Goal: Task Accomplishment & Management: Manage account settings

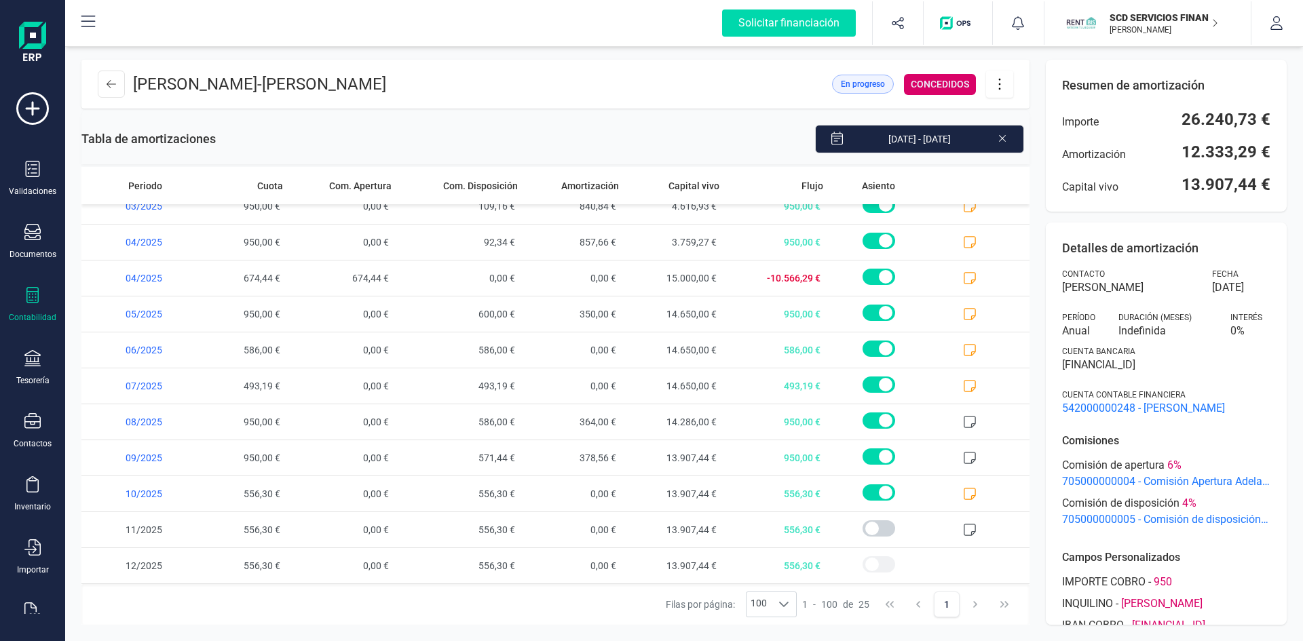
scroll to position [35, 0]
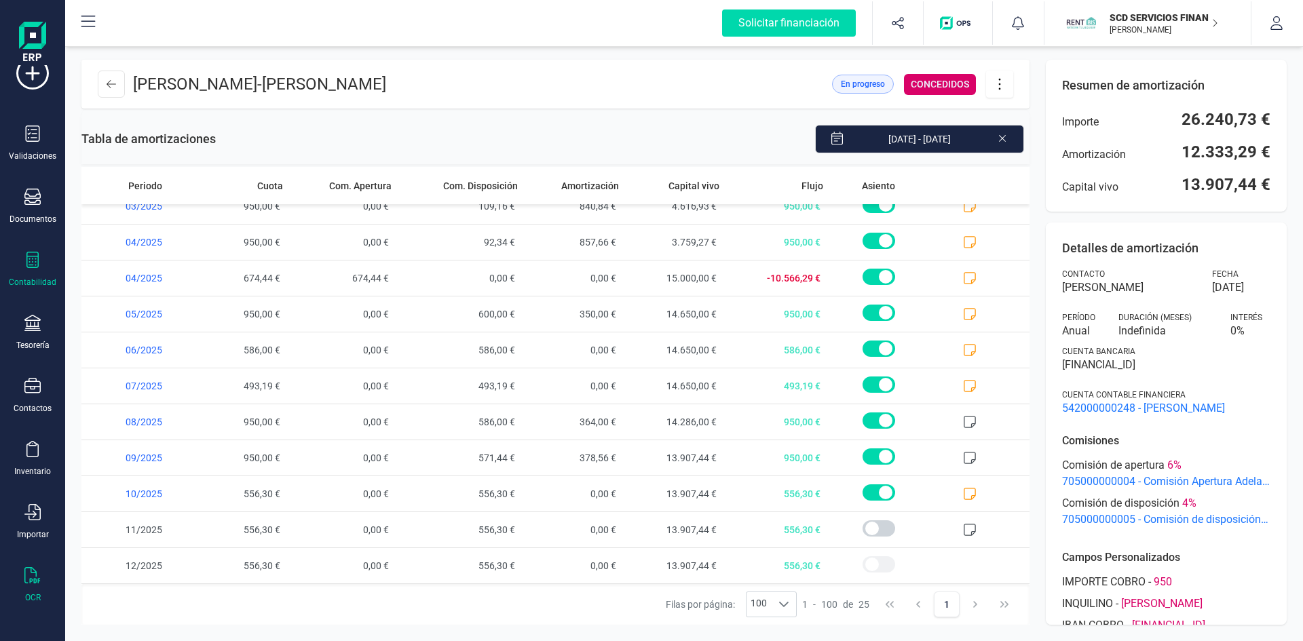
click at [34, 584] on div at bounding box center [32, 577] width 16 height 20
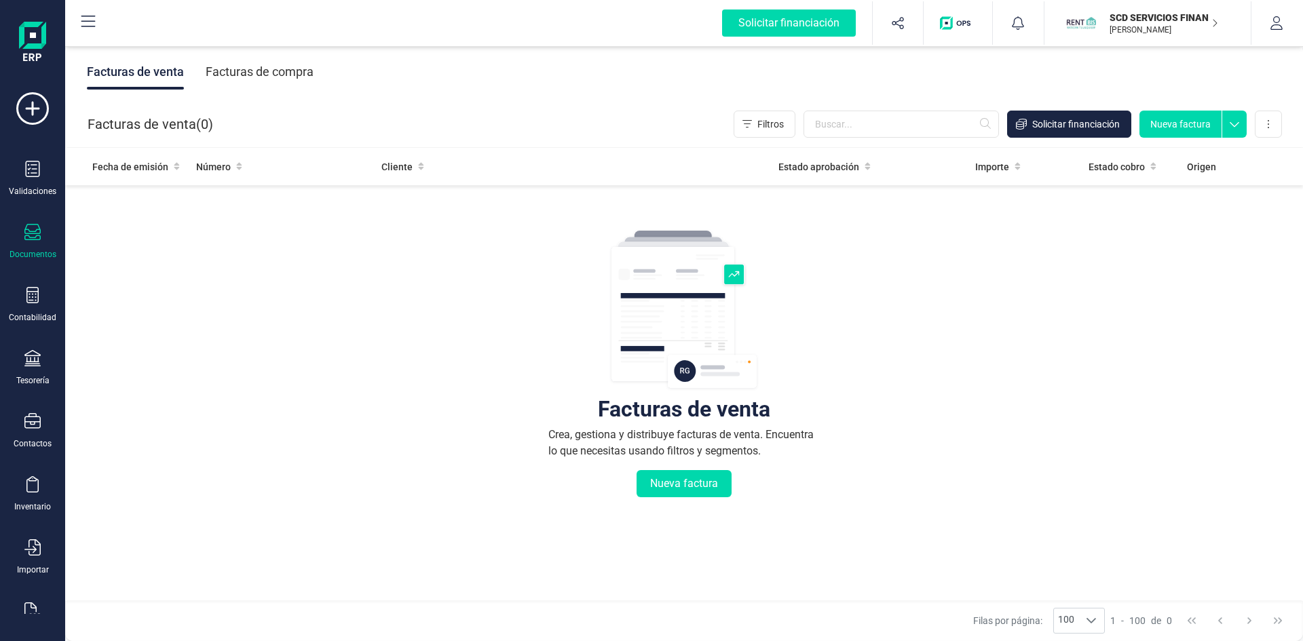
click at [1139, 20] on p "SCD SERVICIOS FINANCIEROS SL" at bounding box center [1163, 18] width 109 height 14
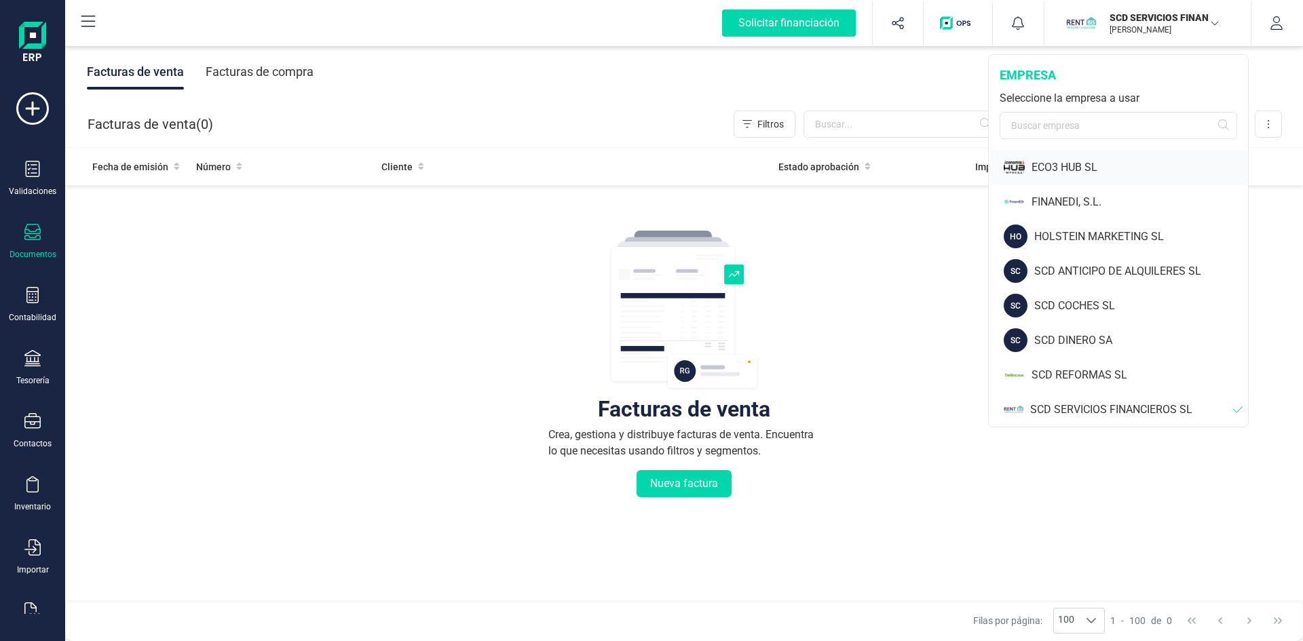
click at [1054, 169] on div "ECO3 HUB SL" at bounding box center [1139, 167] width 216 height 16
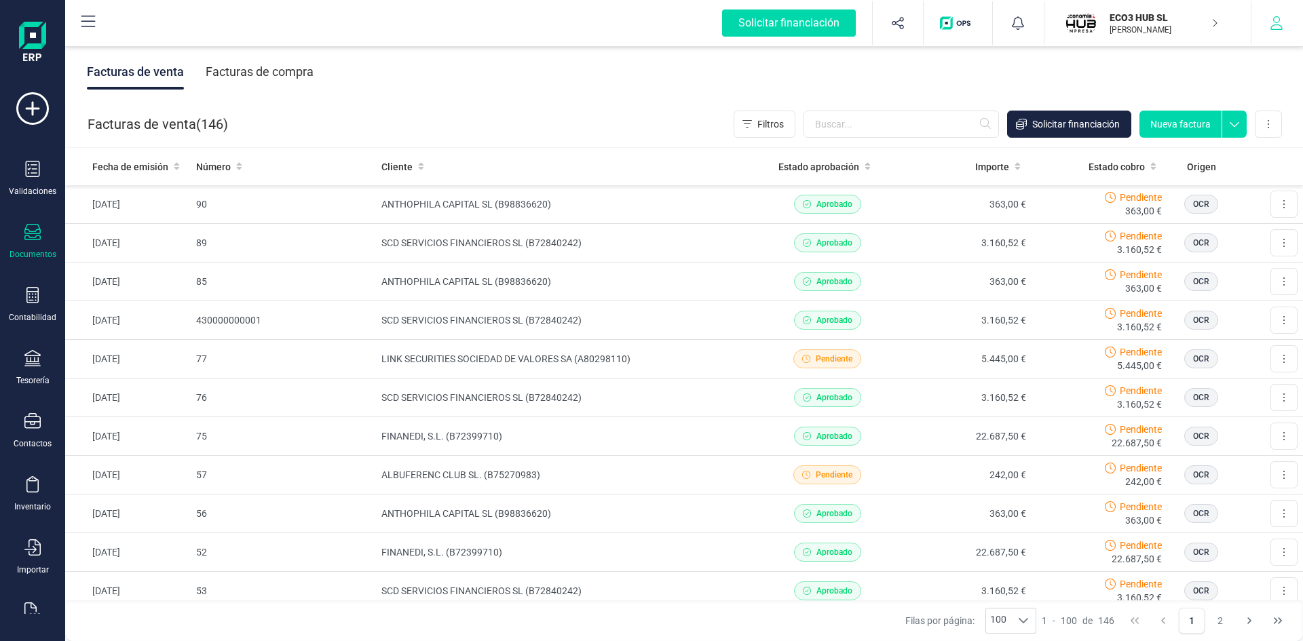
click at [1276, 20] on icon "button" at bounding box center [1276, 23] width 14 height 14
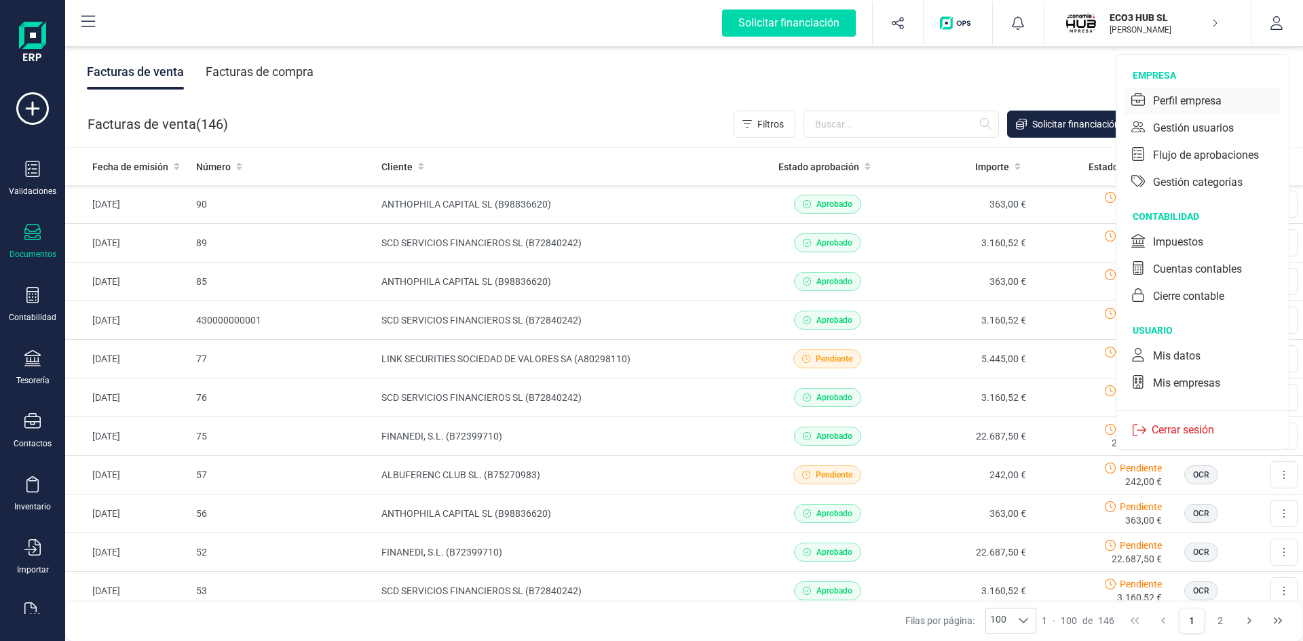
click at [1189, 96] on div "Perfil empresa" at bounding box center [1187, 101] width 69 height 16
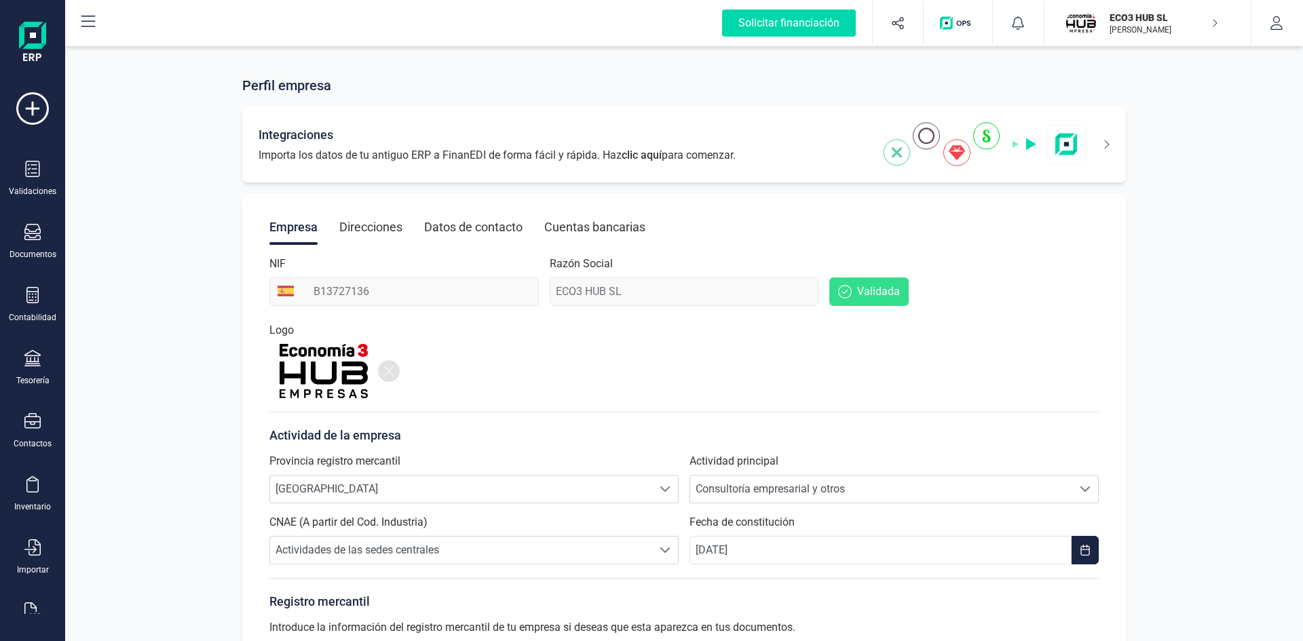
click at [986, 133] on img at bounding box center [984, 144] width 203 height 44
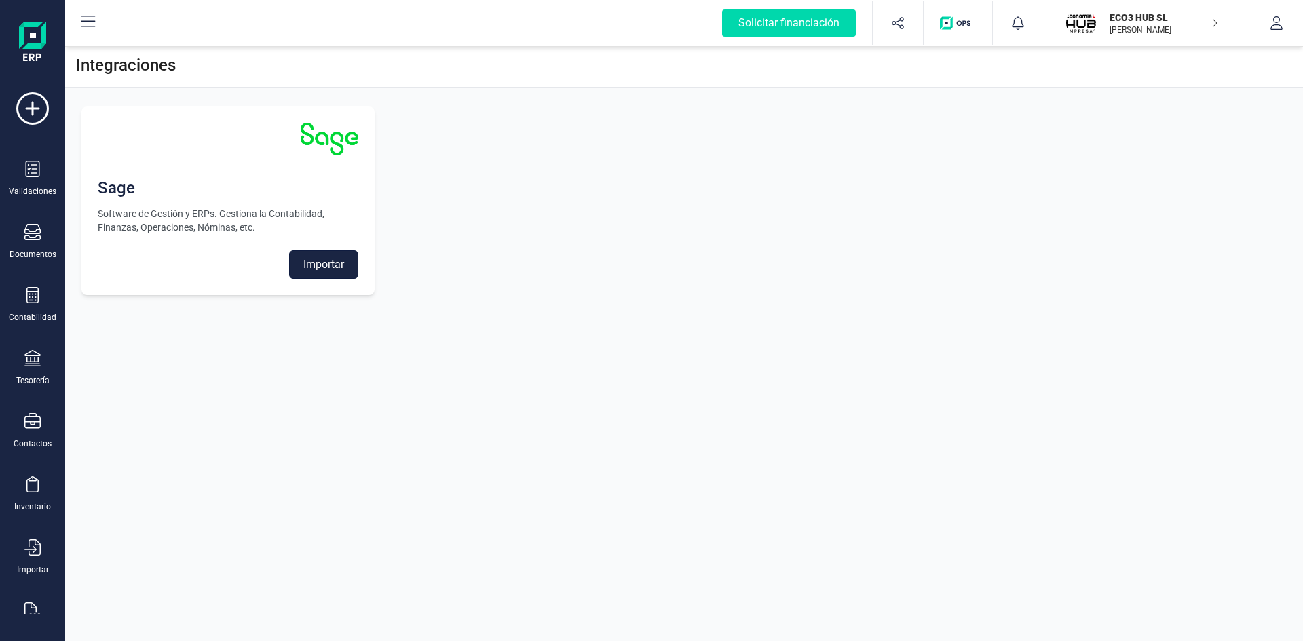
click at [334, 256] on button "Importar" at bounding box center [323, 264] width 69 height 28
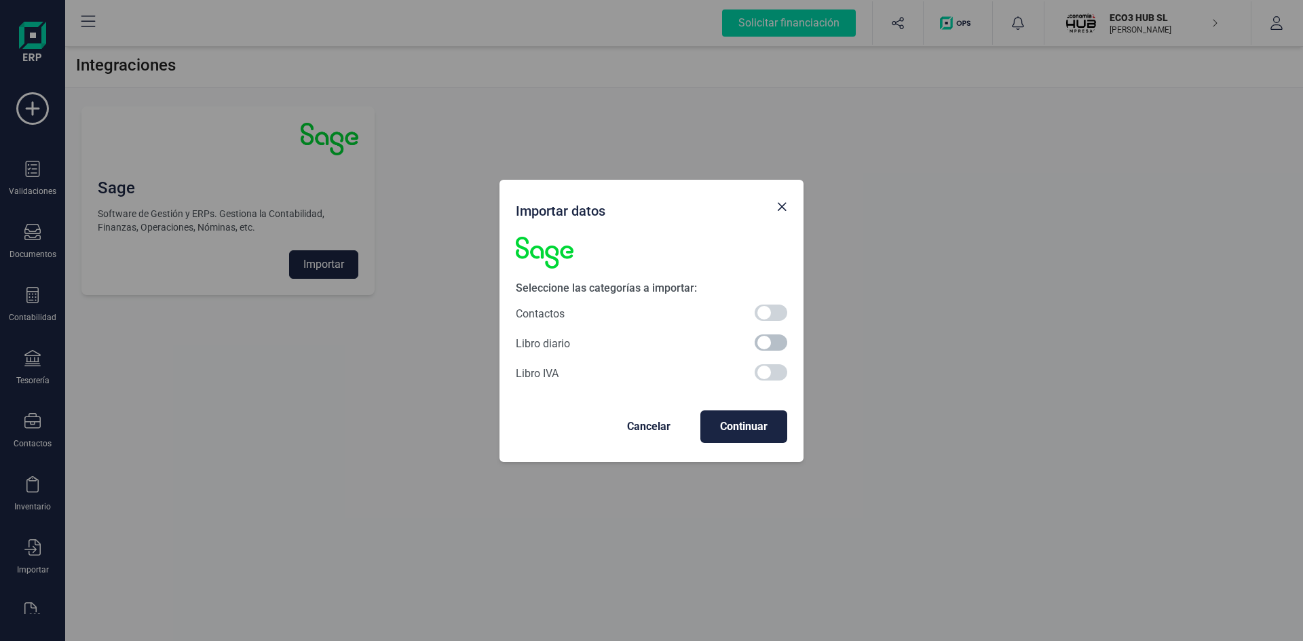
click at [767, 345] on span at bounding box center [770, 342] width 33 height 16
click at [761, 426] on span "Continuar" at bounding box center [743, 427] width 65 height 16
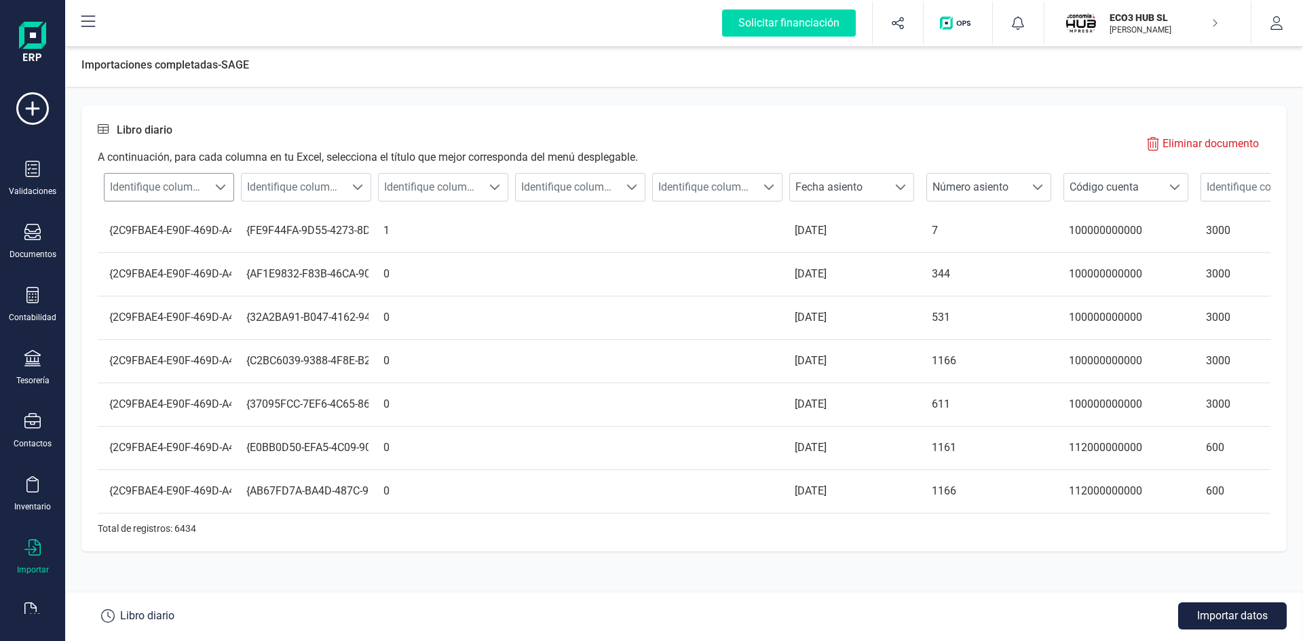
click at [219, 185] on span at bounding box center [220, 187] width 11 height 11
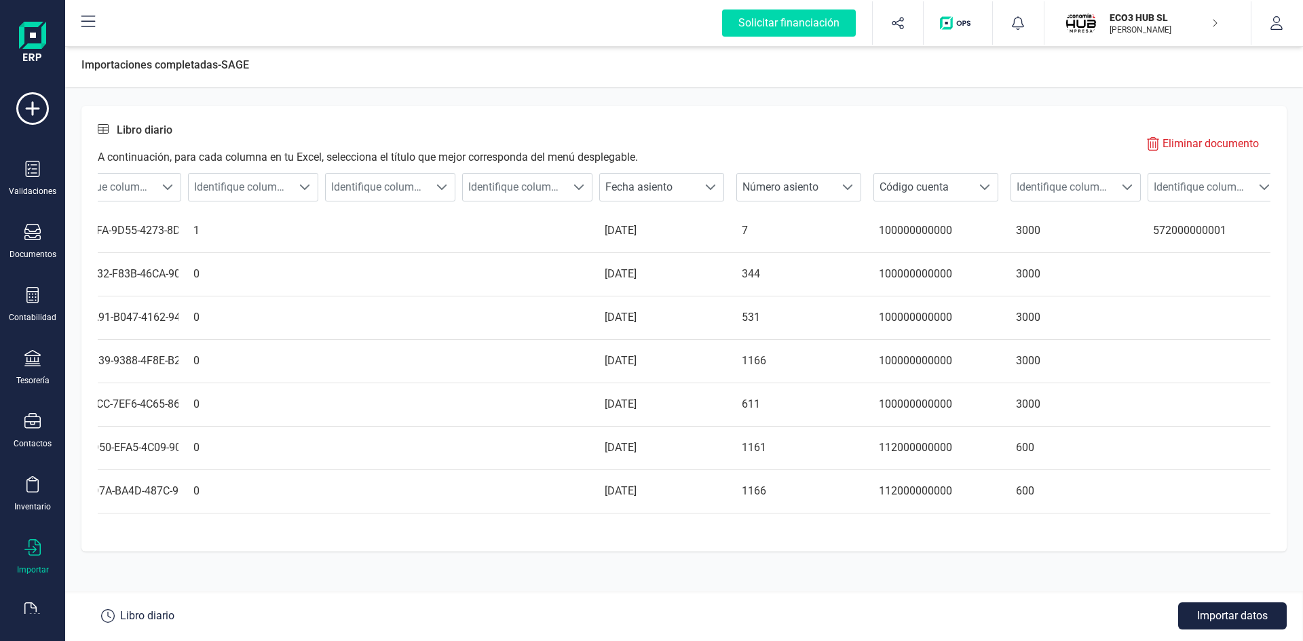
scroll to position [0, 0]
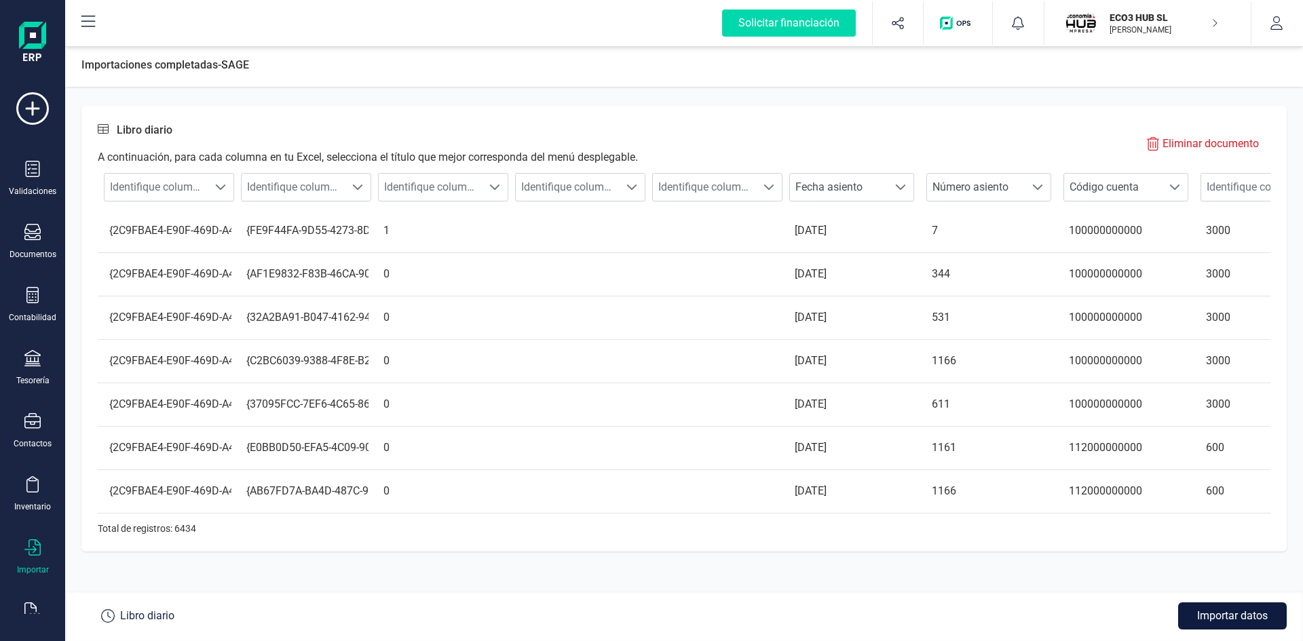
click at [1234, 615] on button "Importar datos" at bounding box center [1232, 616] width 109 height 27
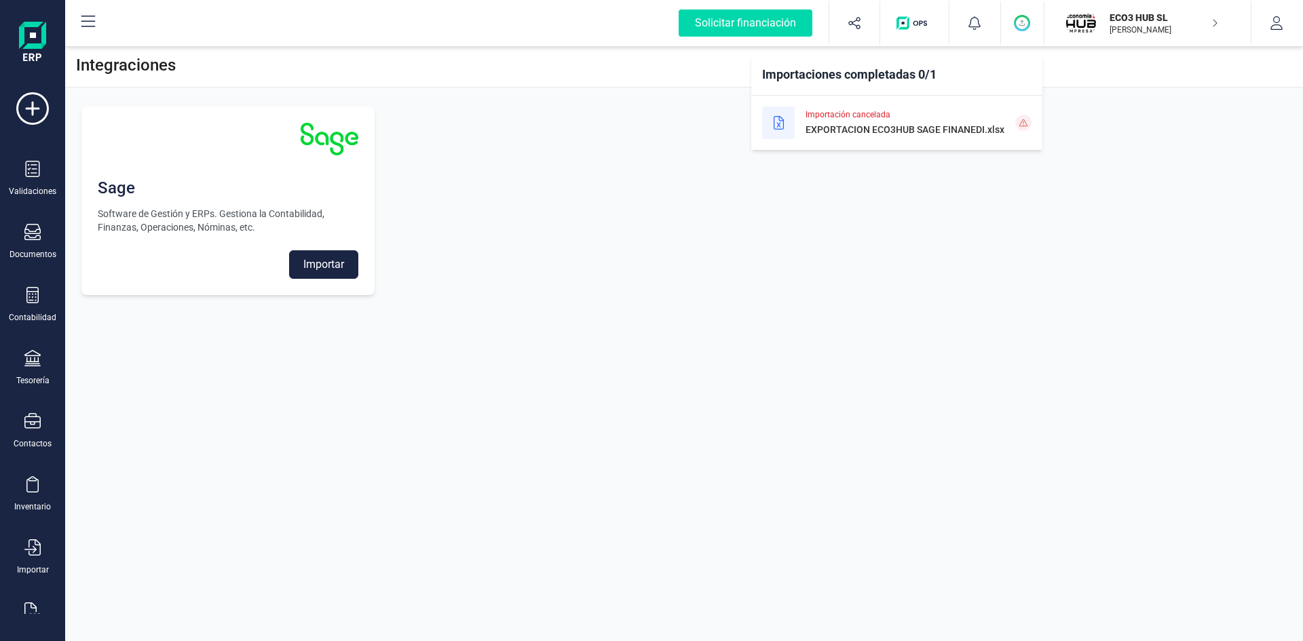
click at [776, 123] on icon at bounding box center [778, 123] width 10 height 14
click at [325, 258] on button "Importar" at bounding box center [323, 264] width 69 height 28
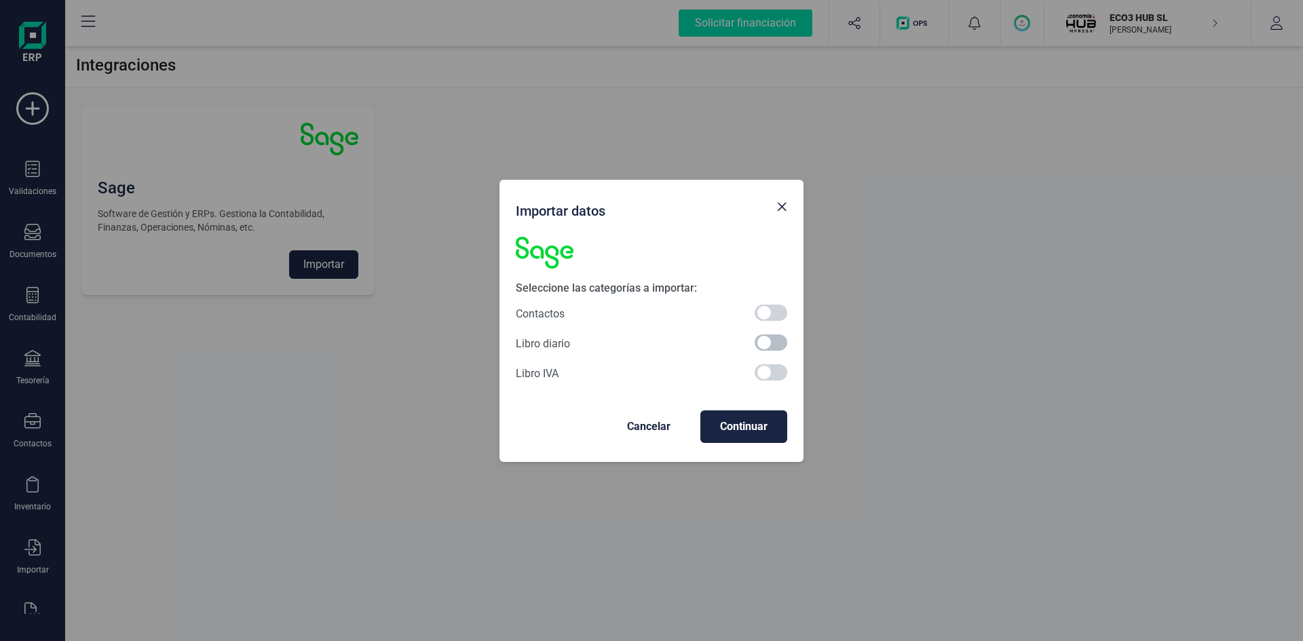
click at [771, 343] on span at bounding box center [770, 342] width 33 height 16
click at [731, 423] on span "Continuar" at bounding box center [743, 427] width 65 height 16
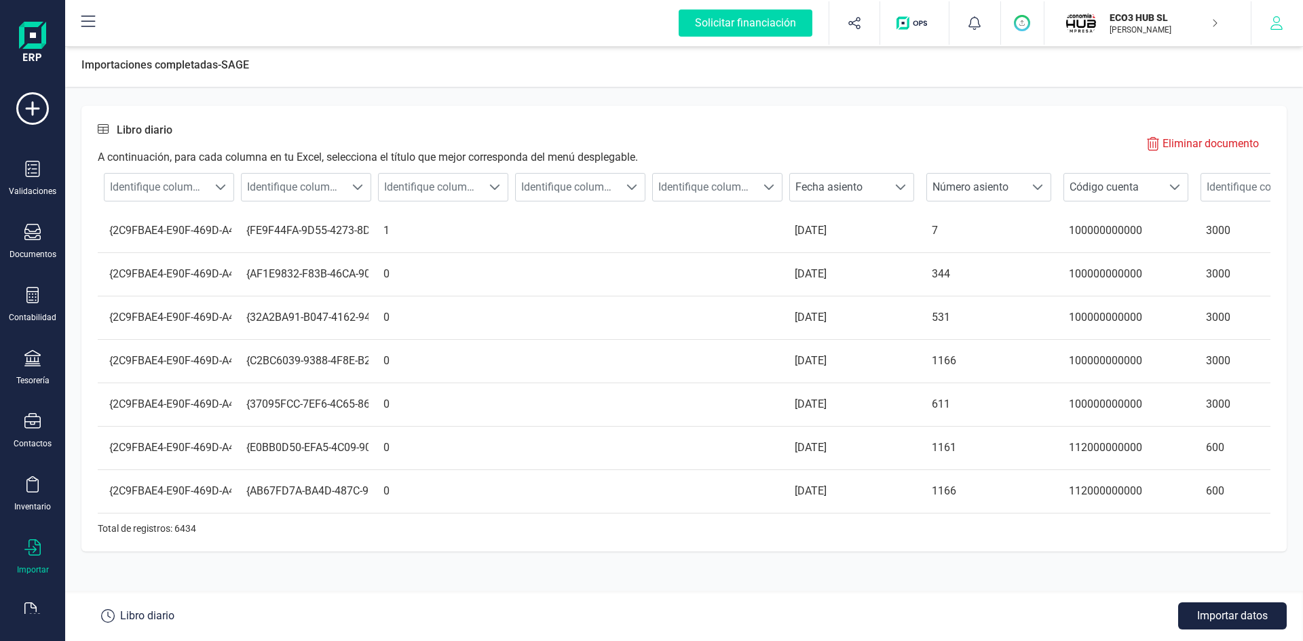
click at [1273, 22] on icon "button" at bounding box center [1276, 23] width 14 height 14
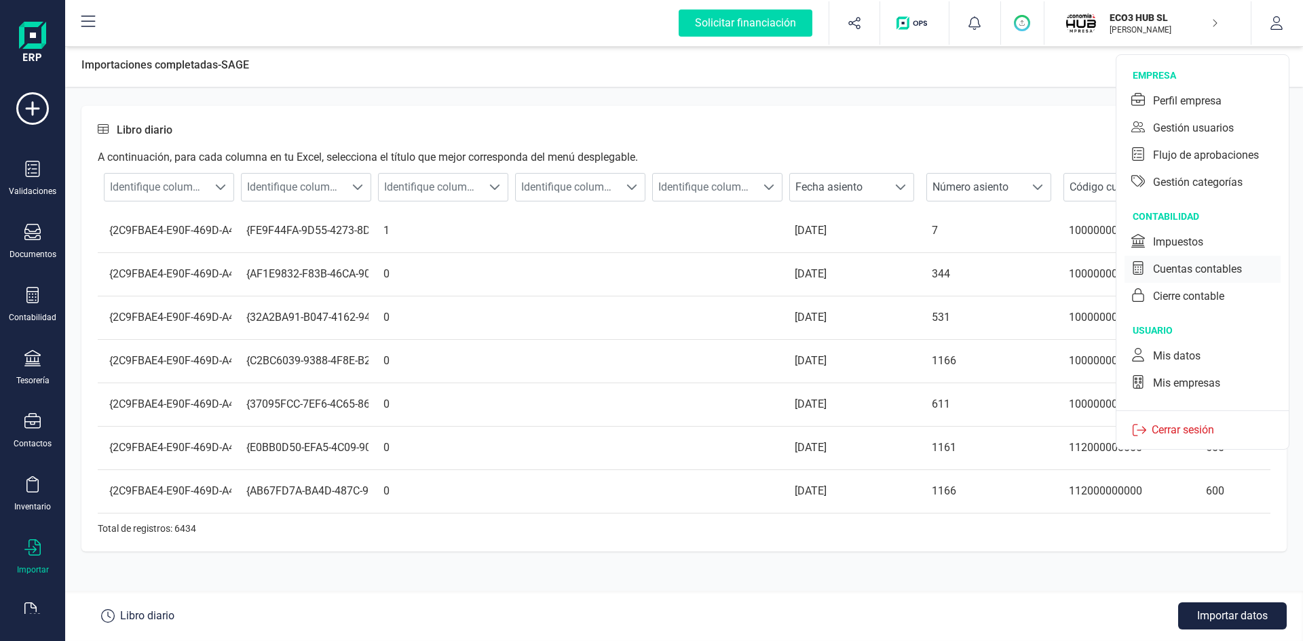
click at [1189, 268] on div "Cuentas contables" at bounding box center [1197, 269] width 89 height 16
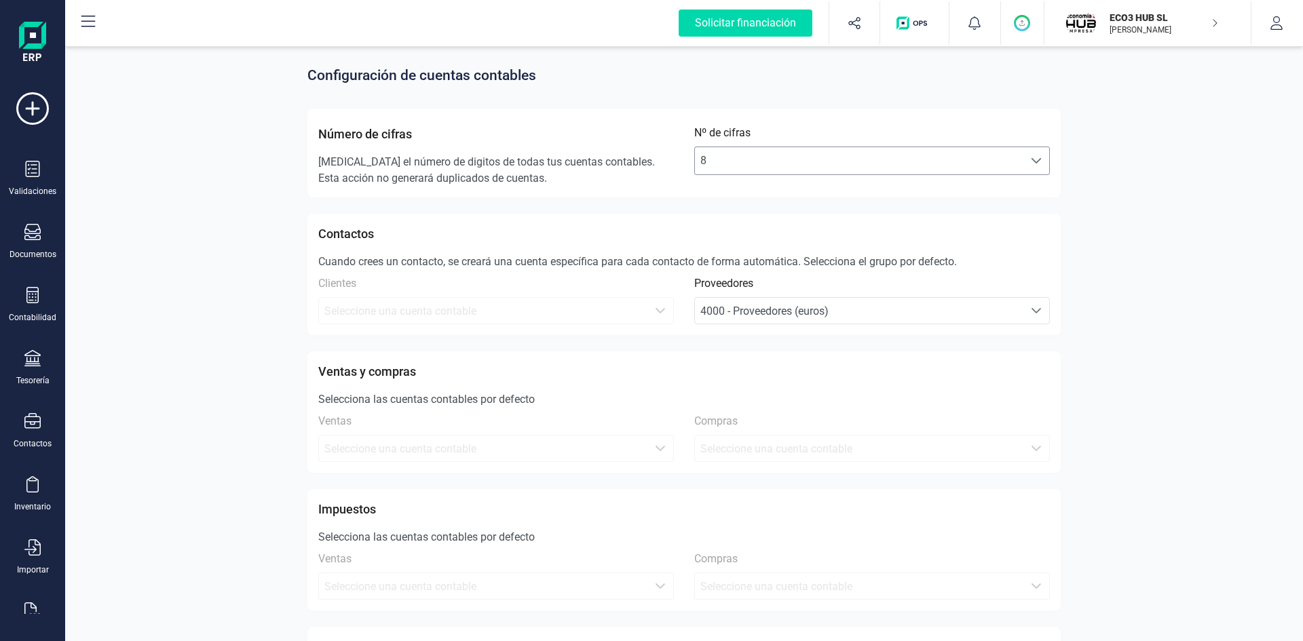
click at [776, 155] on span "8" at bounding box center [859, 160] width 328 height 27
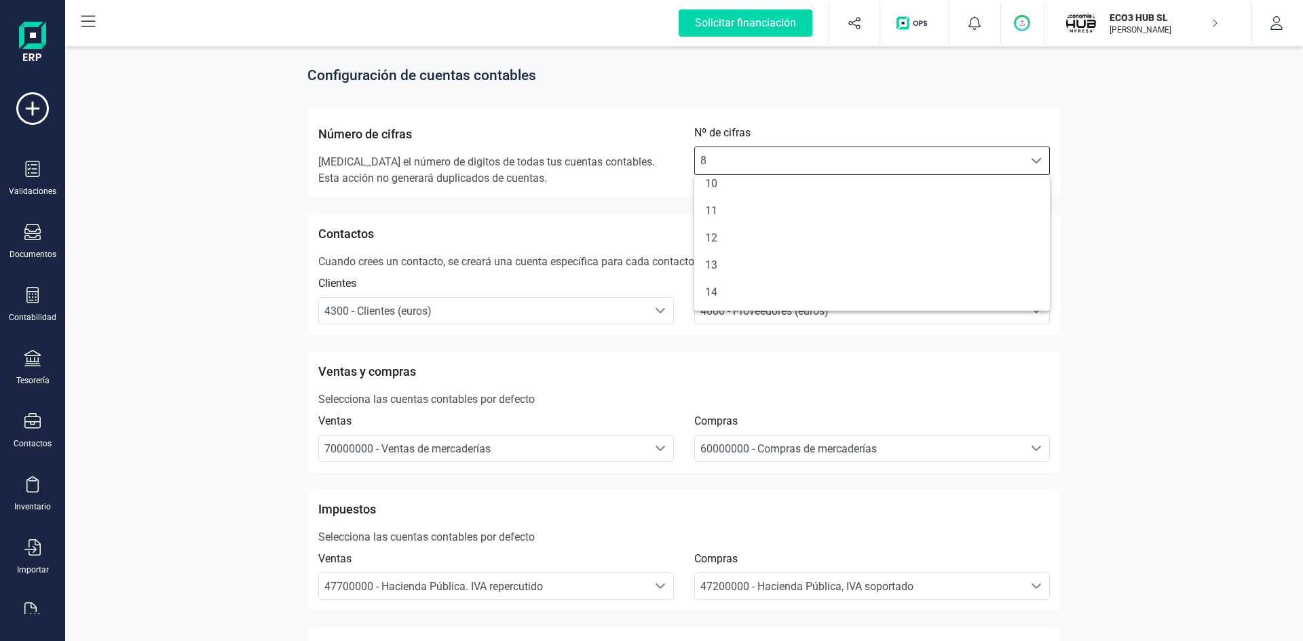
scroll to position [174, 0]
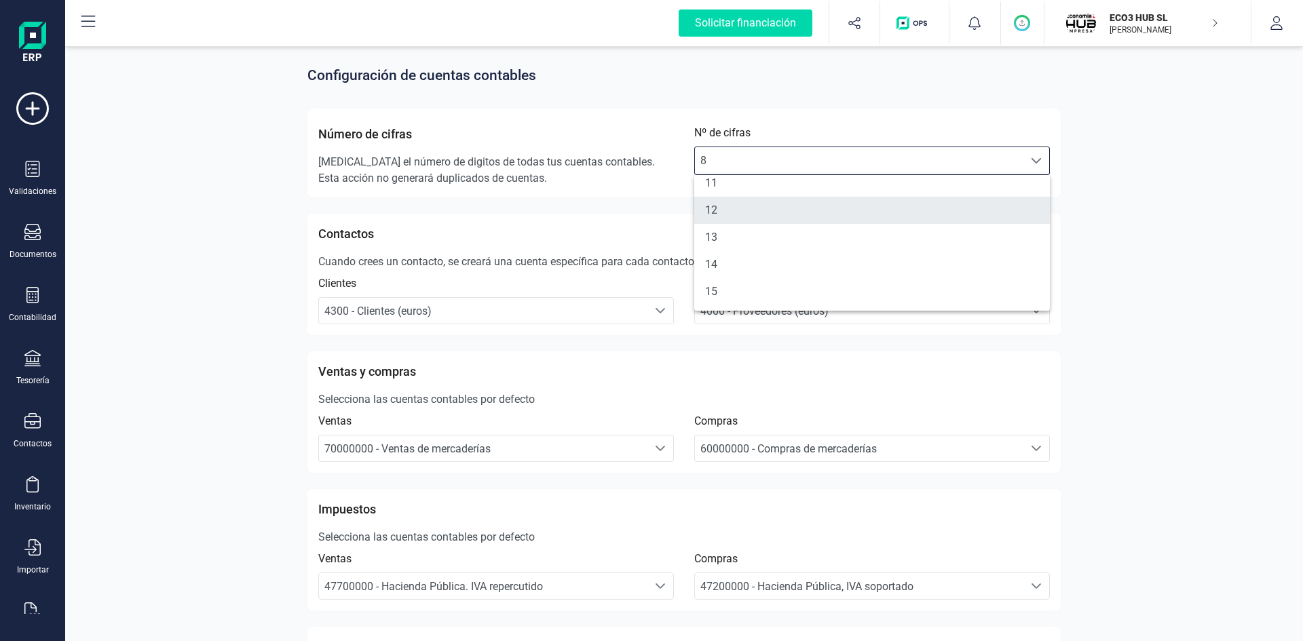
click at [738, 211] on li "12" at bounding box center [872, 210] width 356 height 27
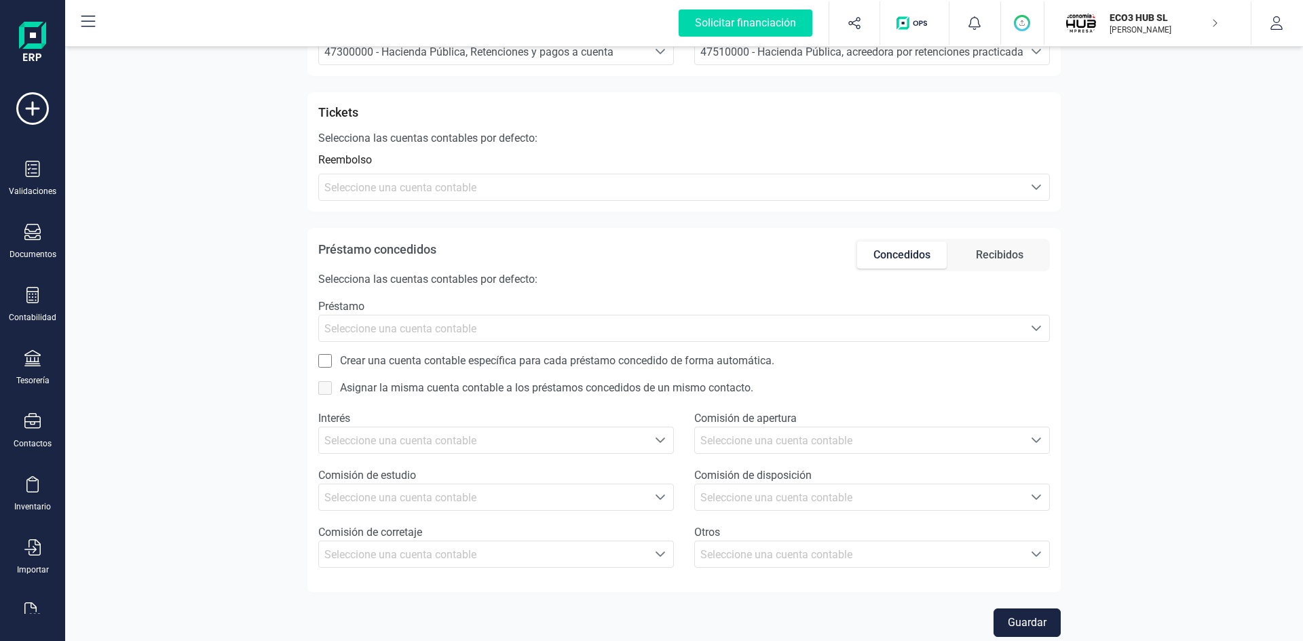
scroll to position [682, 0]
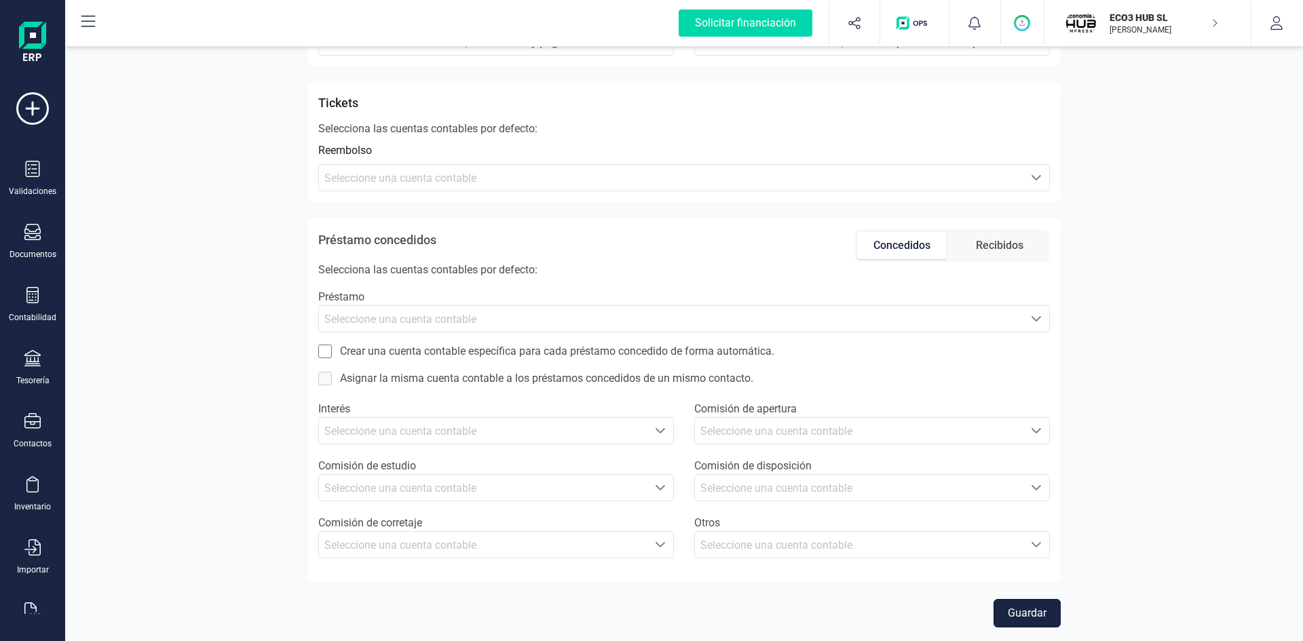
click at [1035, 609] on button "Guardar" at bounding box center [1026, 613] width 67 height 28
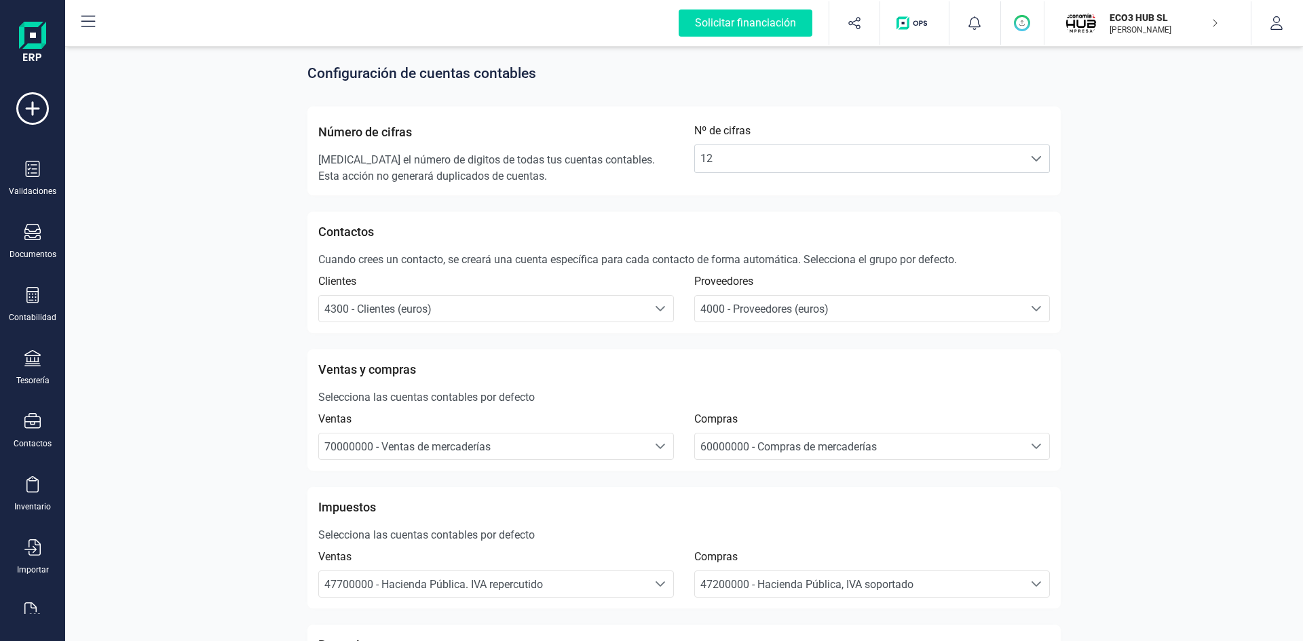
scroll to position [0, 0]
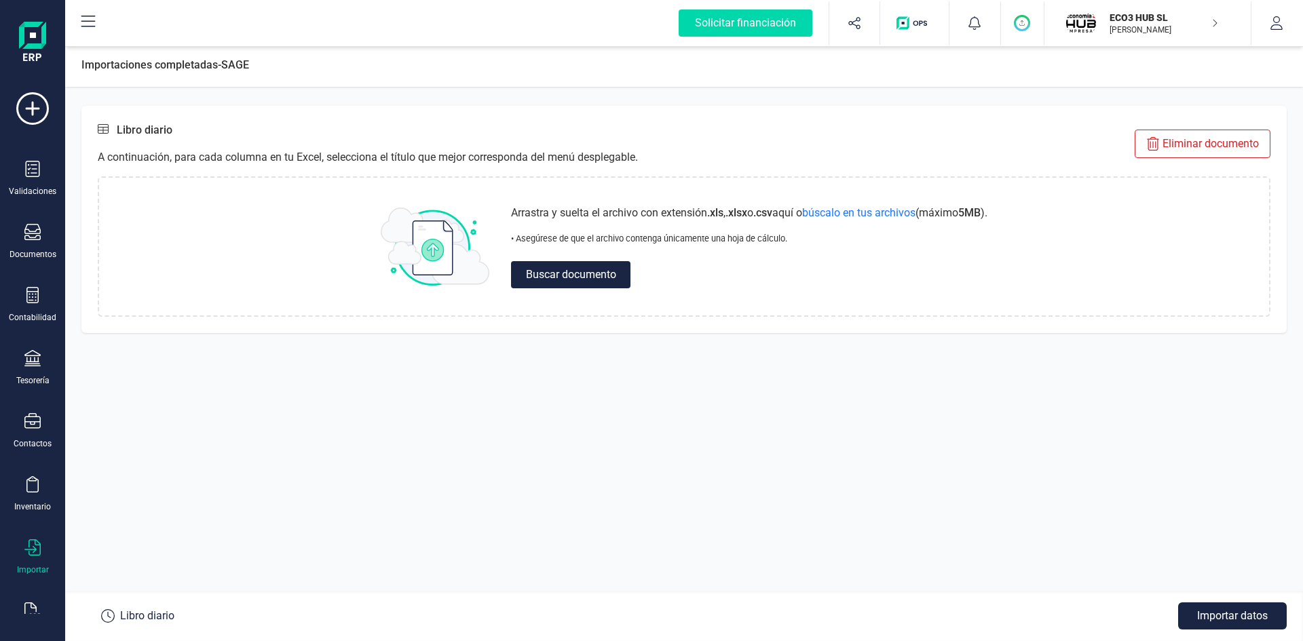
click at [1185, 140] on p "Eliminar documento" at bounding box center [1210, 144] width 96 height 16
click at [143, 610] on p "Libro diario" at bounding box center [147, 616] width 54 height 16
click at [23, 176] on div "Validaciones" at bounding box center [32, 179] width 54 height 36
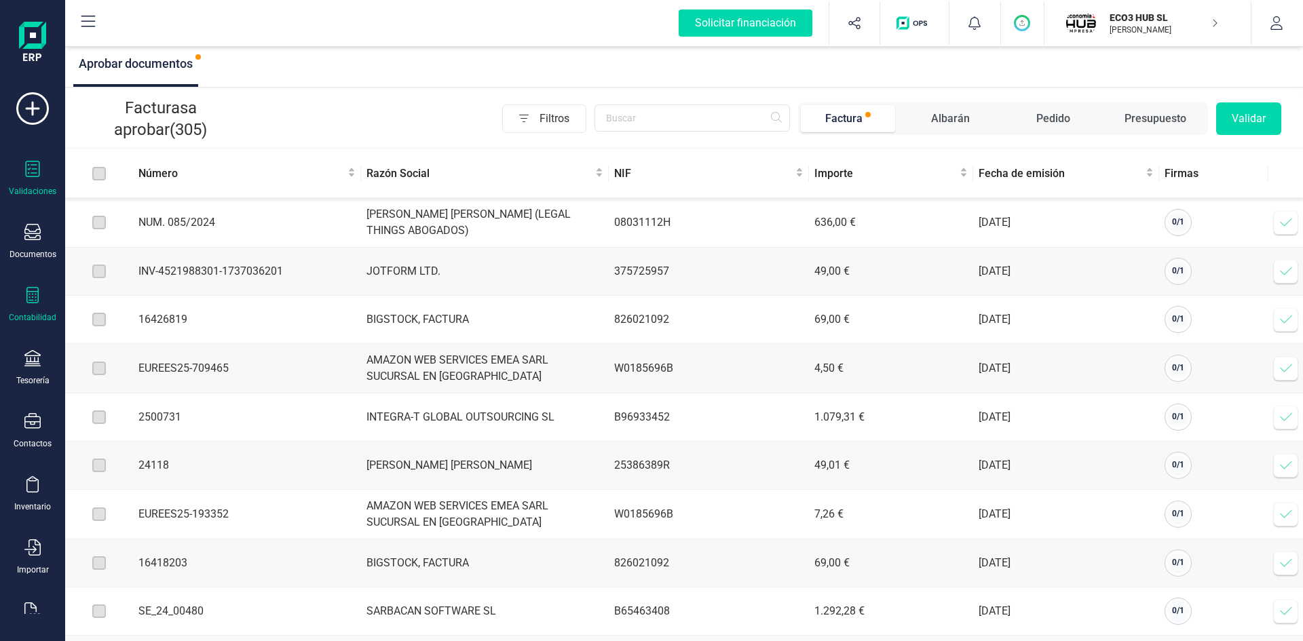
click at [39, 301] on icon at bounding box center [32, 295] width 12 height 16
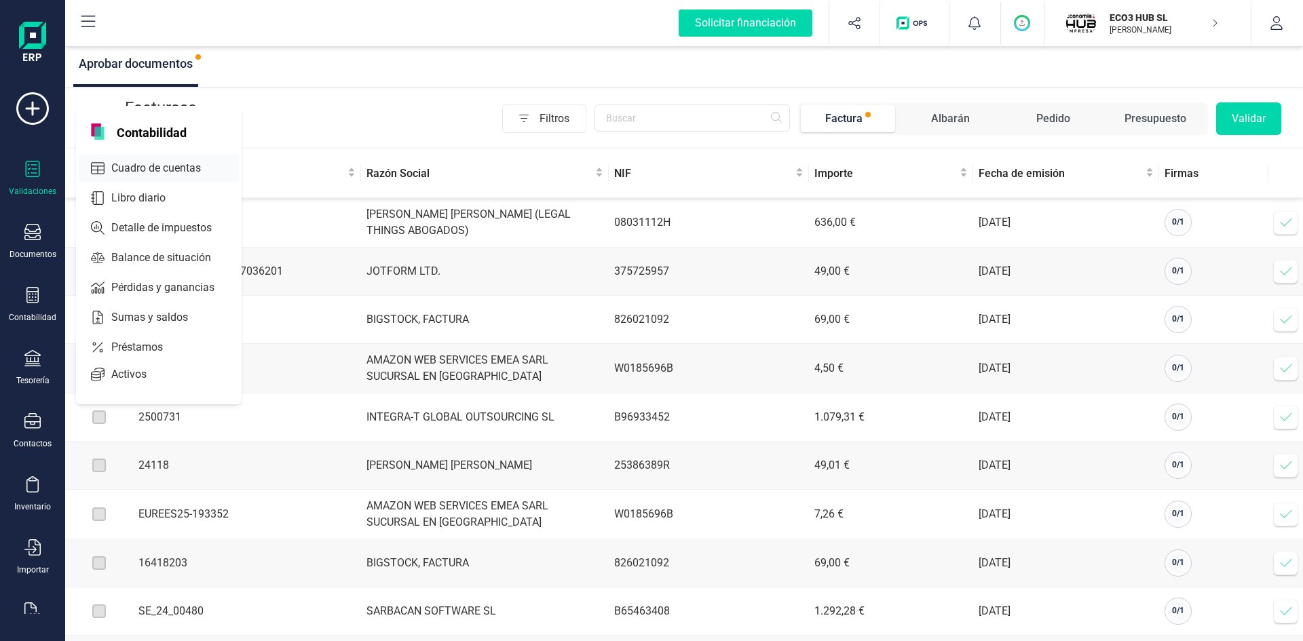
click at [182, 168] on span "Cuadro de cuentas" at bounding box center [165, 168] width 119 height 16
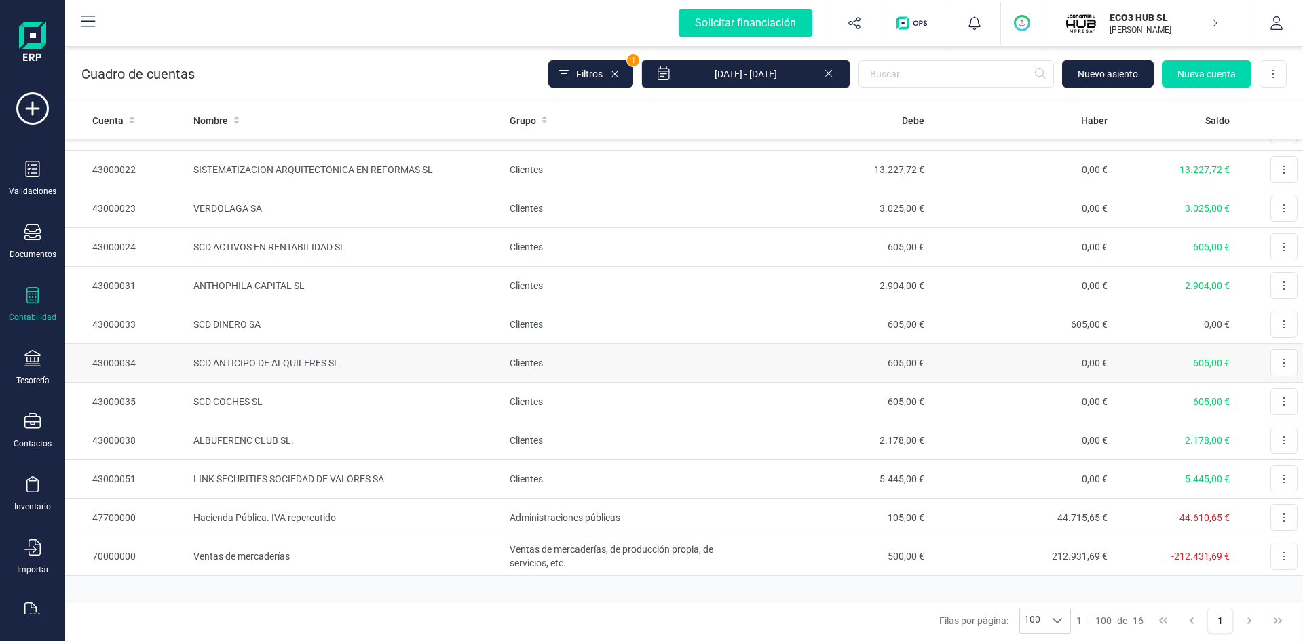
scroll to position [183, 0]
click at [285, 167] on td "SISTEMATIZACION ARQUITECTONICA EN REFORMAS SL" at bounding box center [346, 169] width 316 height 39
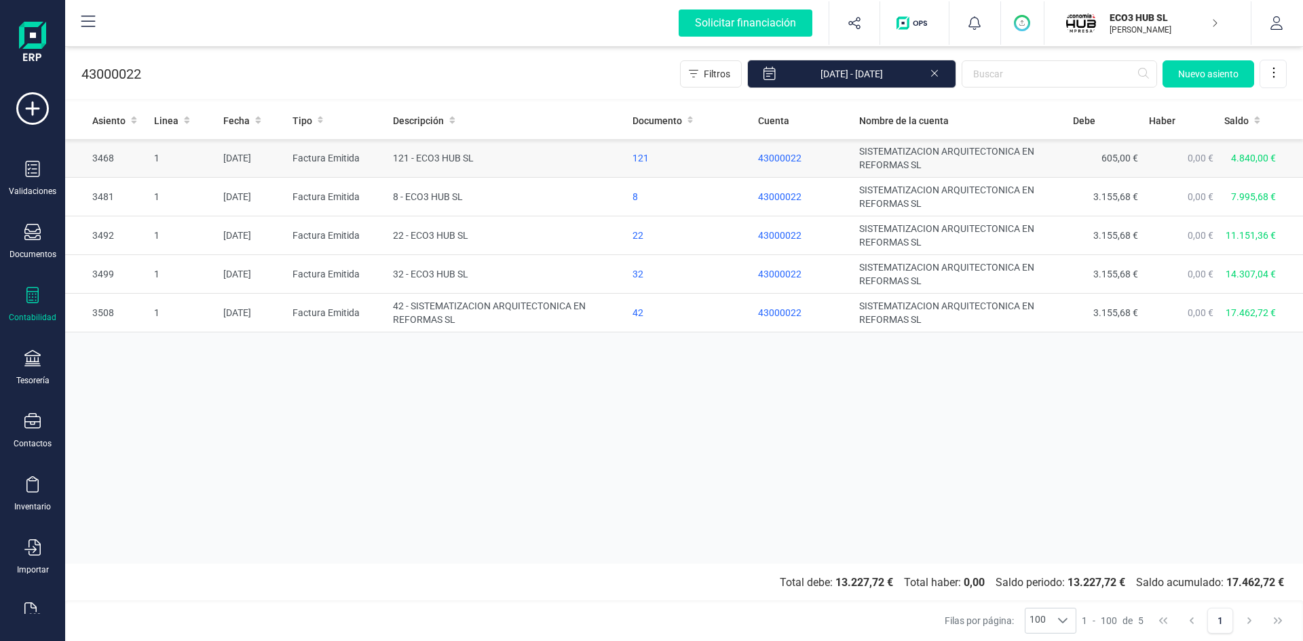
click at [778, 155] on span "43000022" at bounding box center [779, 158] width 43 height 11
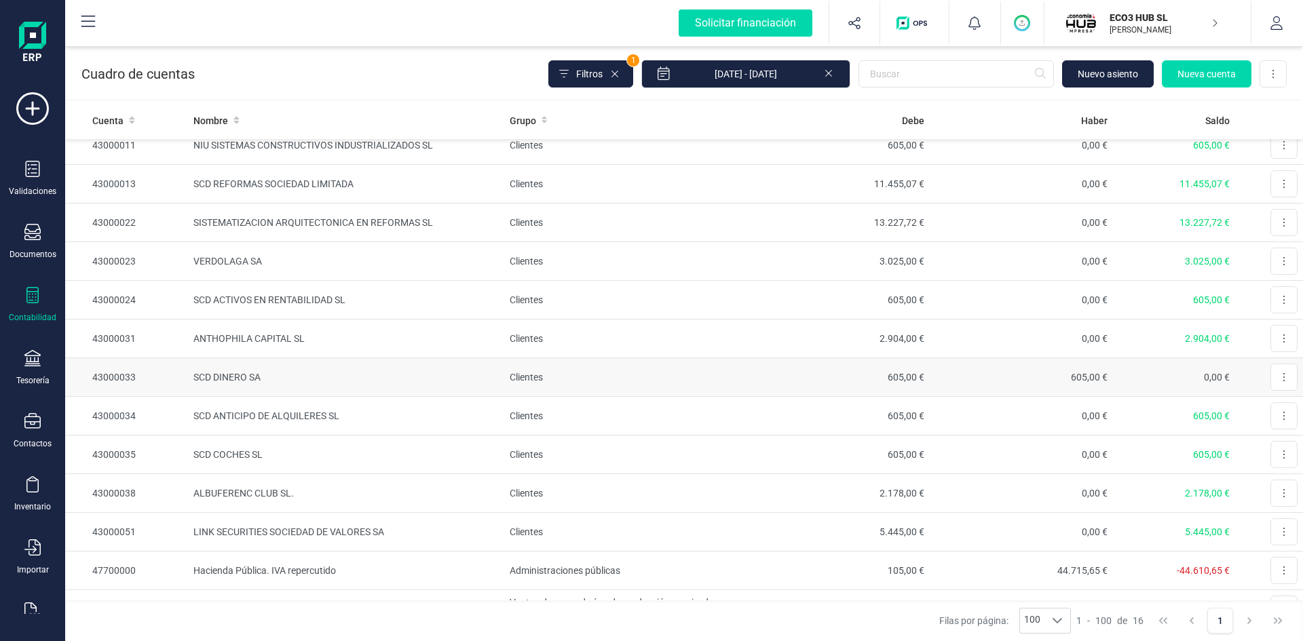
scroll to position [183, 0]
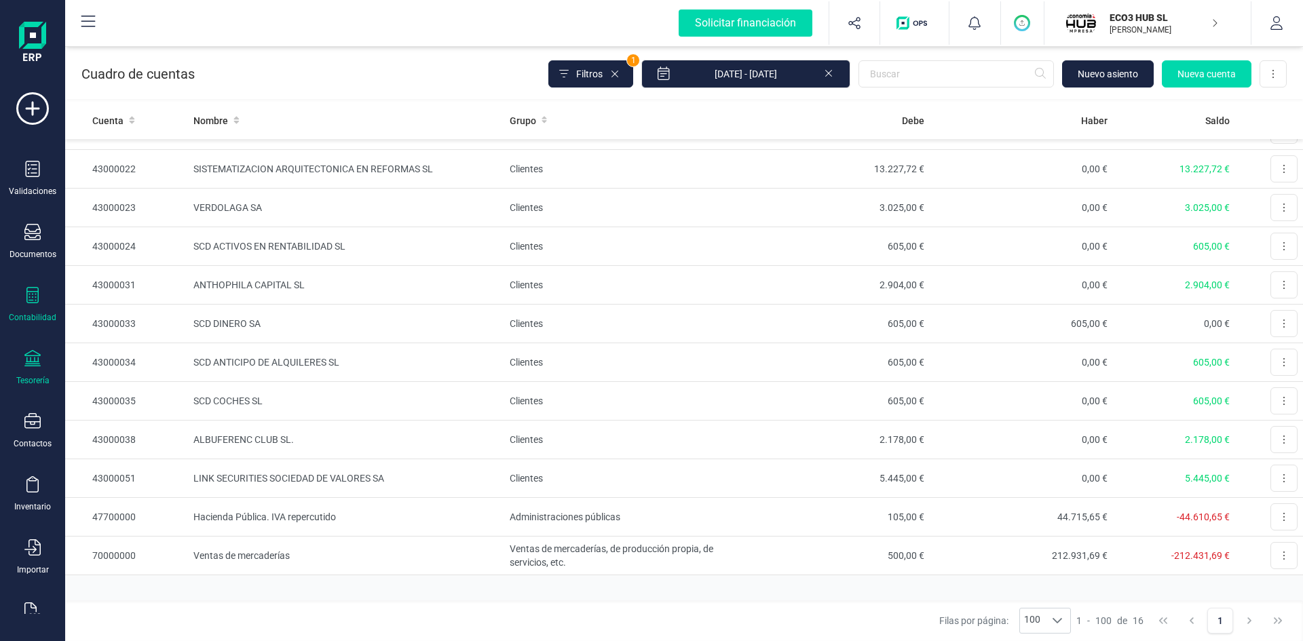
click at [22, 365] on div "Tesorería" at bounding box center [32, 368] width 54 height 36
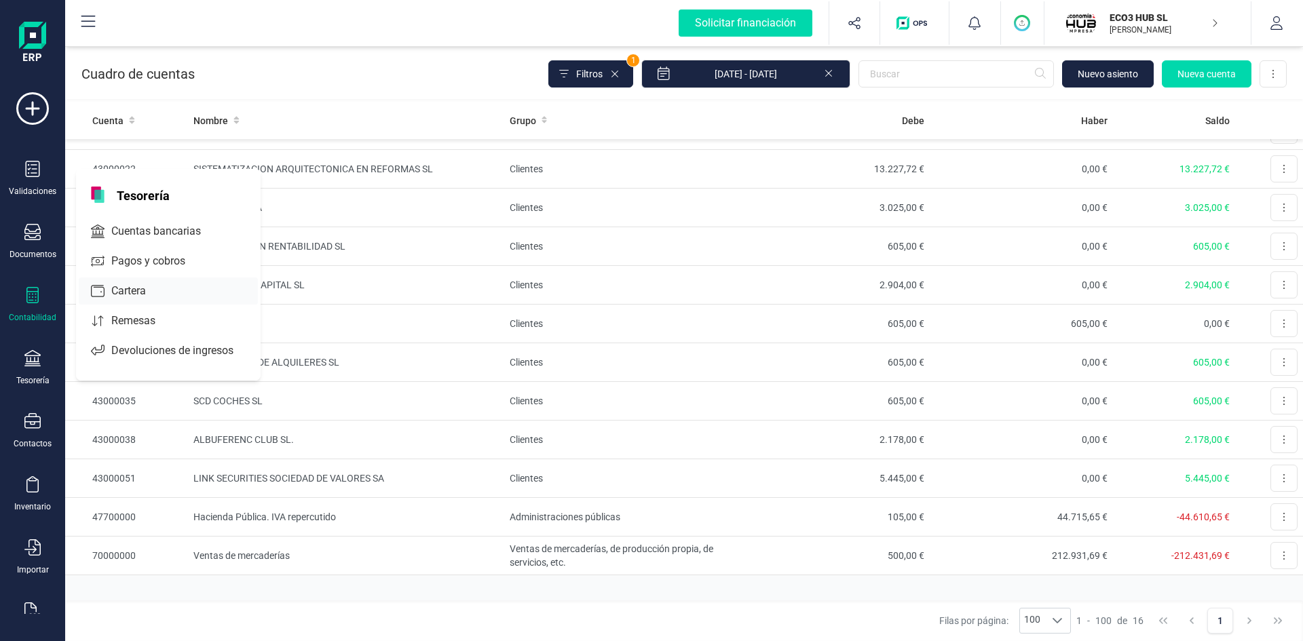
click at [126, 288] on span "Cartera" at bounding box center [138, 291] width 64 height 16
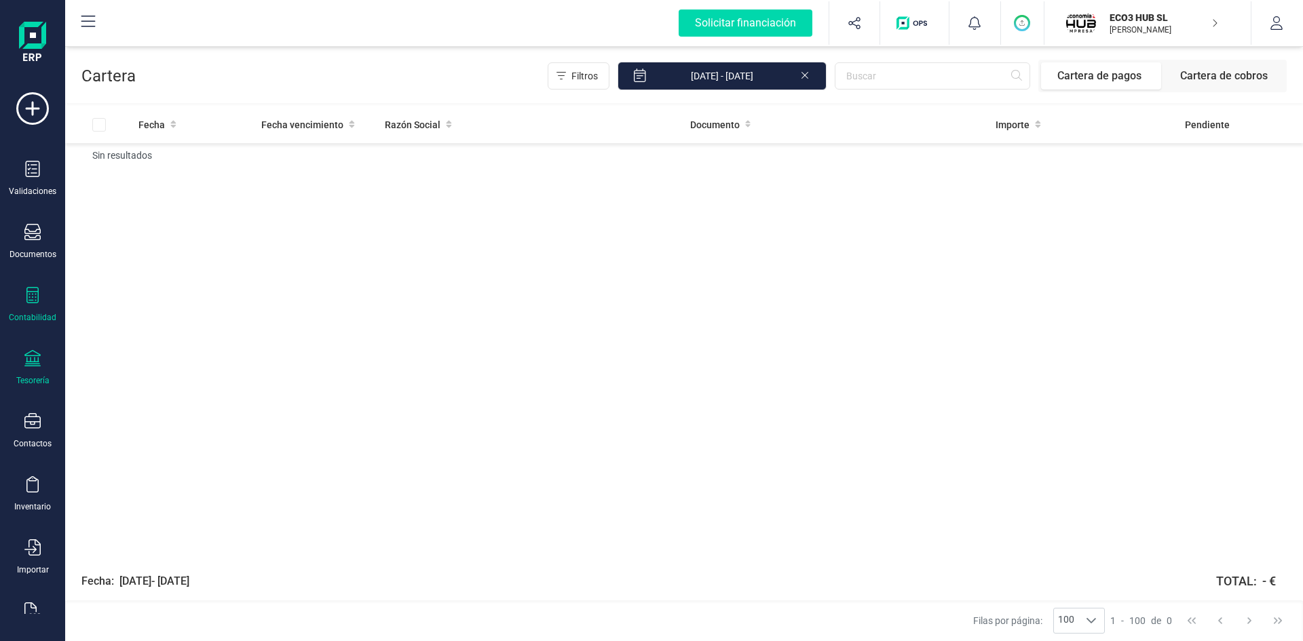
click at [32, 297] on icon at bounding box center [32, 295] width 12 height 16
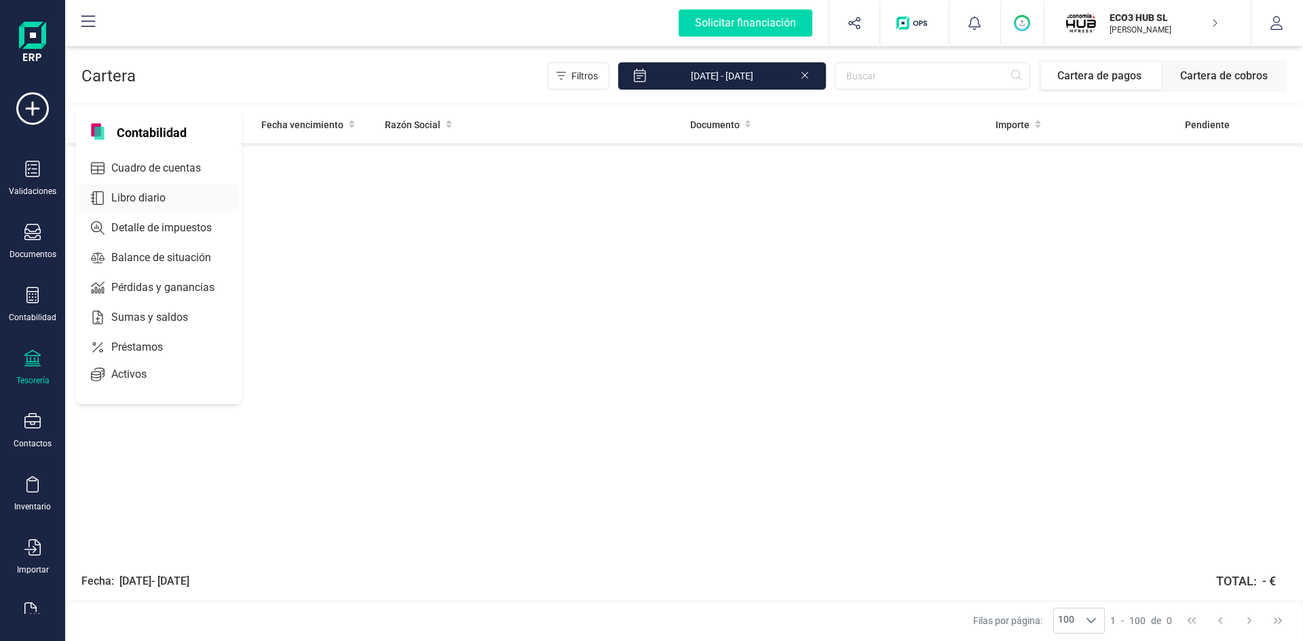
click at [135, 196] on span "Libro diario" at bounding box center [148, 198] width 84 height 16
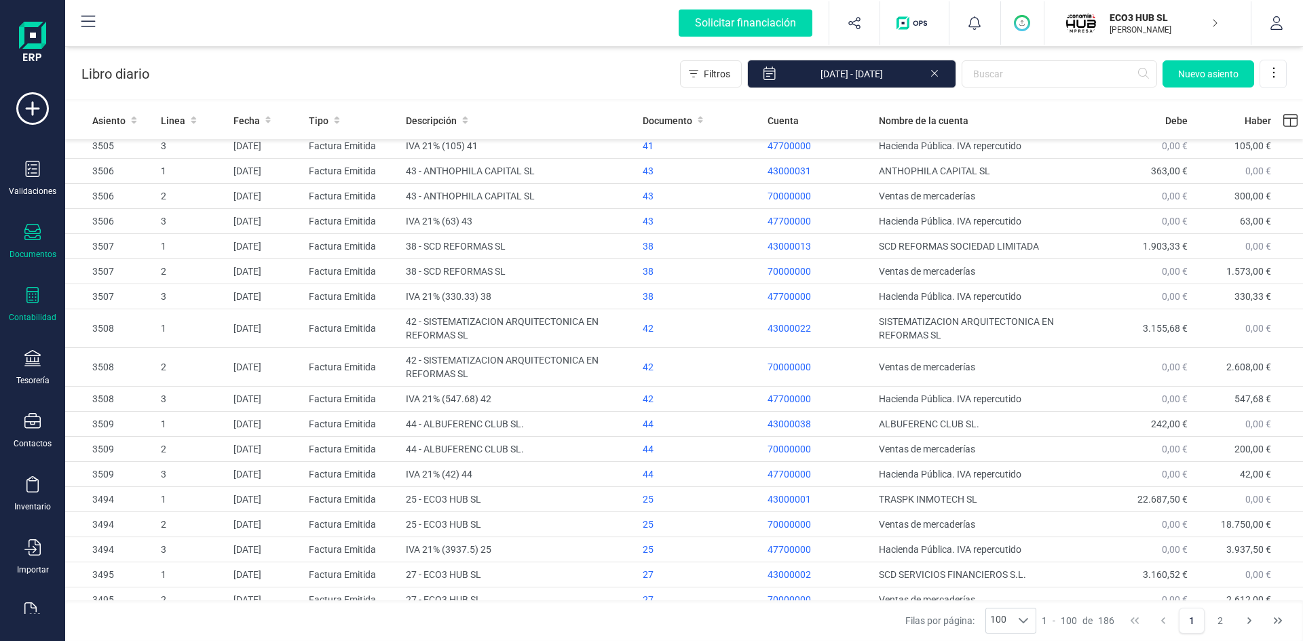
scroll to position [1547, 0]
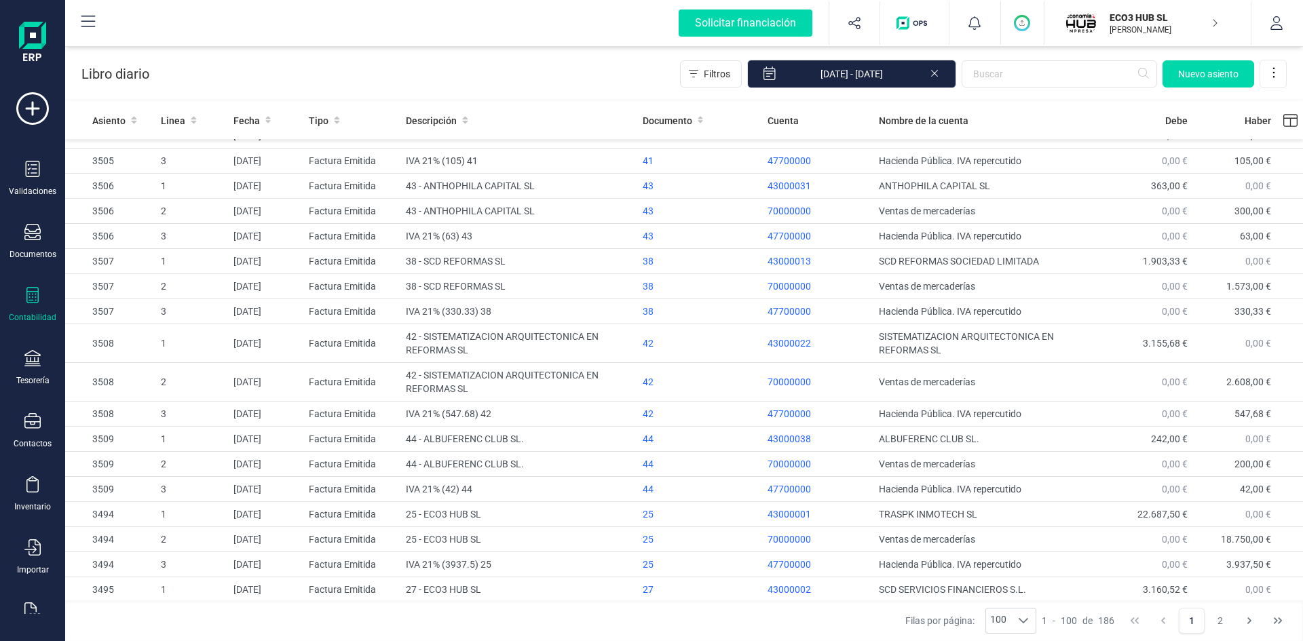
click at [30, 293] on icon at bounding box center [32, 295] width 16 height 16
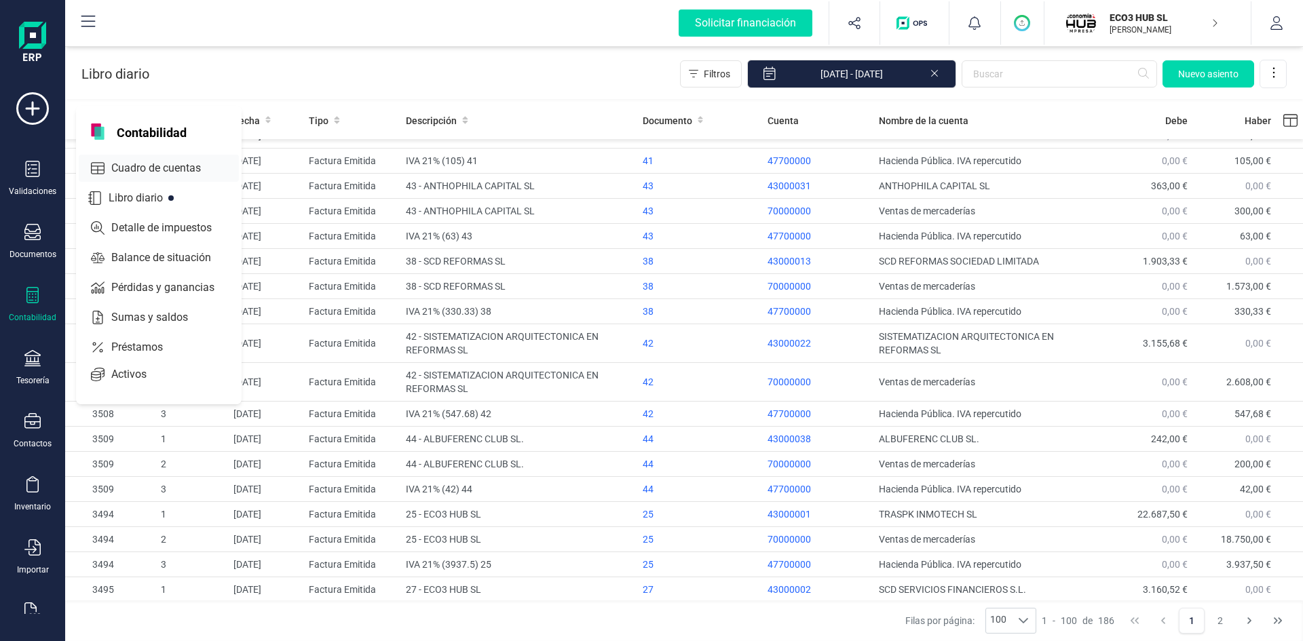
click at [160, 165] on span "Cuadro de cuentas" at bounding box center [165, 168] width 119 height 16
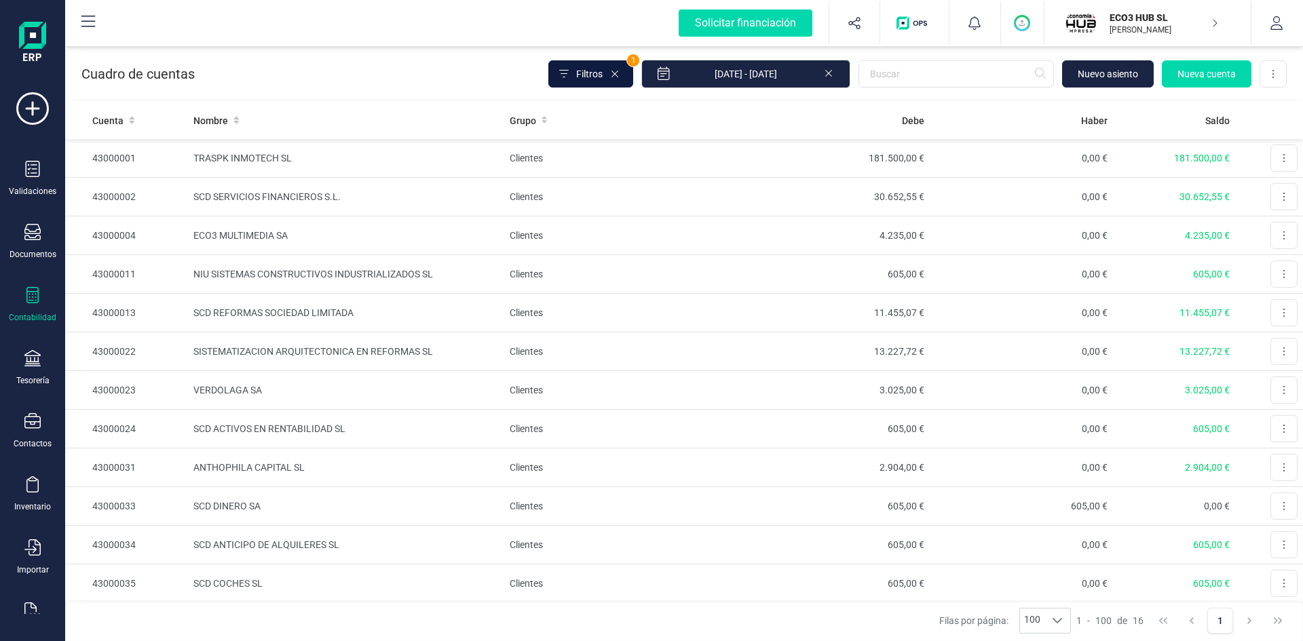
click at [593, 73] on span "Filtros" at bounding box center [589, 74] width 26 height 14
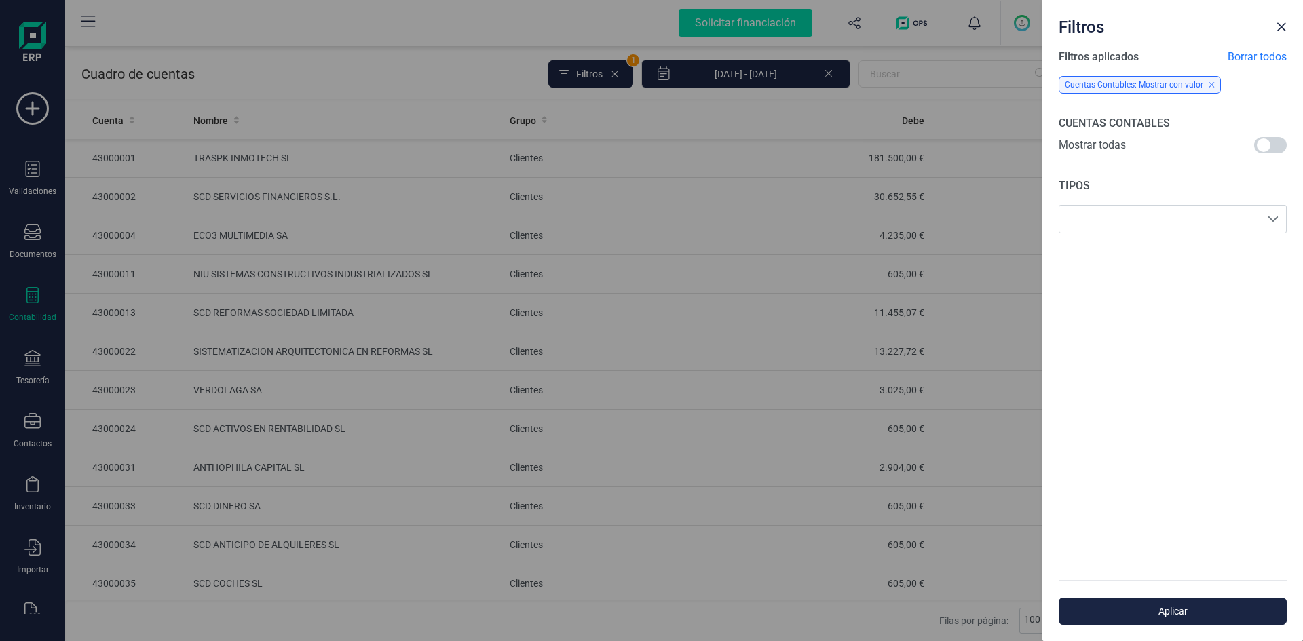
click at [1211, 85] on icon at bounding box center [1211, 85] width 6 height 8
click at [1254, 54] on span "Borrar todos" at bounding box center [1256, 57] width 59 height 16
click at [1261, 52] on span "Borrar todos" at bounding box center [1256, 57] width 59 height 16
click at [1267, 149] on span at bounding box center [1270, 145] width 33 height 16
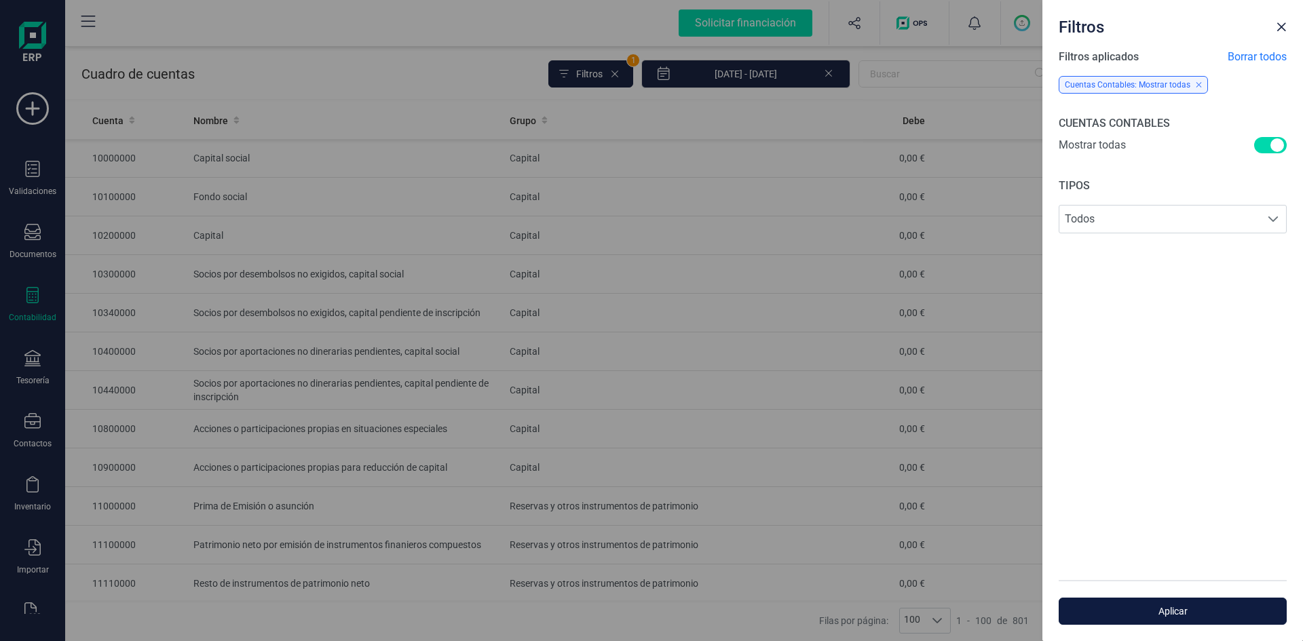
click at [1176, 605] on span "Aplicar" at bounding box center [1172, 612] width 197 height 14
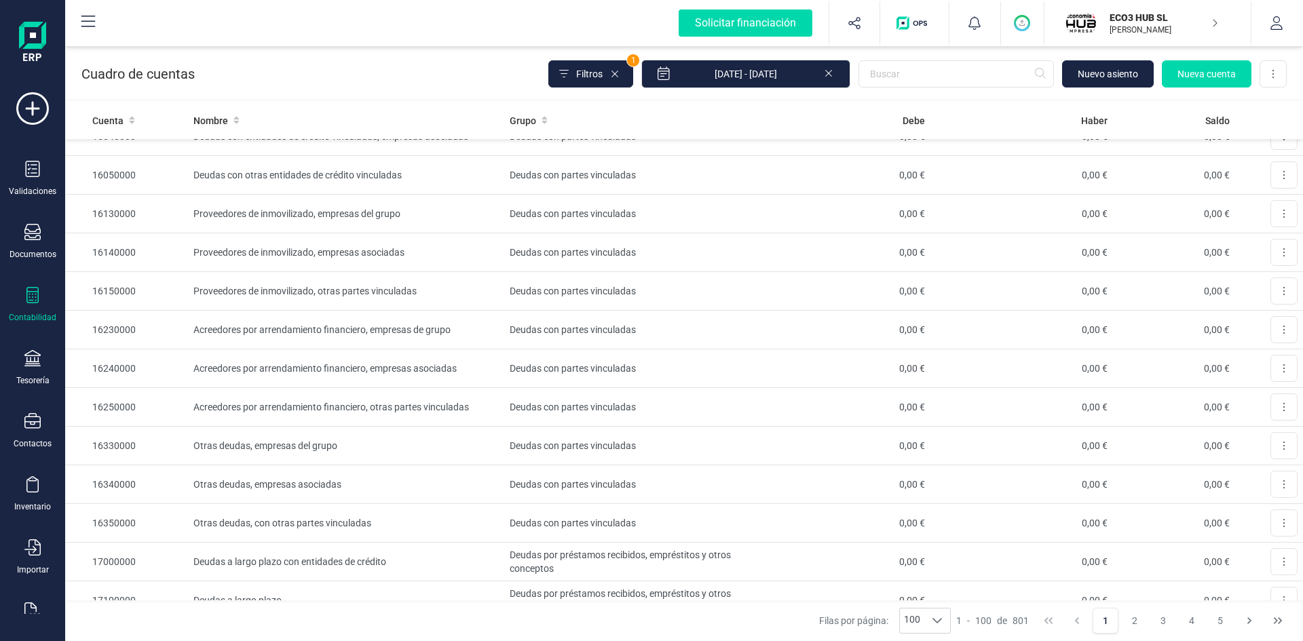
scroll to position [2035, 0]
click at [1136, 12] on p "ECO3 HUB SL" at bounding box center [1163, 18] width 109 height 14
click at [1276, 26] on icon "button" at bounding box center [1276, 23] width 14 height 14
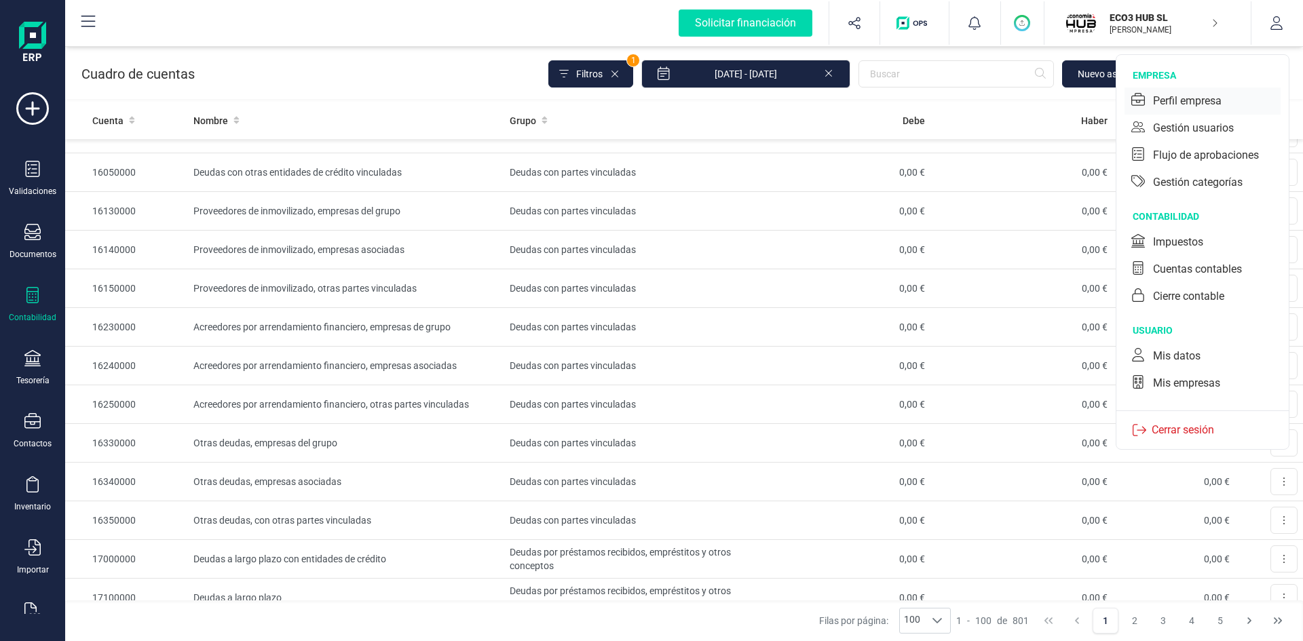
click at [1185, 93] on div "Perfil empresa" at bounding box center [1187, 101] width 69 height 16
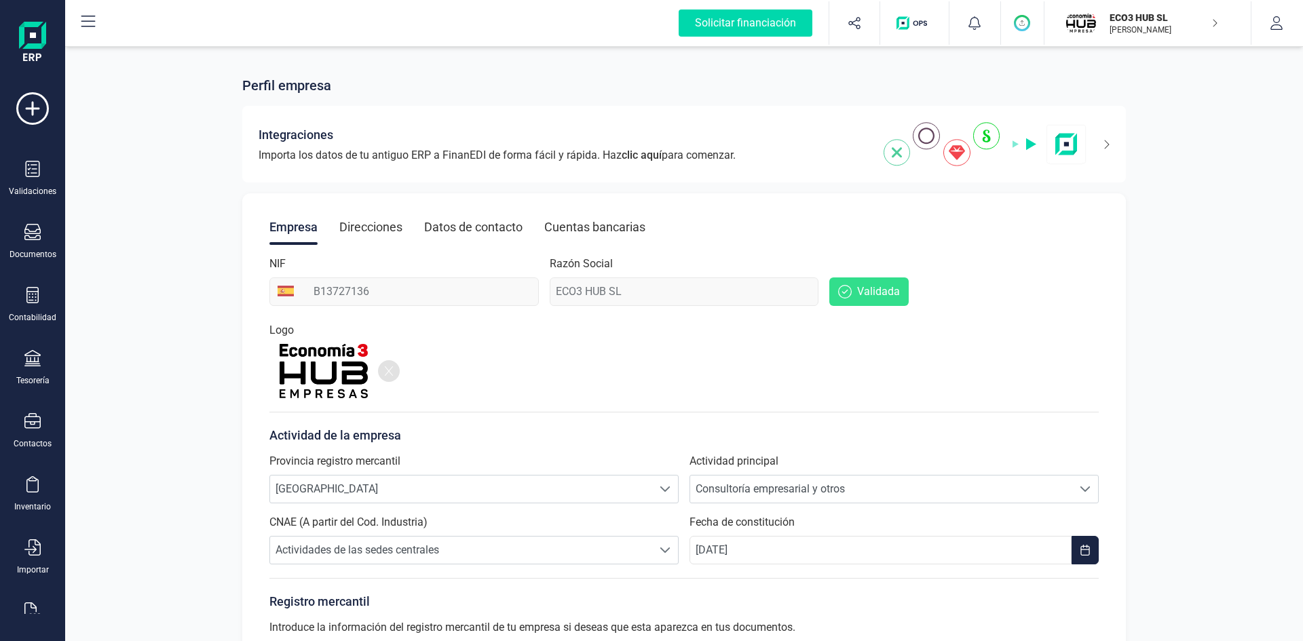
click at [374, 224] on div "Direcciones" at bounding box center [370, 227] width 63 height 35
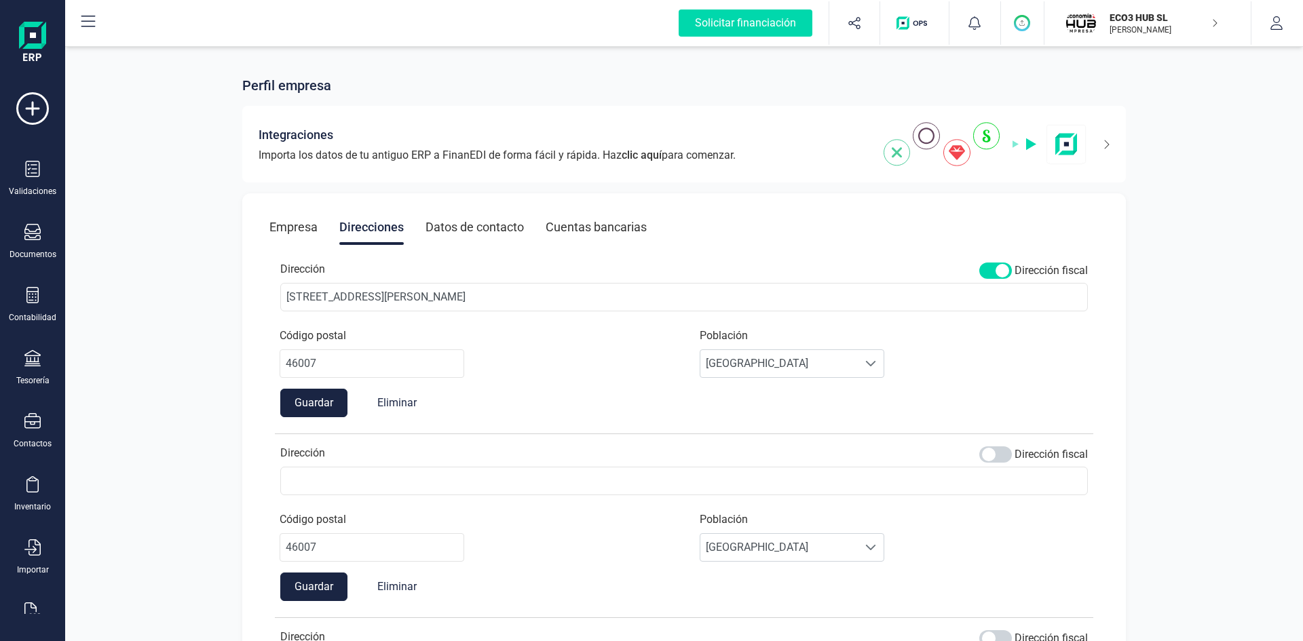
click at [468, 223] on div "Datos de contacto" at bounding box center [474, 227] width 98 height 35
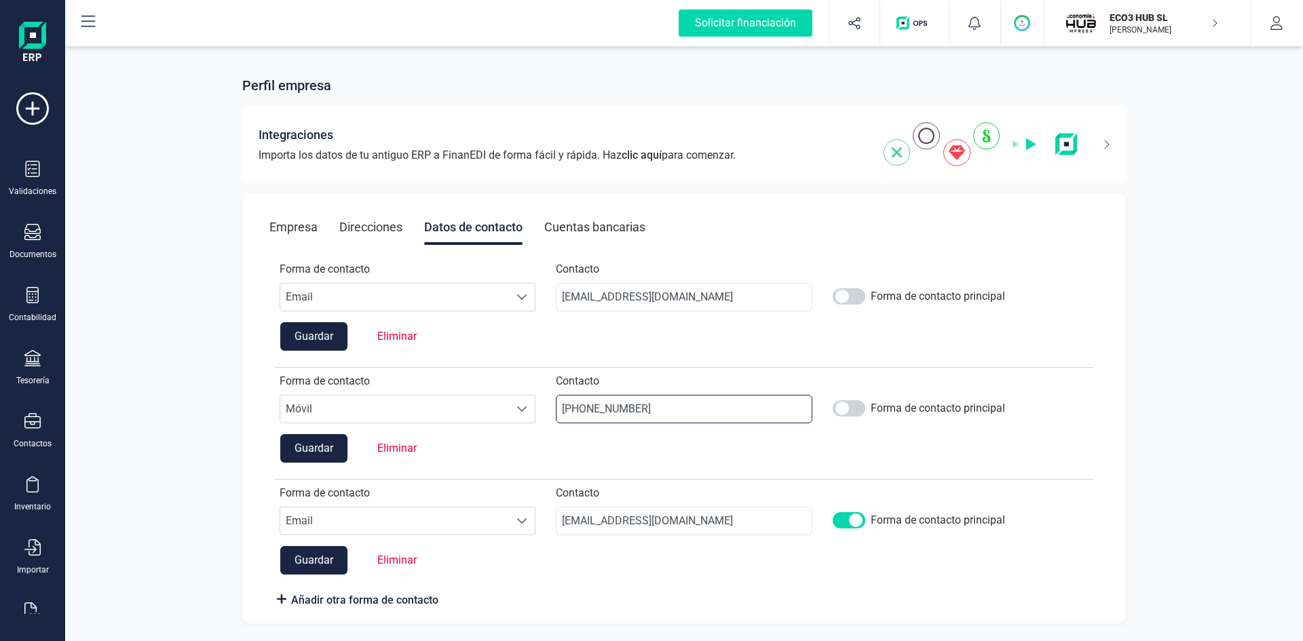
click at [701, 409] on input "+34635022877" at bounding box center [684, 409] width 256 height 28
click at [605, 225] on div "Cuentas bancarias" at bounding box center [594, 227] width 101 height 35
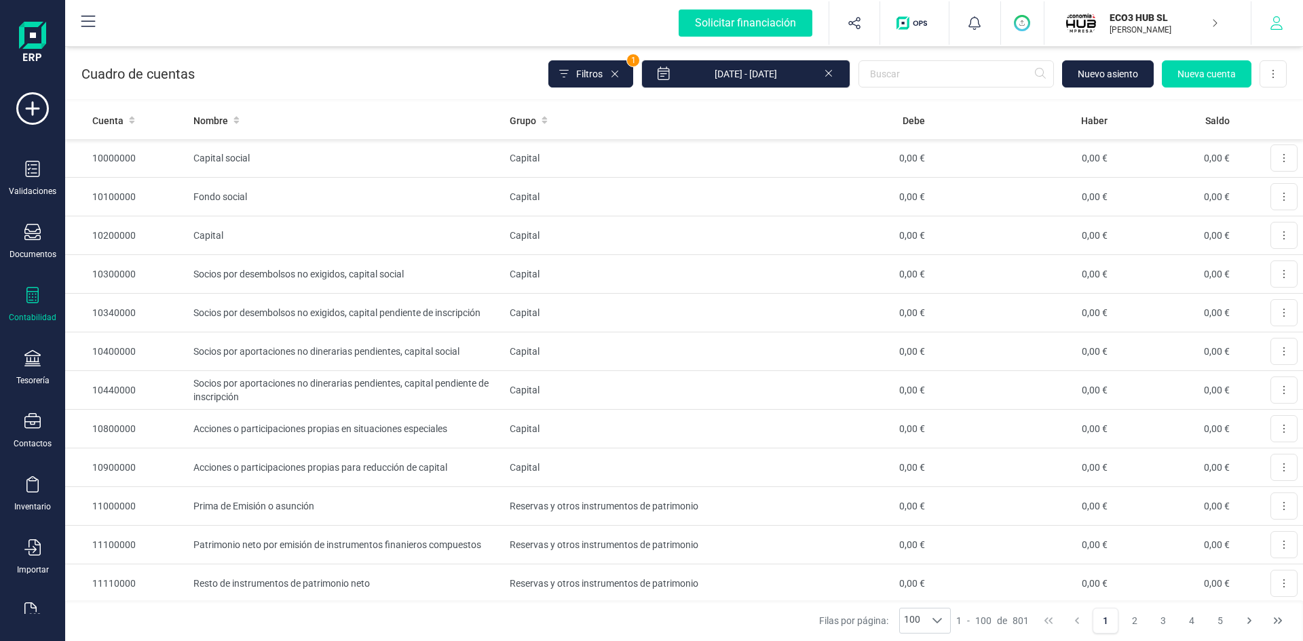
click at [1271, 16] on button "button" at bounding box center [1276, 22] width 51 height 43
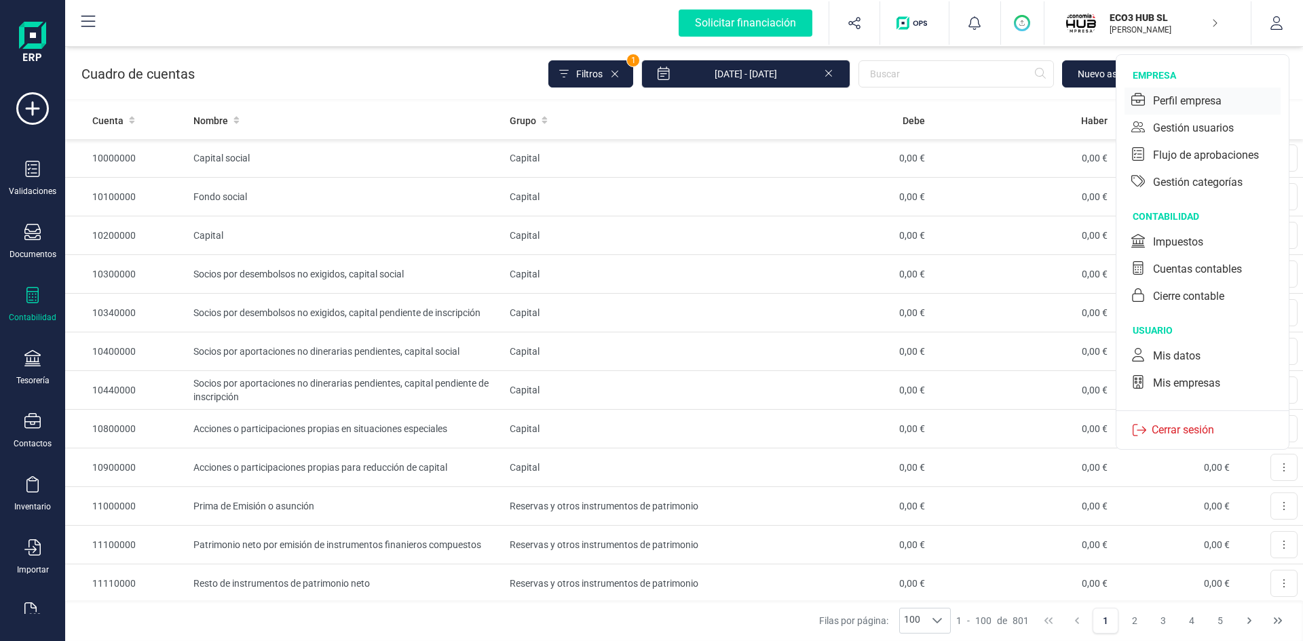
click at [1189, 97] on div "Perfil empresa" at bounding box center [1187, 101] width 69 height 16
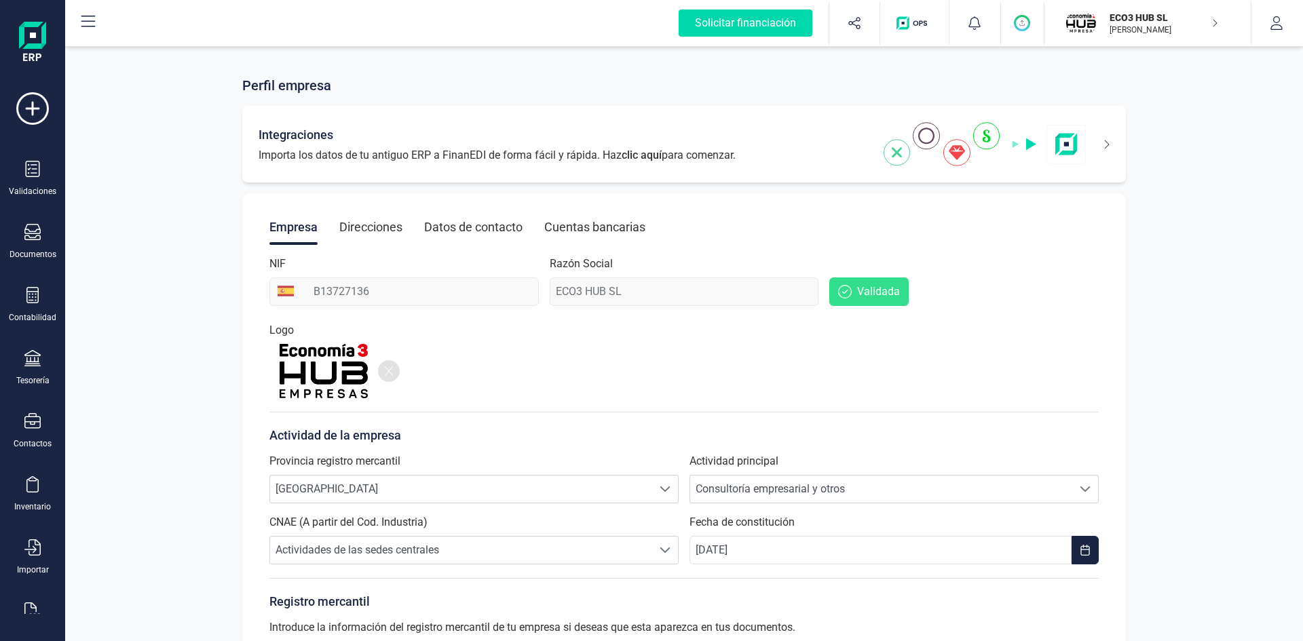
click at [991, 132] on img at bounding box center [984, 144] width 203 height 44
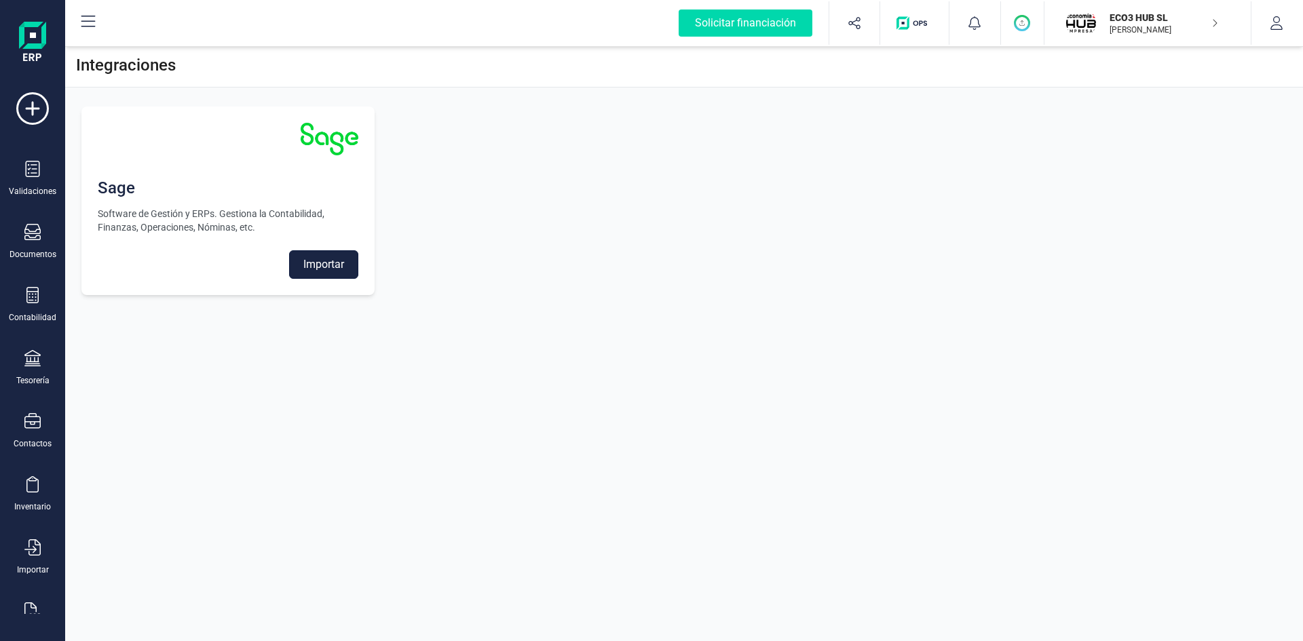
click at [331, 257] on button "Importar" at bounding box center [323, 264] width 69 height 28
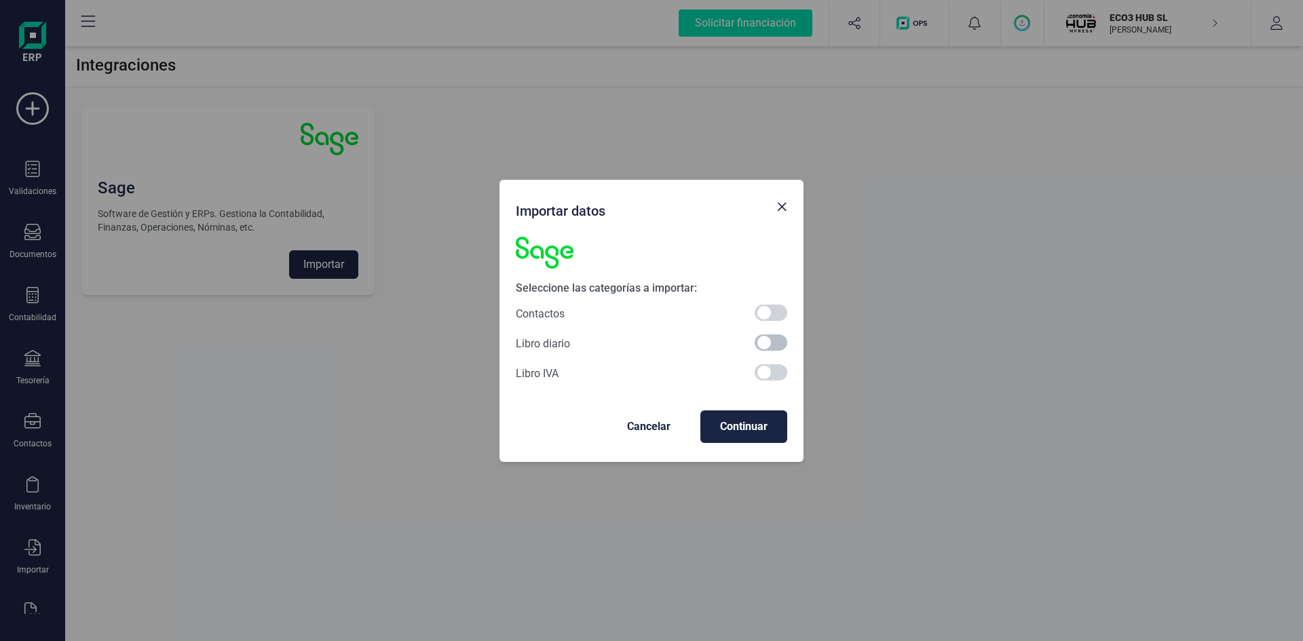
click at [758, 343] on span at bounding box center [770, 342] width 33 height 16
click at [764, 424] on span "Continuar" at bounding box center [743, 427] width 65 height 16
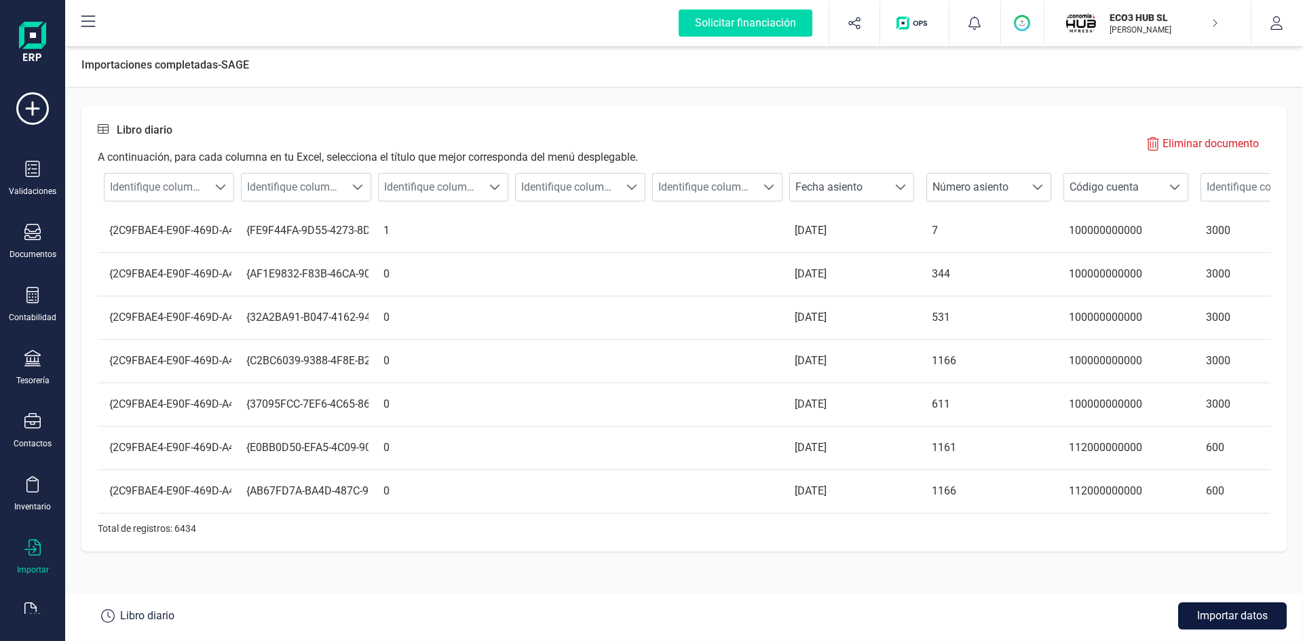
click at [1227, 613] on button "Importar datos" at bounding box center [1232, 616] width 109 height 27
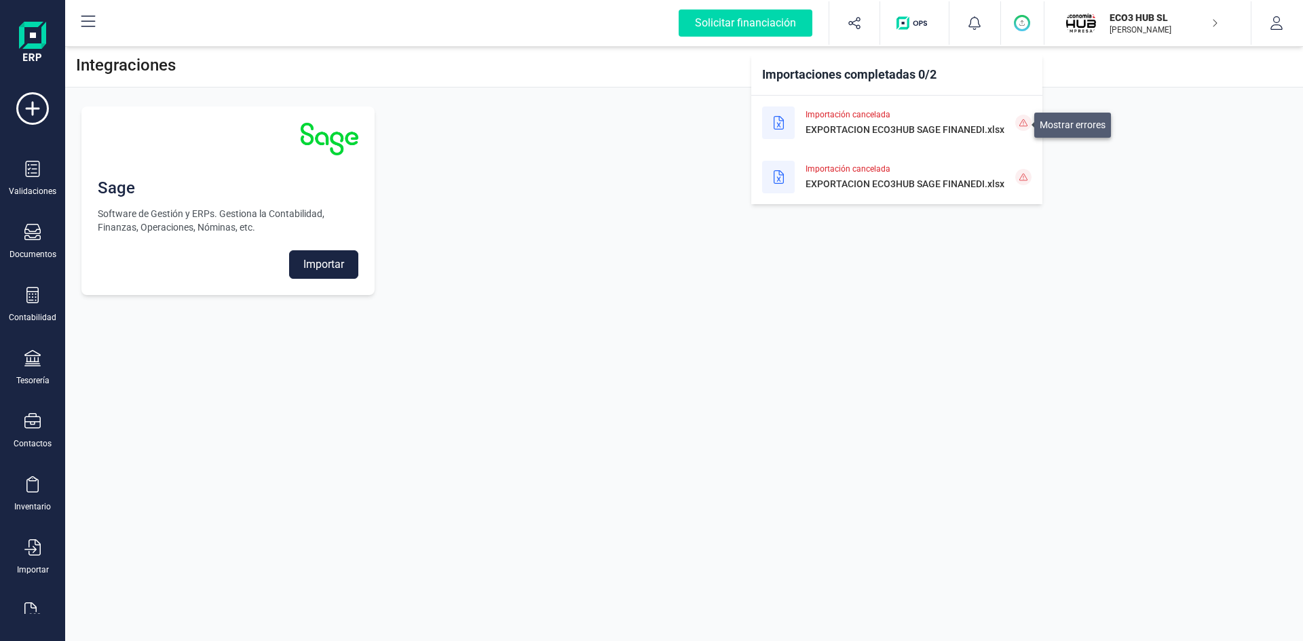
click at [1024, 119] on icon at bounding box center [1023, 123] width 8 height 8
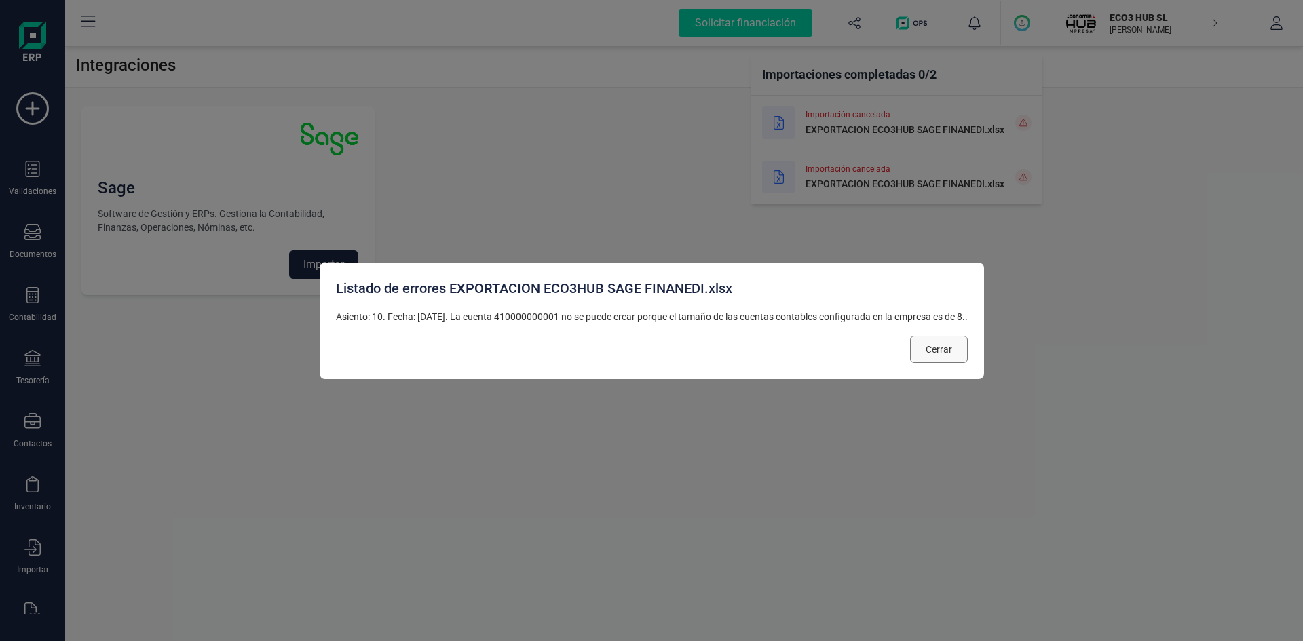
click at [944, 349] on span "Cerrar" at bounding box center [938, 350] width 26 height 14
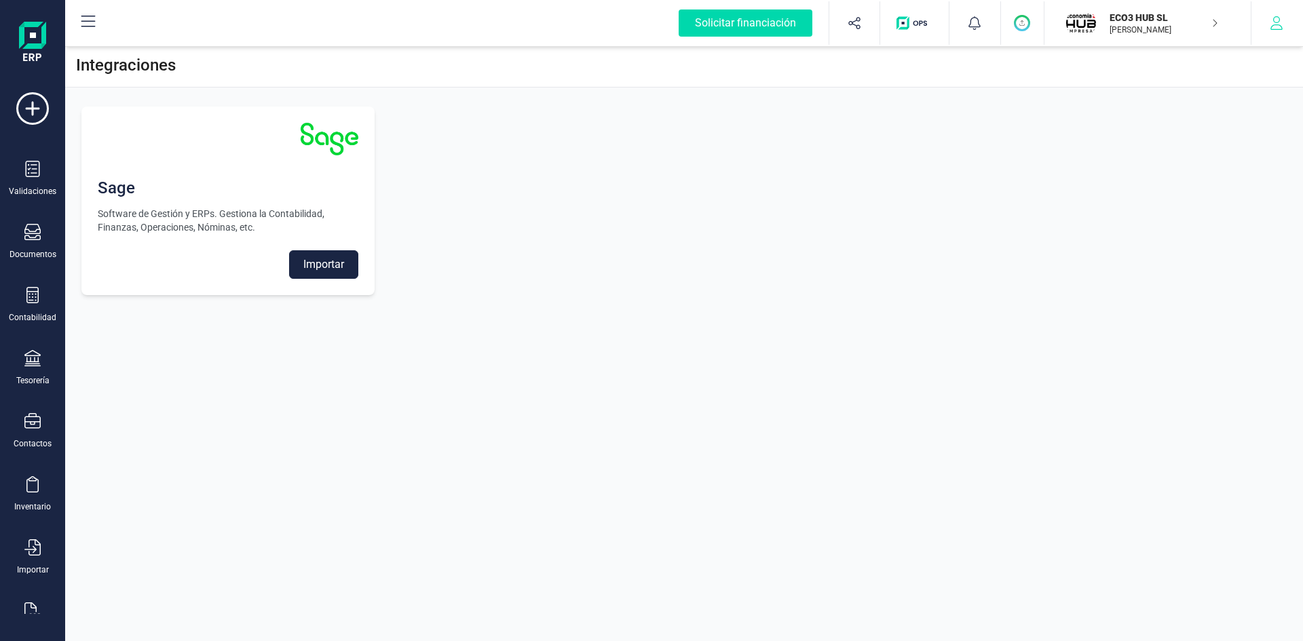
click at [1276, 31] on button "button" at bounding box center [1276, 22] width 51 height 43
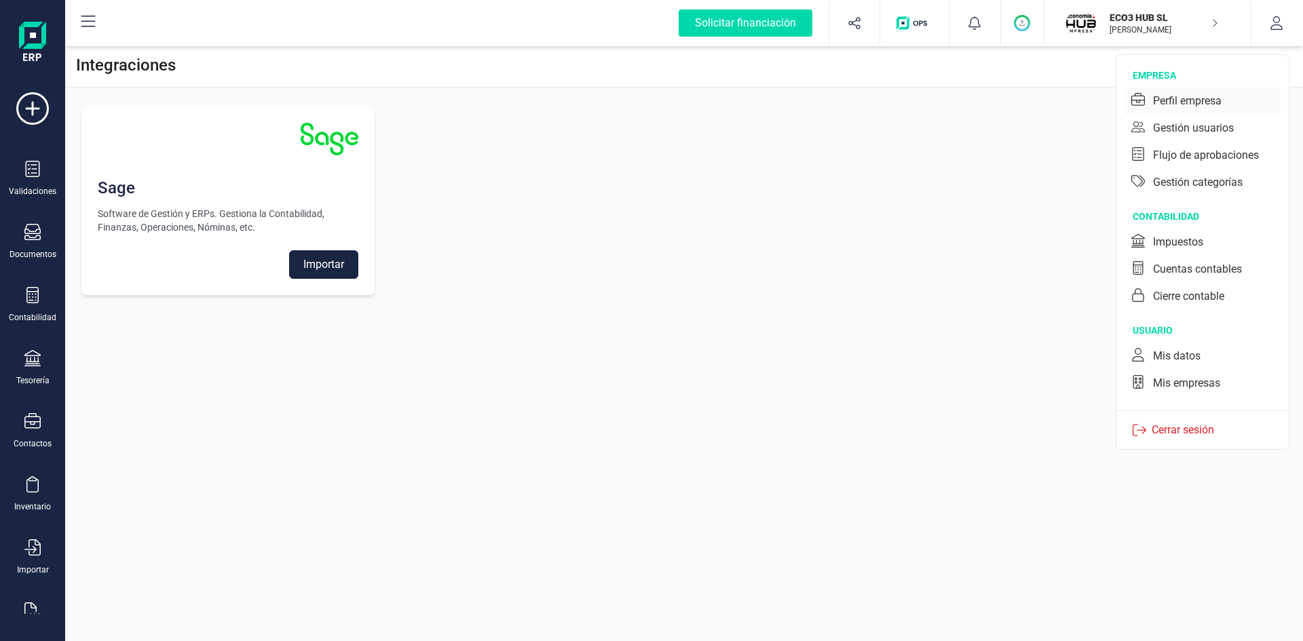
click at [1174, 104] on div "Perfil empresa" at bounding box center [1187, 101] width 69 height 16
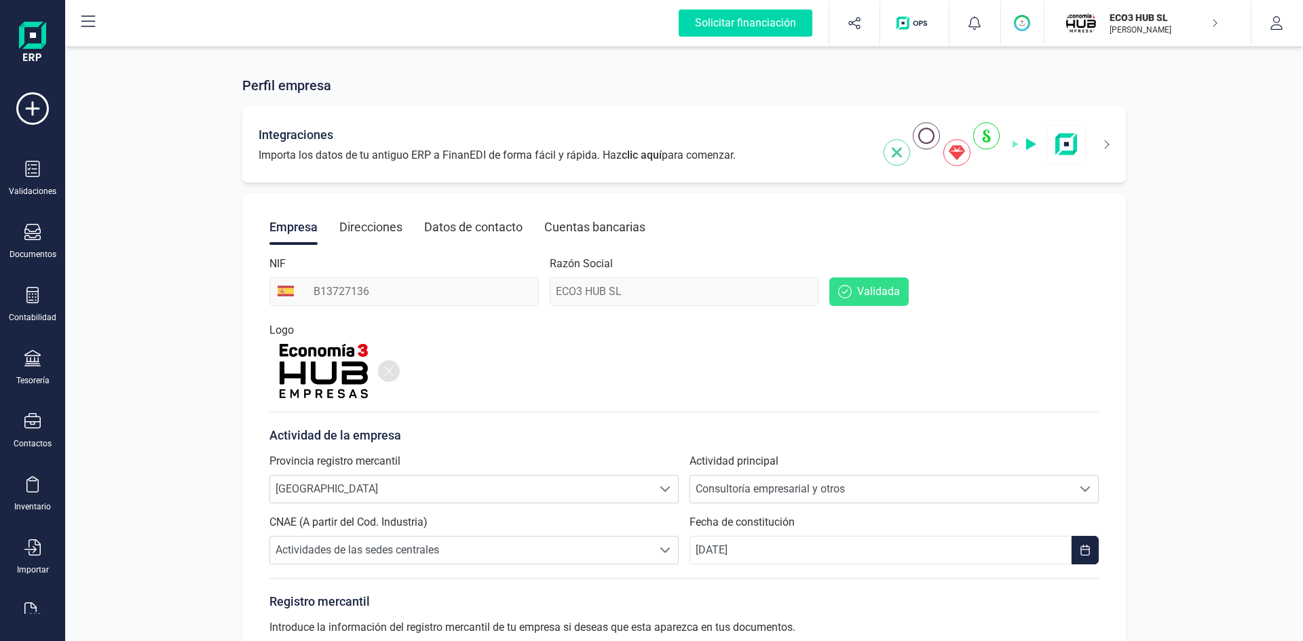
click at [980, 137] on img at bounding box center [984, 144] width 203 height 44
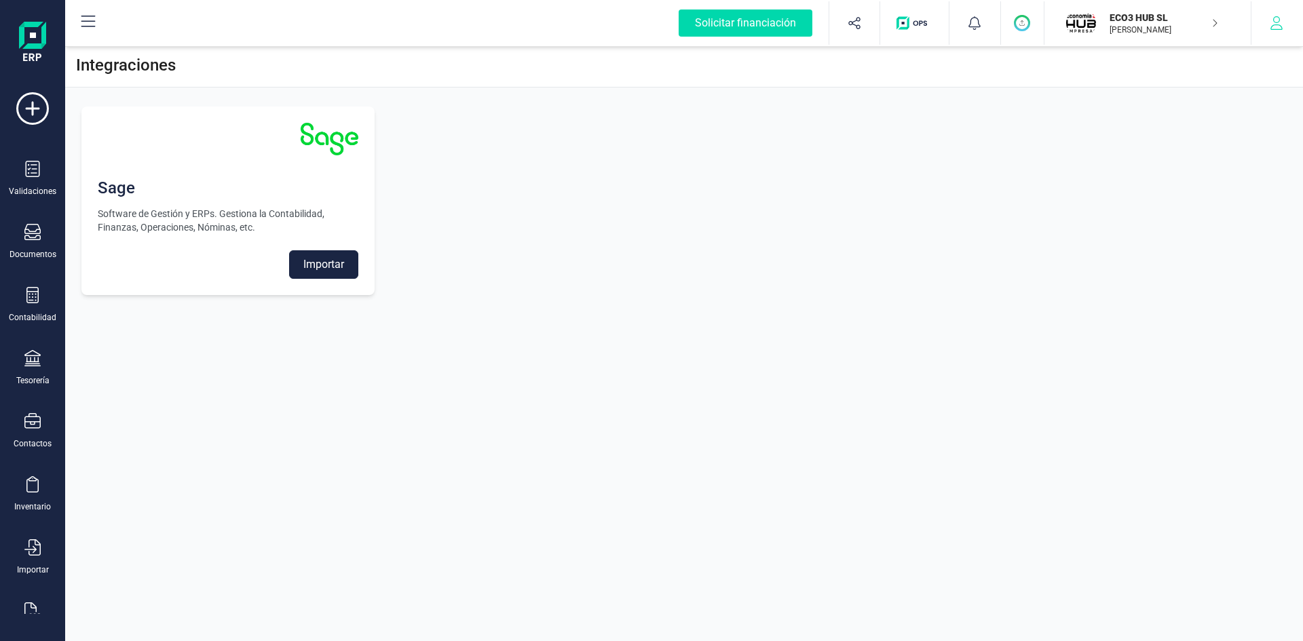
click at [1279, 20] on icon "button" at bounding box center [1276, 23] width 12 height 14
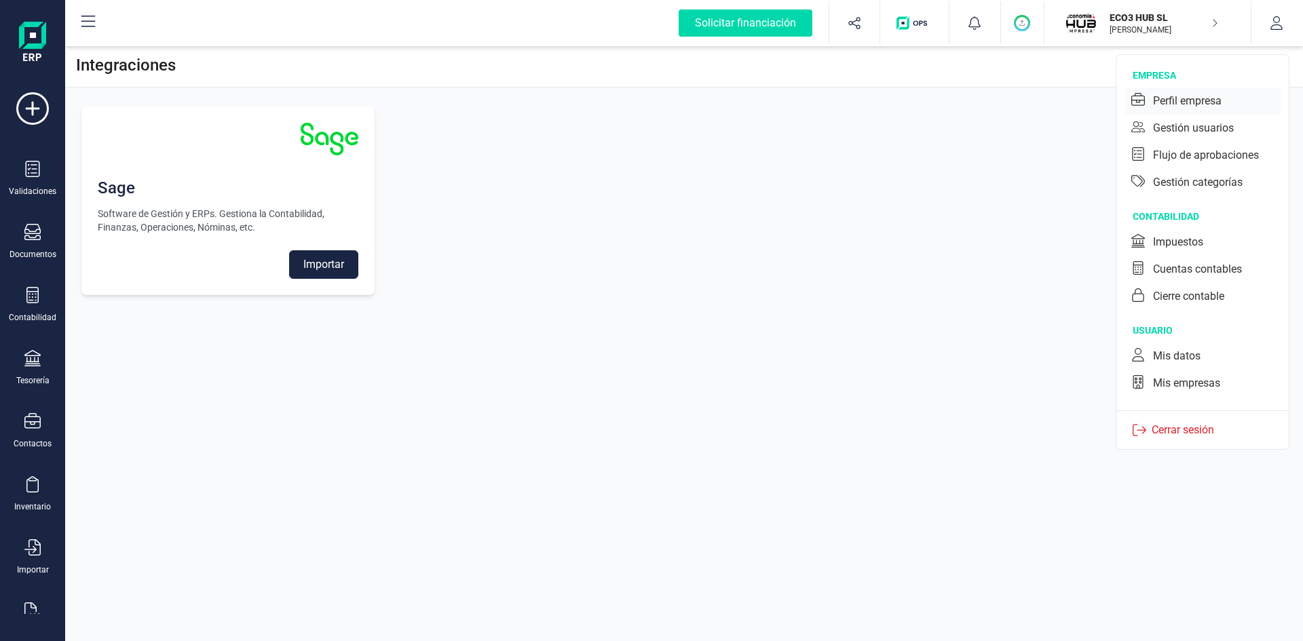
click at [1191, 89] on div "Perfil empresa" at bounding box center [1202, 101] width 156 height 27
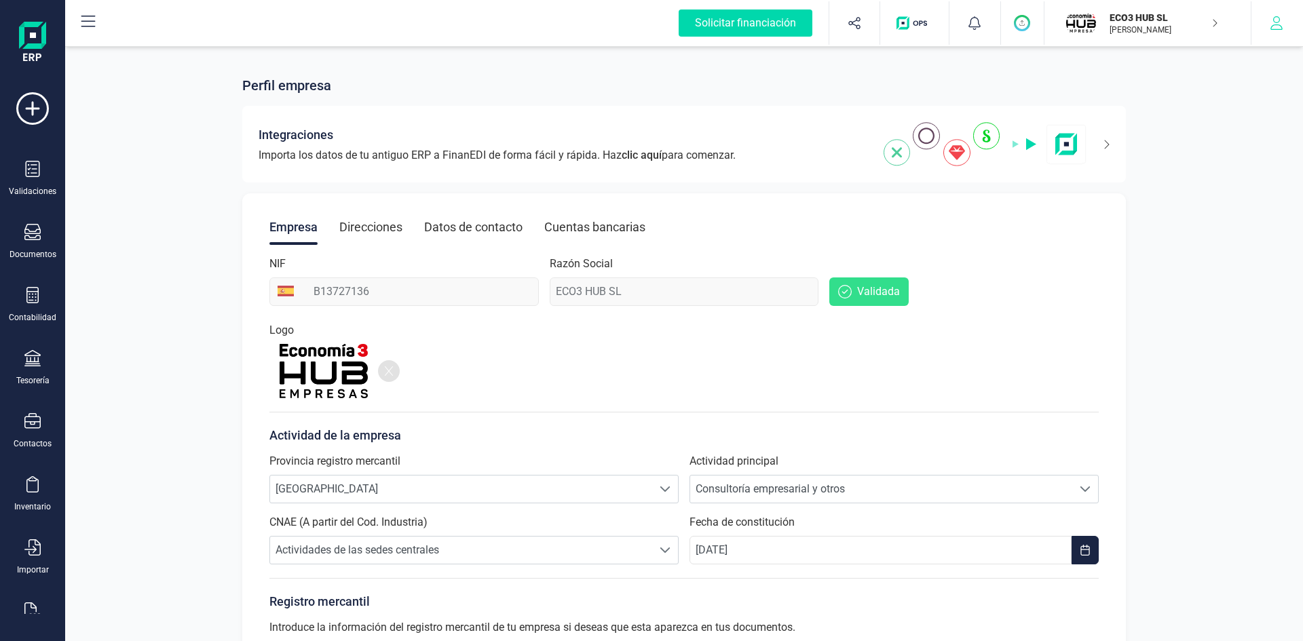
click at [1279, 22] on icon "button" at bounding box center [1276, 23] width 14 height 14
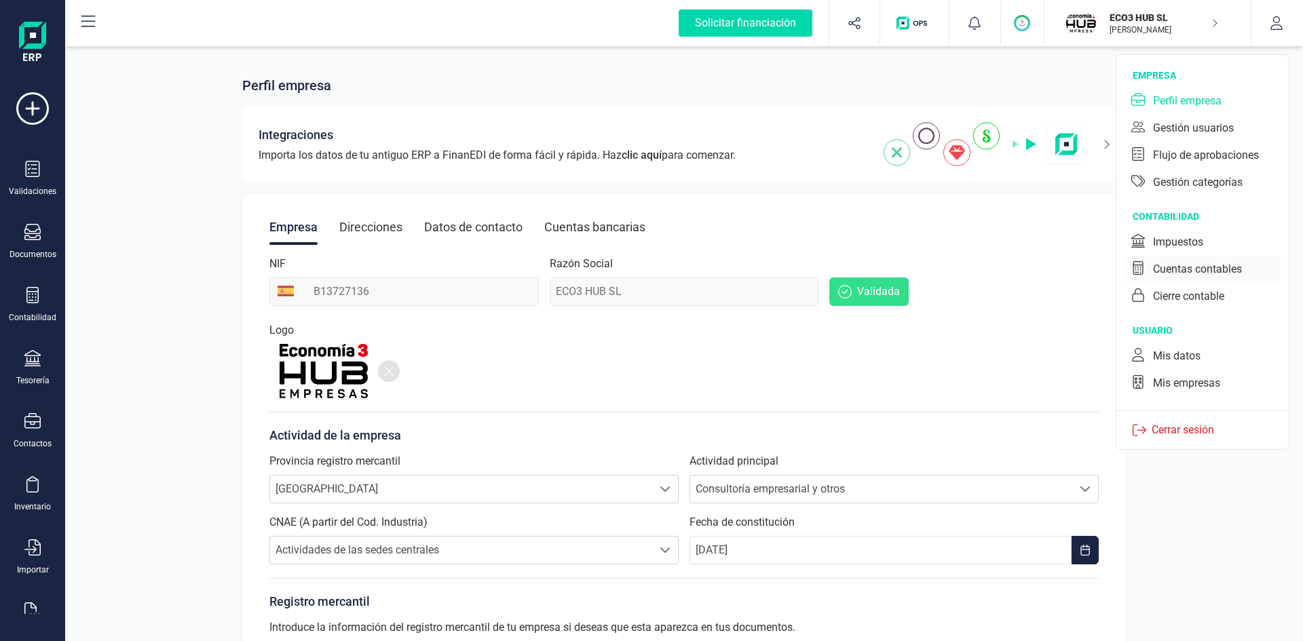
click at [1182, 266] on div "Cuentas contables" at bounding box center [1197, 269] width 89 height 16
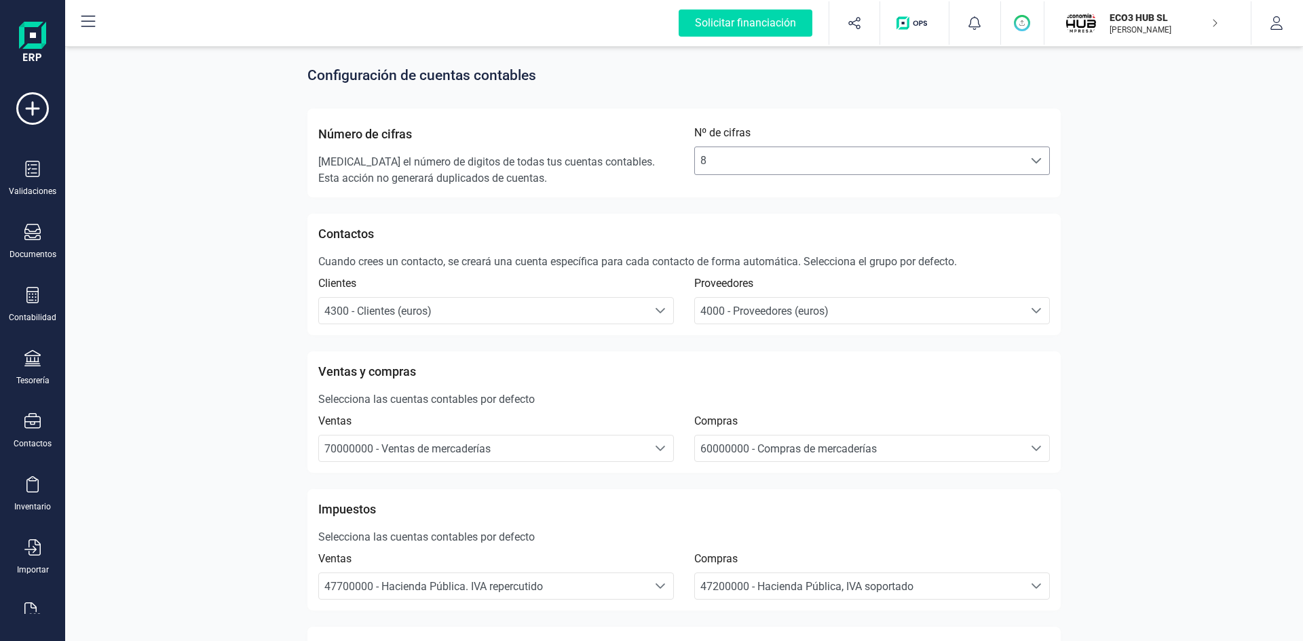
click at [707, 155] on span "8" at bounding box center [859, 160] width 328 height 27
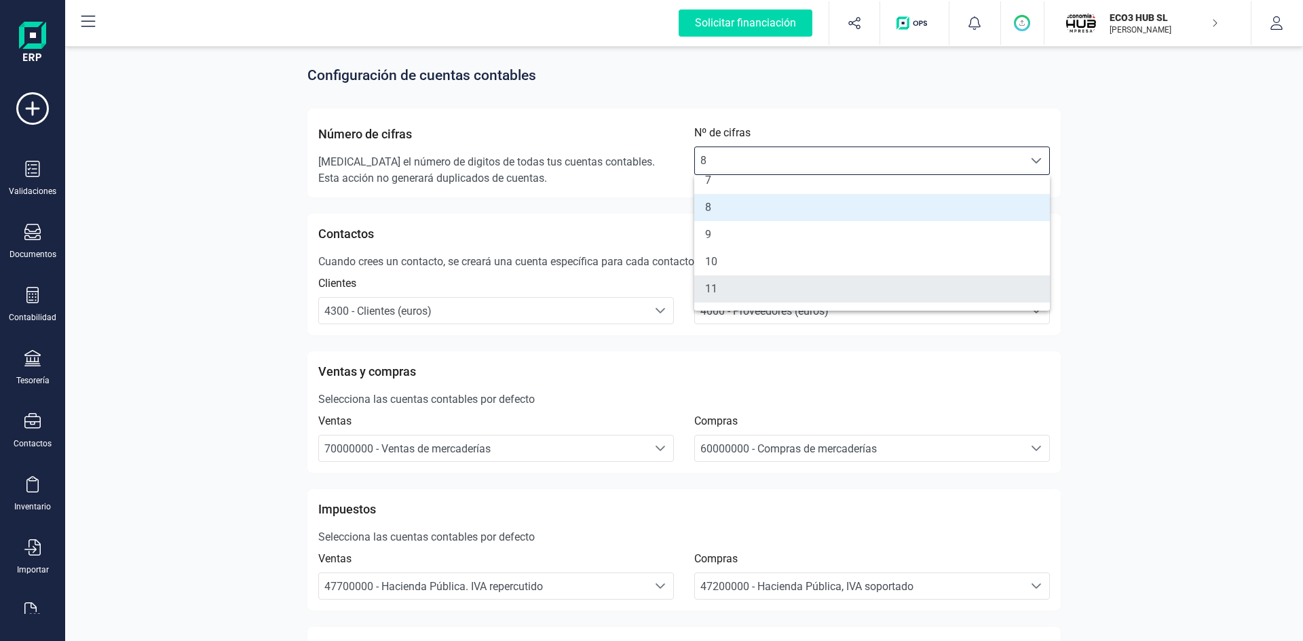
scroll to position [136, 0]
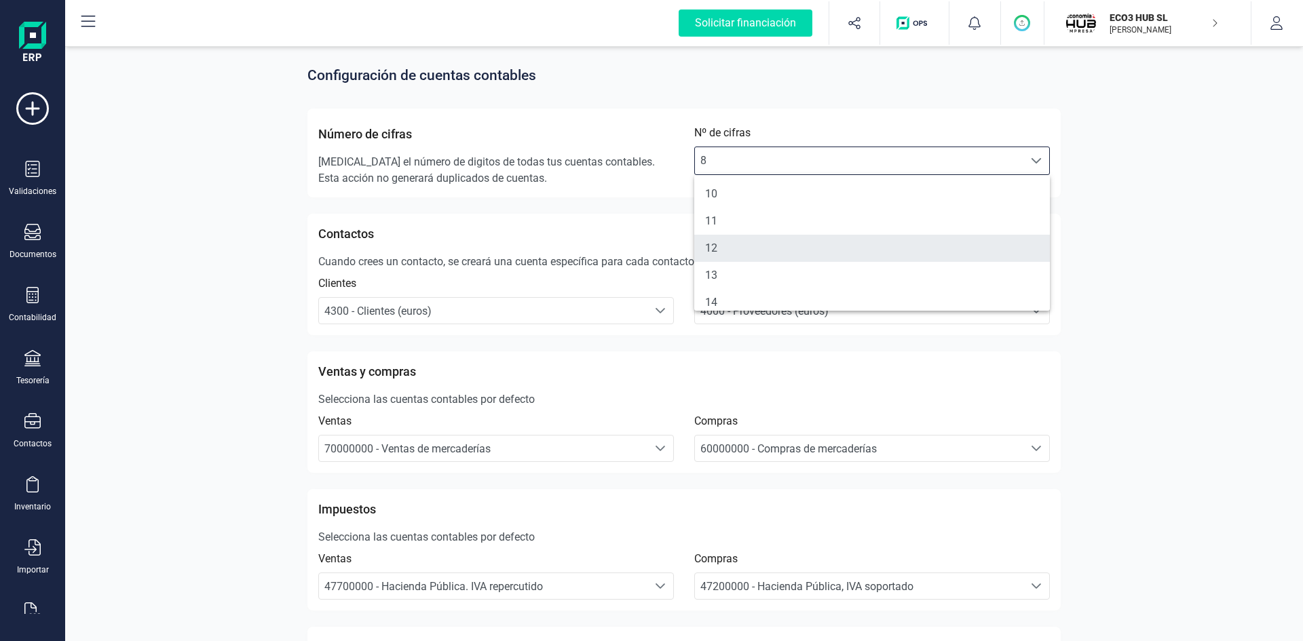
click at [719, 248] on li "12" at bounding box center [872, 248] width 356 height 27
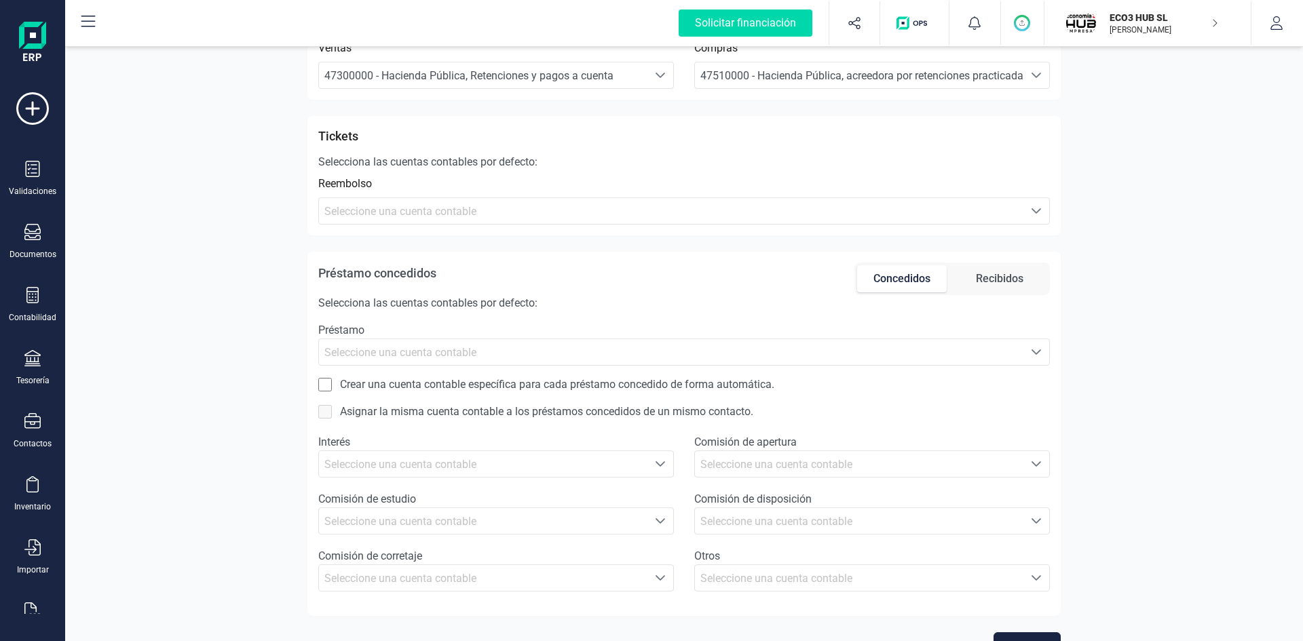
scroll to position [682, 0]
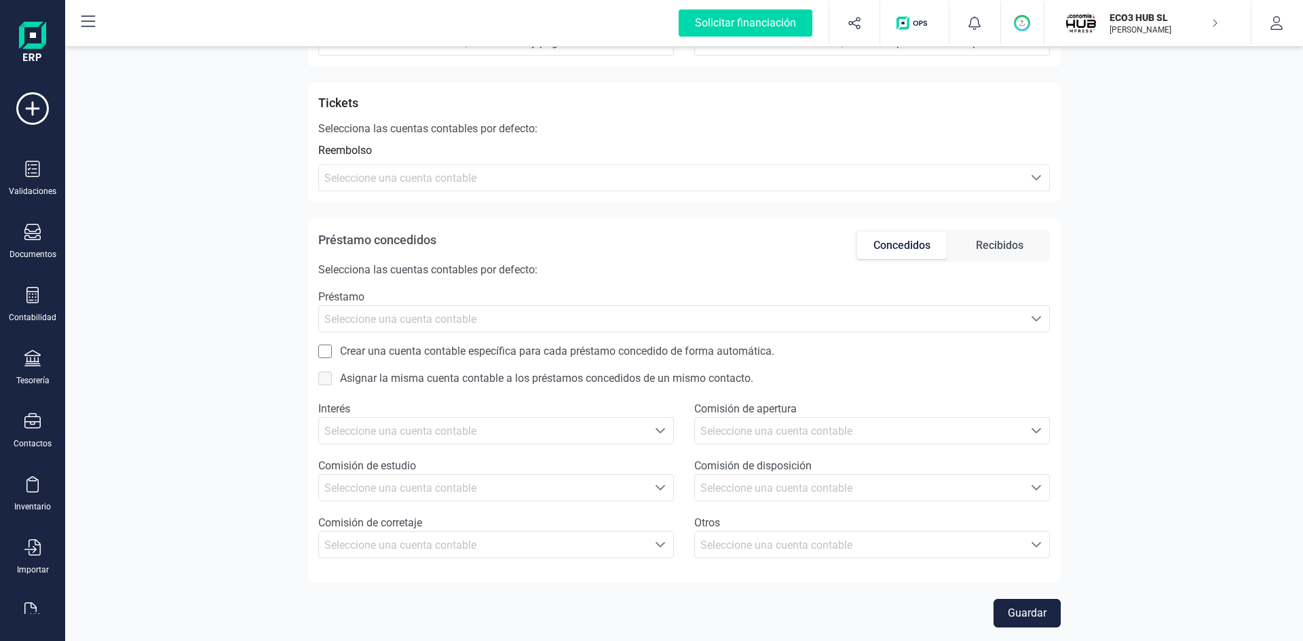
click at [1026, 608] on button "Guardar" at bounding box center [1026, 613] width 67 height 28
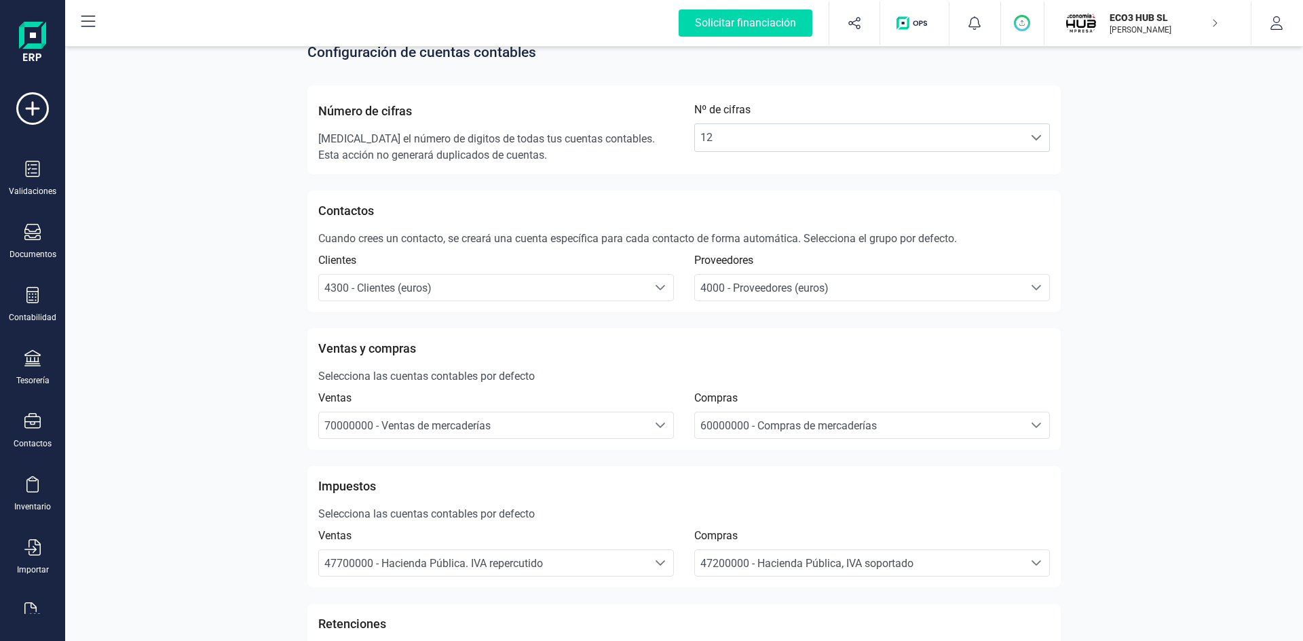
scroll to position [0, 0]
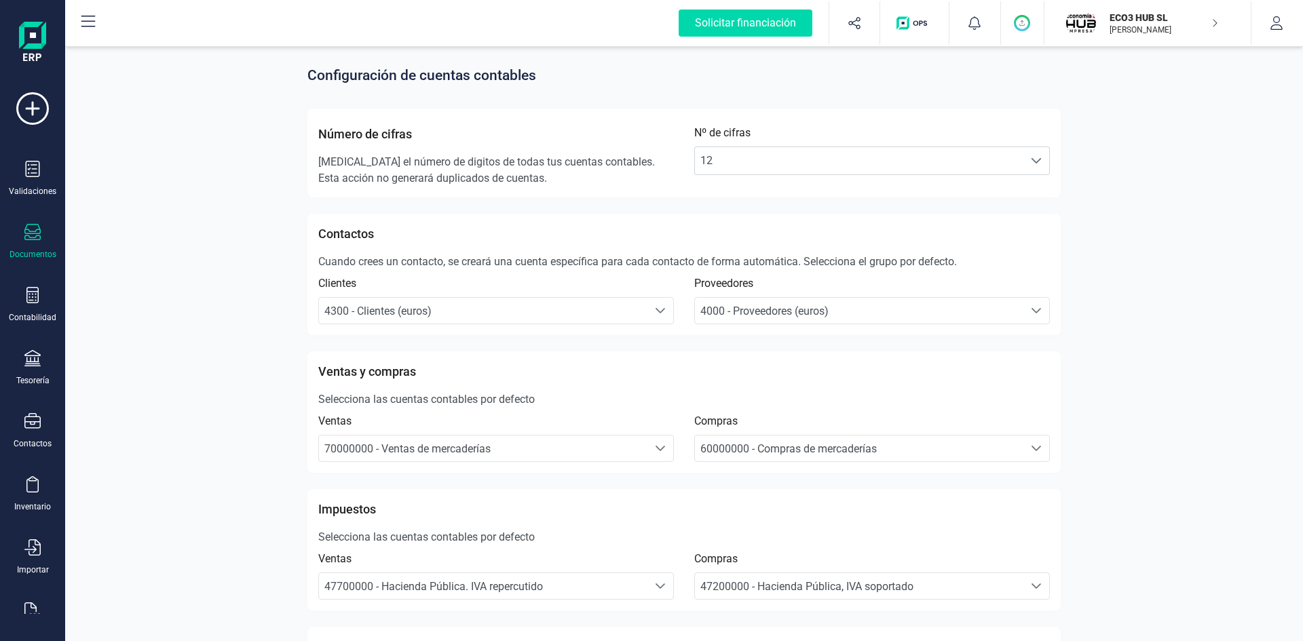
click at [28, 240] on div at bounding box center [32, 234] width 16 height 20
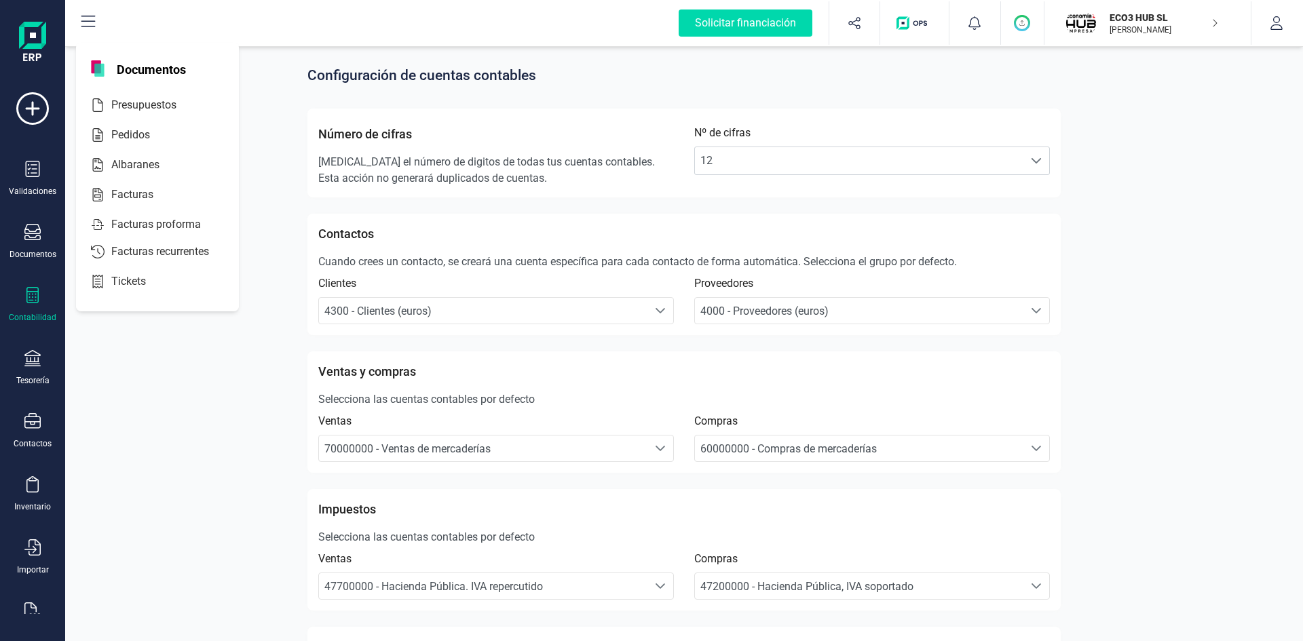
click at [33, 297] on icon at bounding box center [32, 295] width 12 height 16
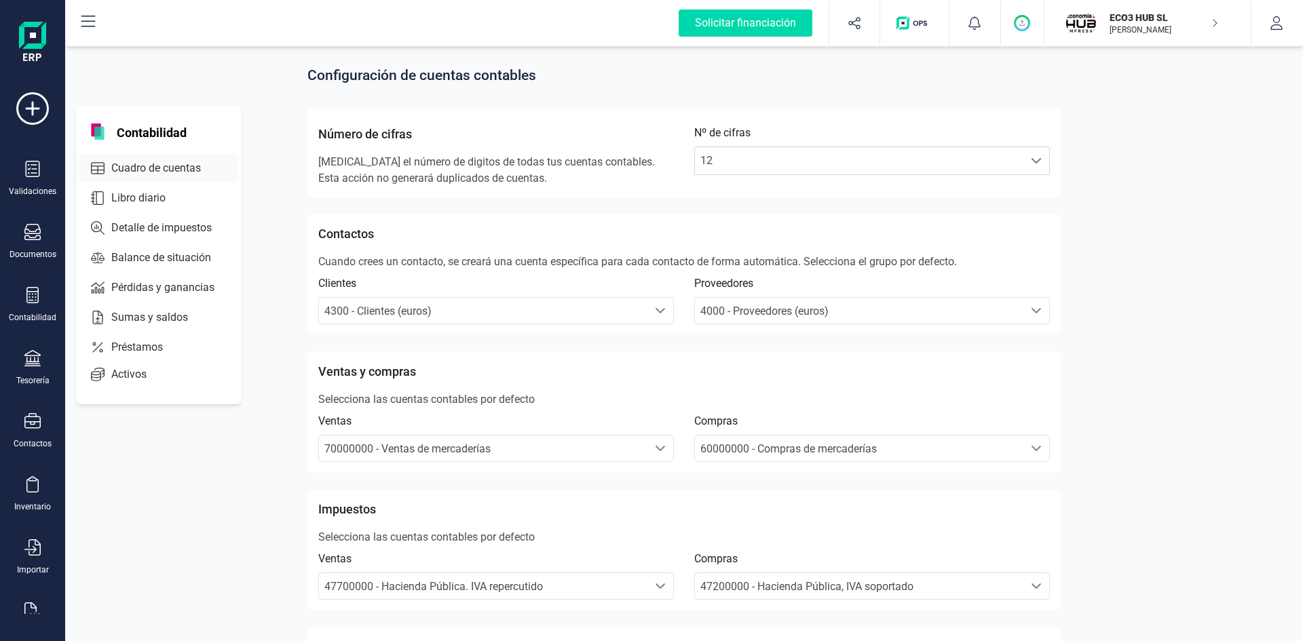
click at [170, 162] on span "Cuadro de cuentas" at bounding box center [165, 168] width 119 height 16
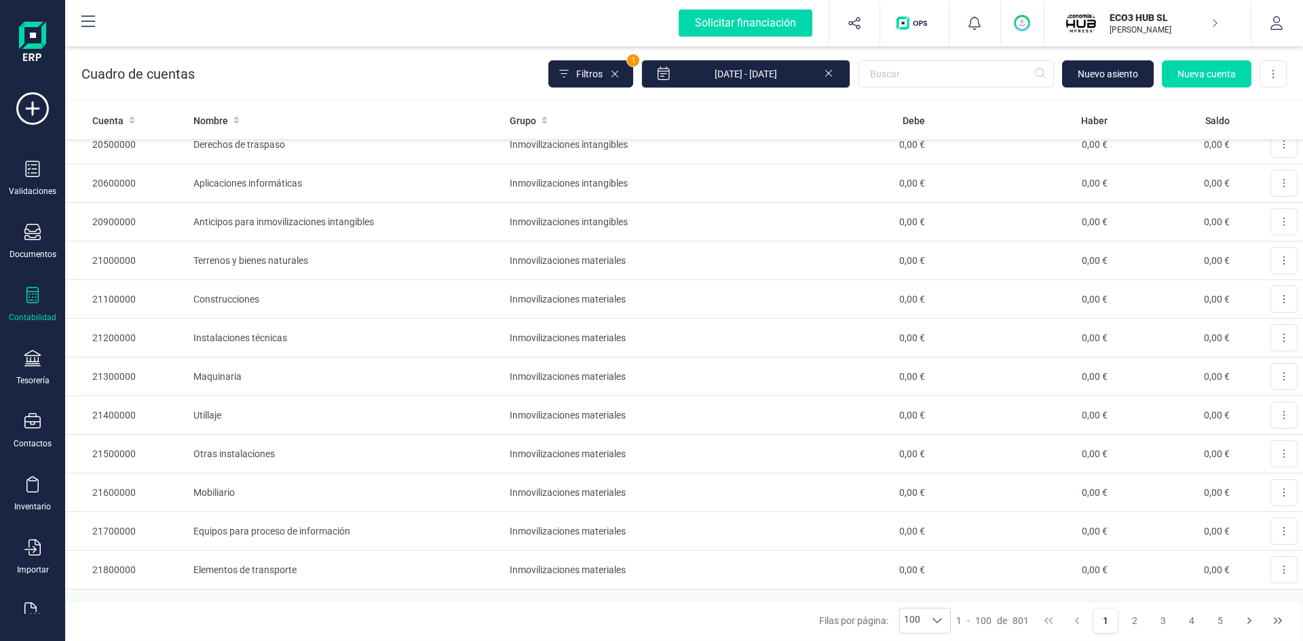
scroll to position [3431, 0]
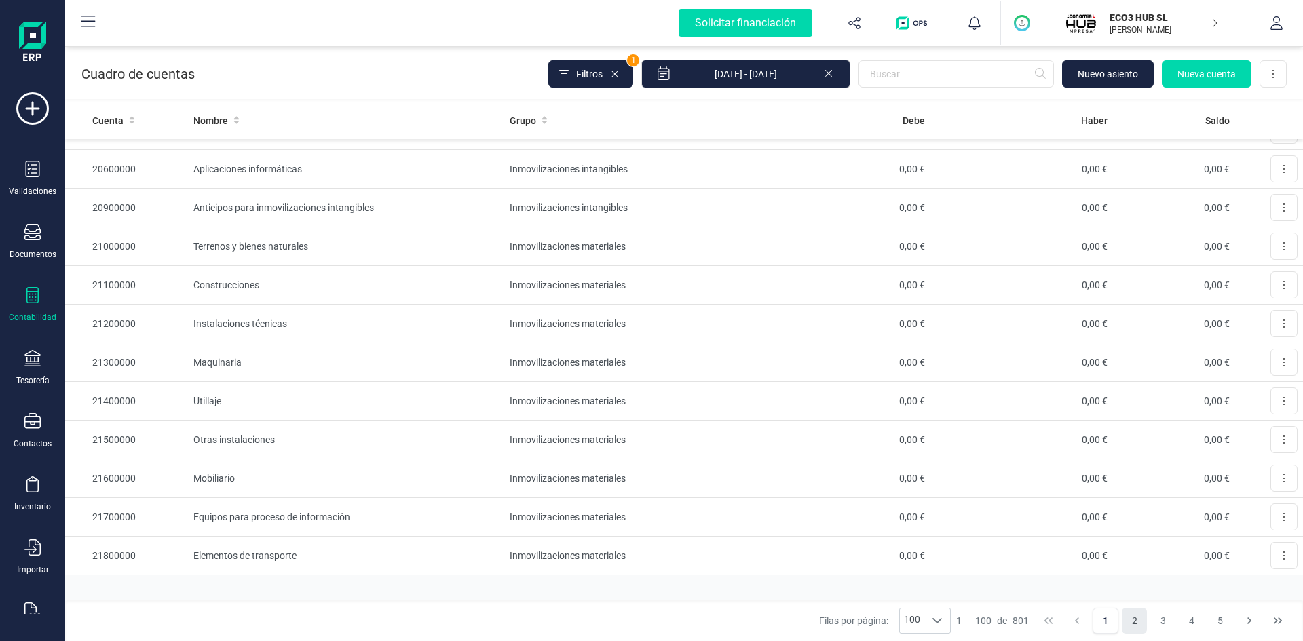
click at [1136, 622] on button "2" at bounding box center [1135, 621] width 26 height 26
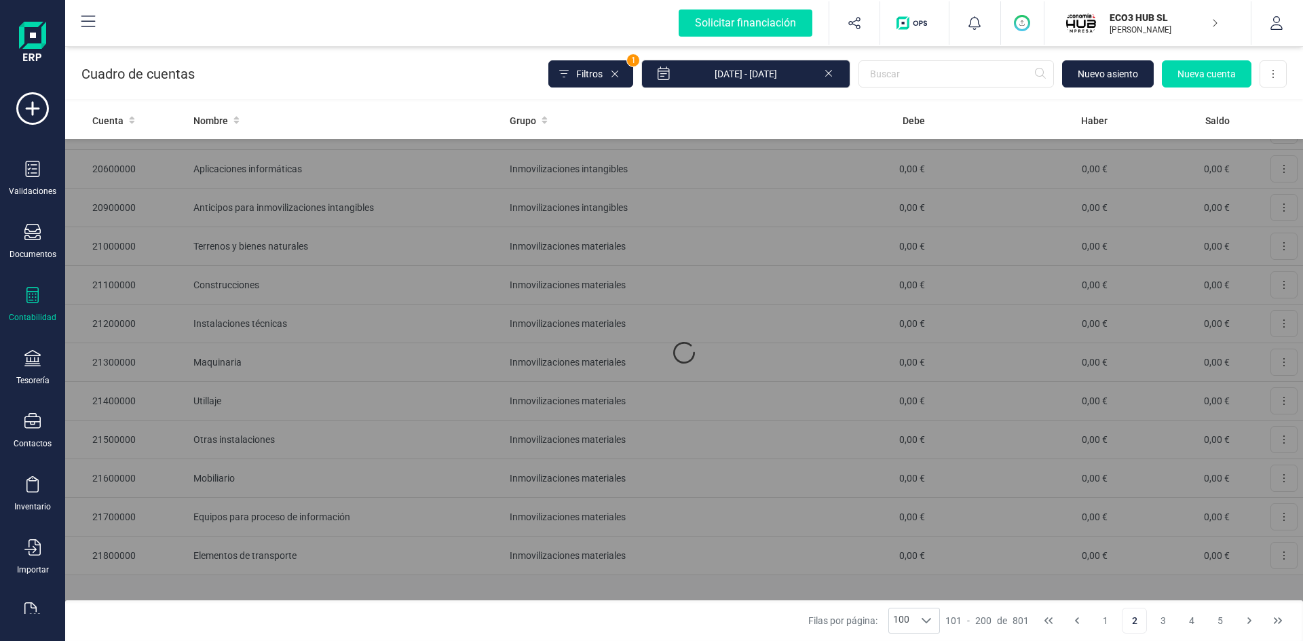
scroll to position [0, 0]
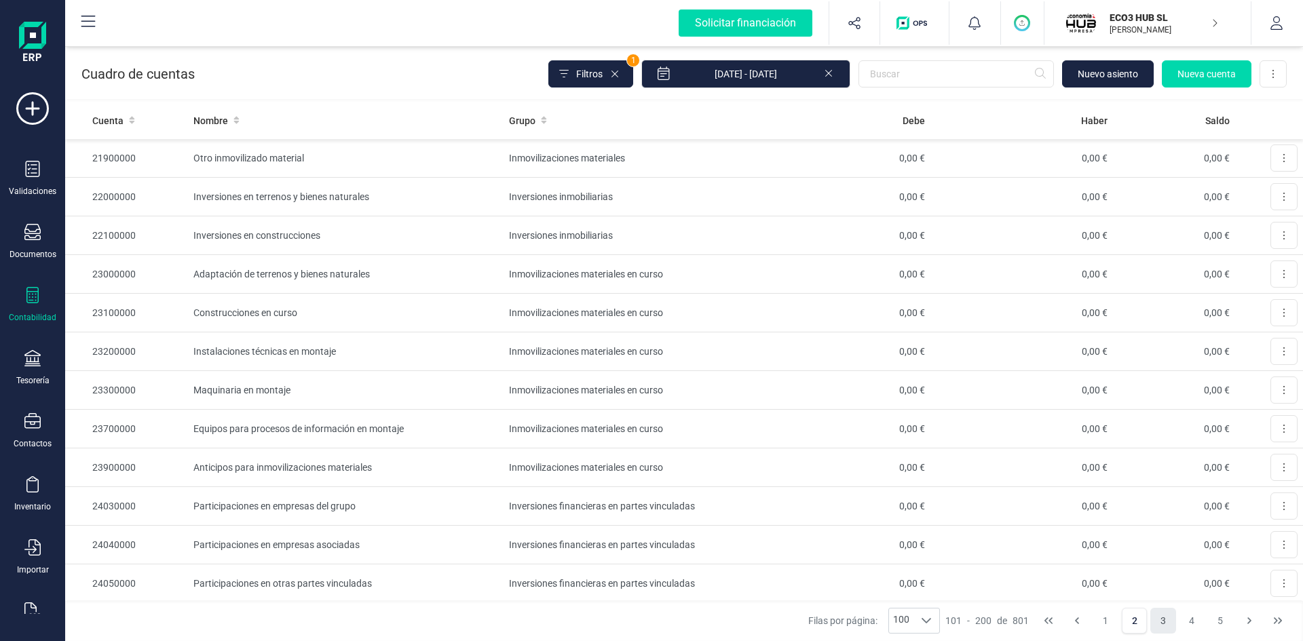
click at [1152, 624] on button "3" at bounding box center [1163, 621] width 26 height 26
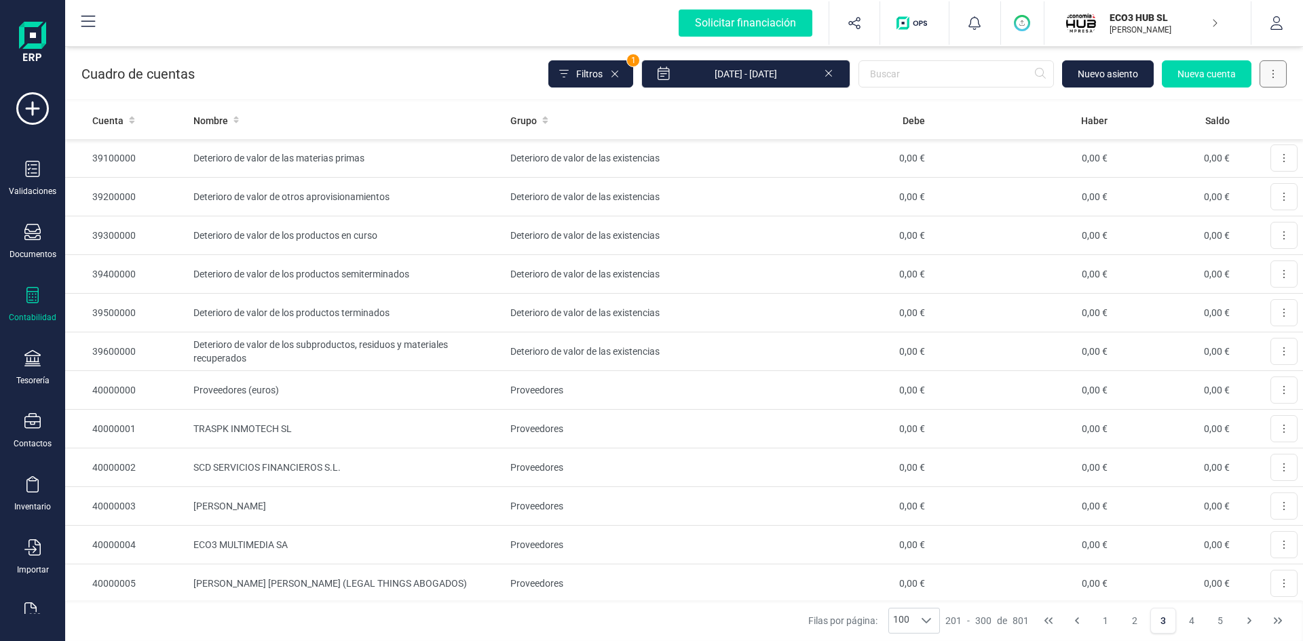
click at [1276, 73] on button at bounding box center [1272, 73] width 27 height 27
click at [1165, 172] on td "0,00 €" at bounding box center [1174, 158] width 122 height 39
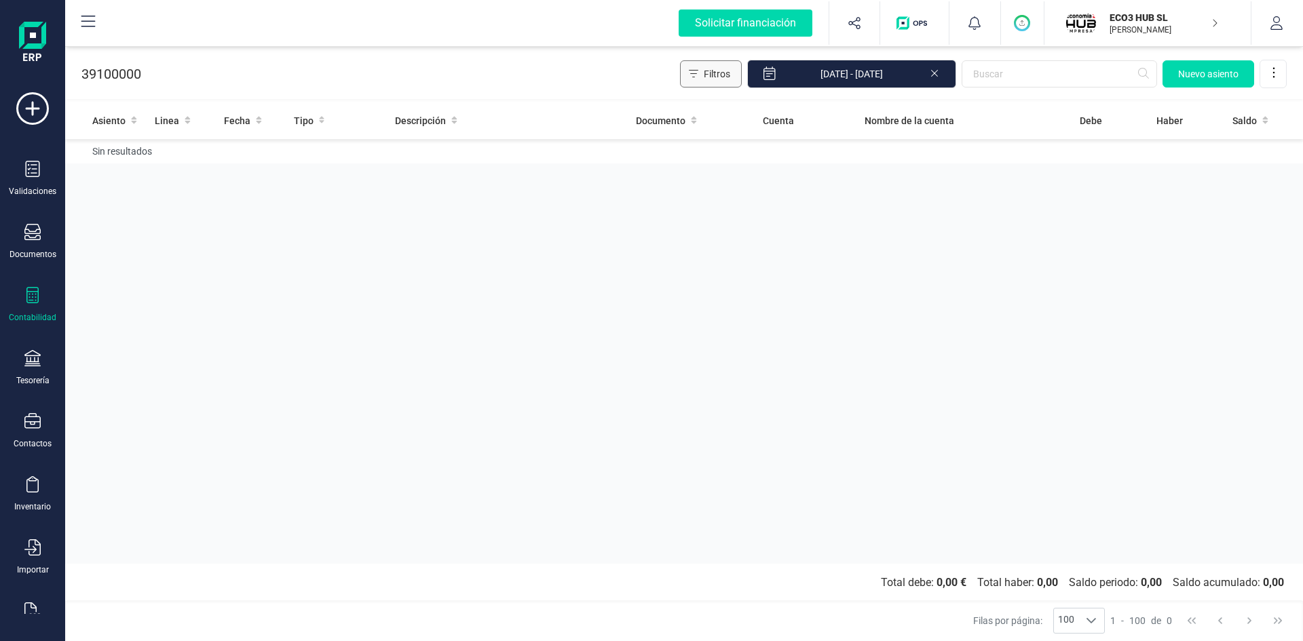
click at [721, 71] on span "Filtros" at bounding box center [717, 74] width 26 height 14
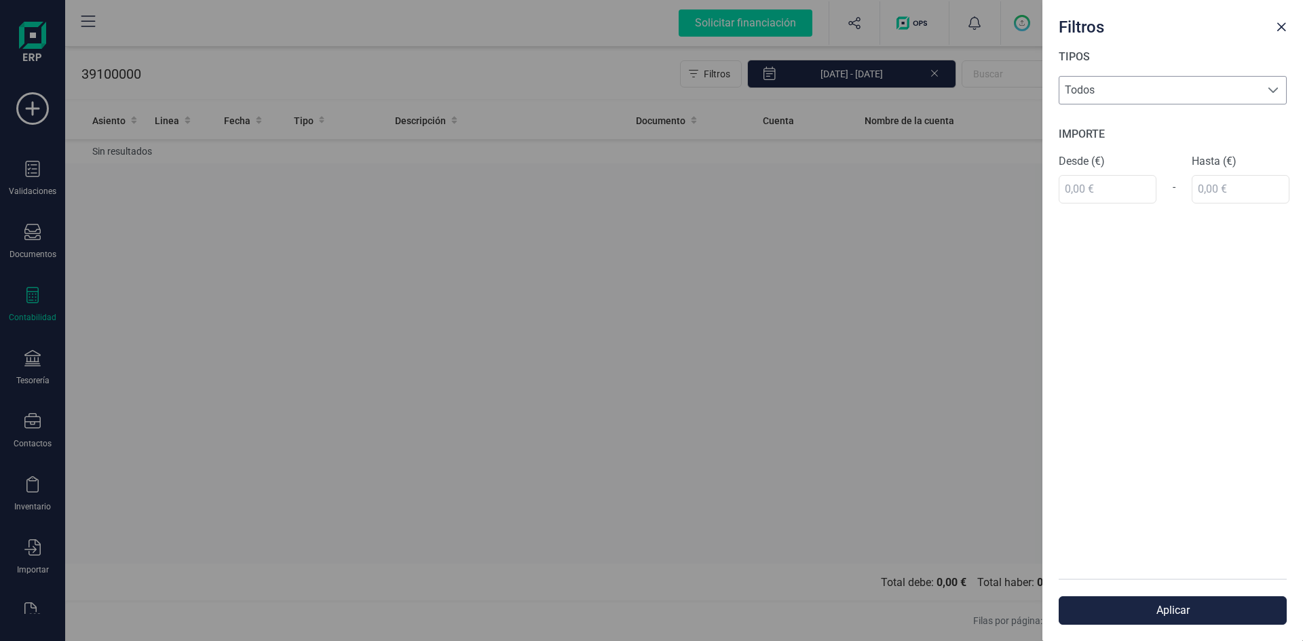
click at [1087, 88] on span "Todos" at bounding box center [1159, 90] width 201 height 27
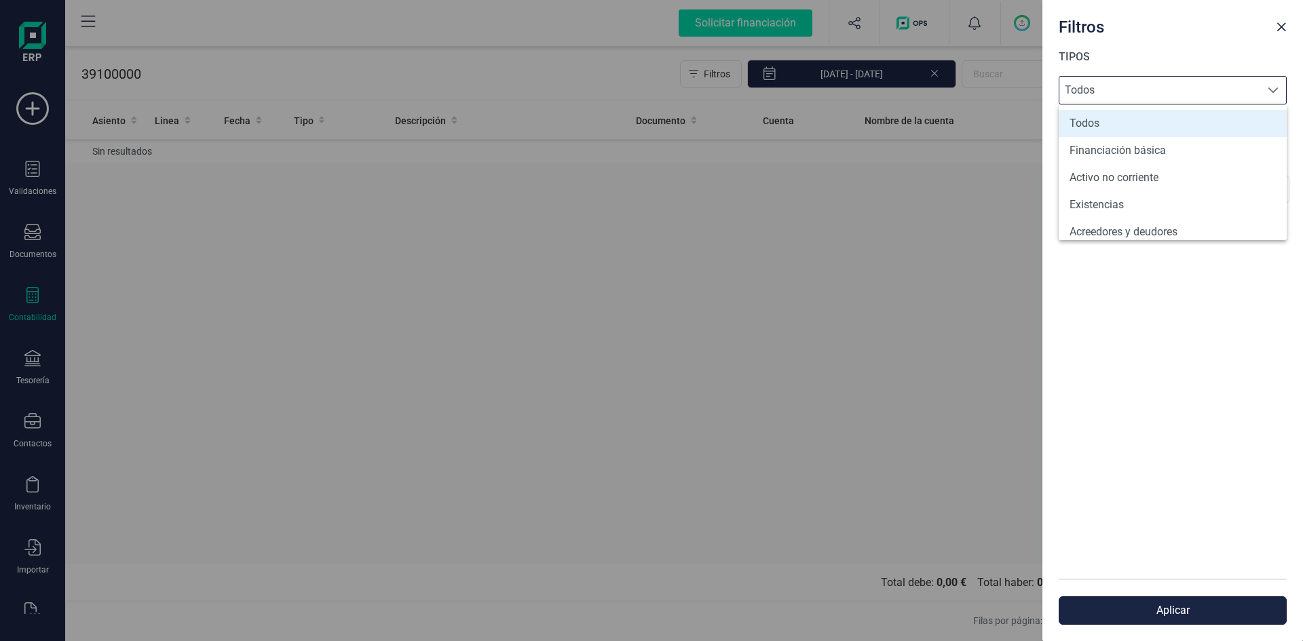
scroll to position [8, 60]
click at [870, 322] on div "Filtros TIPOS Todos Todos IMPORTE Desde (€) - Hasta (€) Aplicar" at bounding box center [651, 320] width 1303 height 641
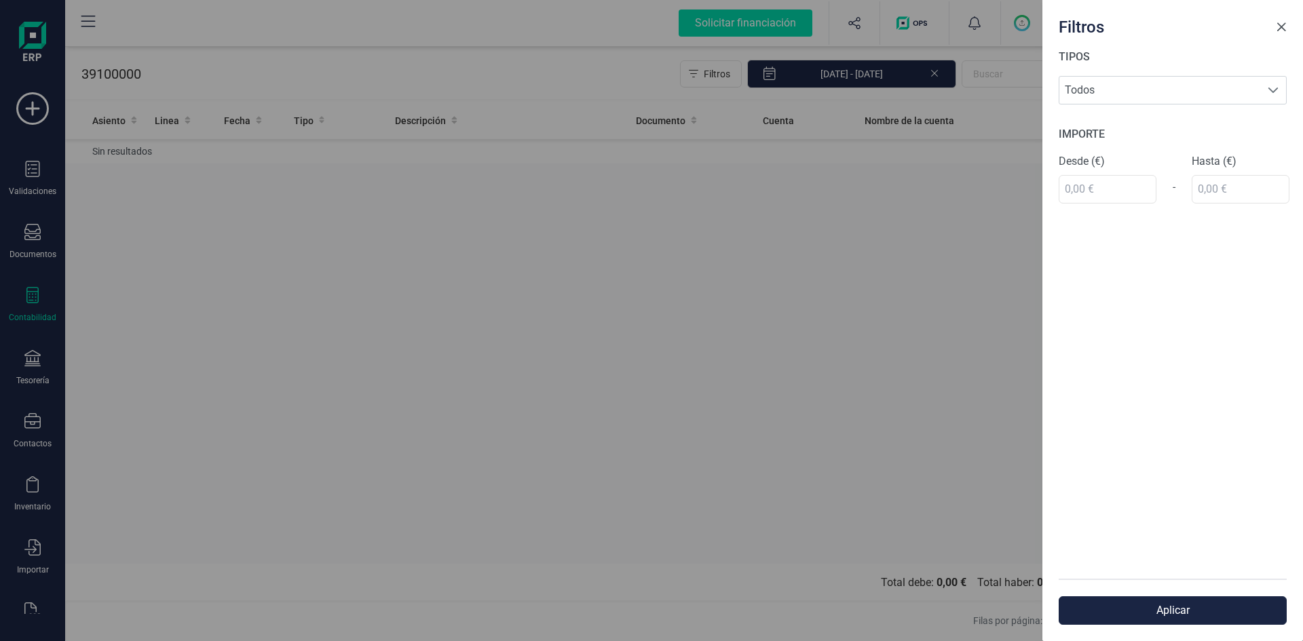
click at [1282, 23] on span "Close" at bounding box center [1281, 27] width 11 height 11
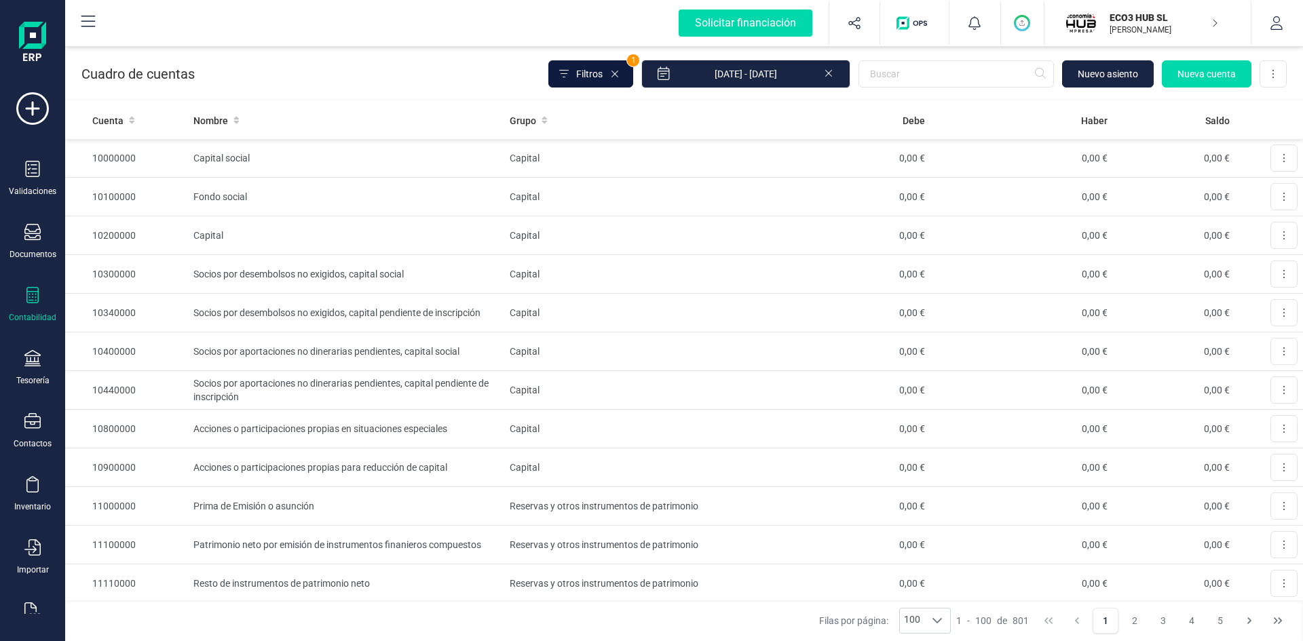
click at [575, 62] on button "Filtros" at bounding box center [590, 73] width 85 height 27
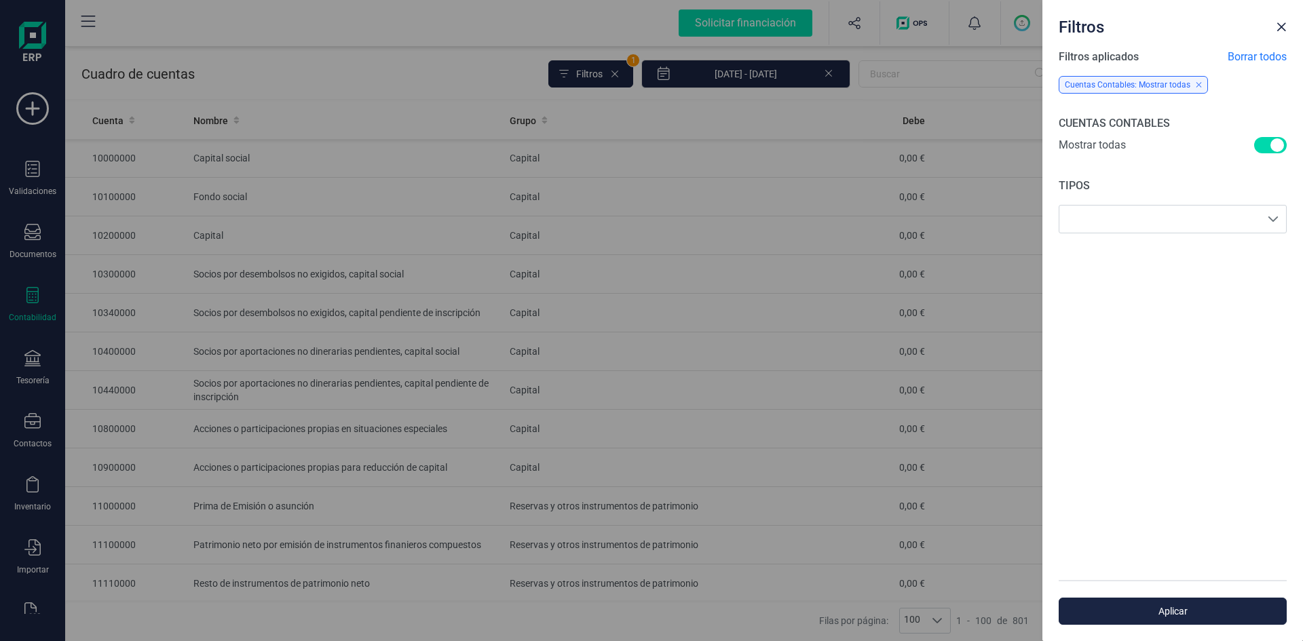
click at [1275, 142] on span at bounding box center [1270, 145] width 33 height 16
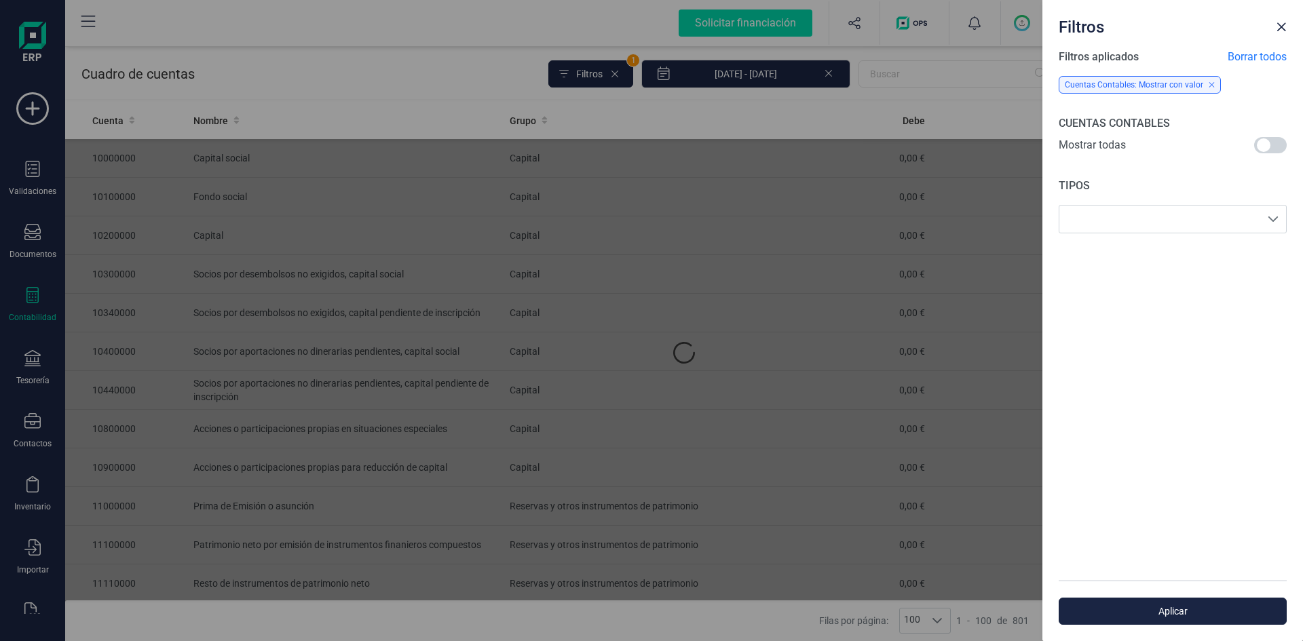
scroll to position [7, 5]
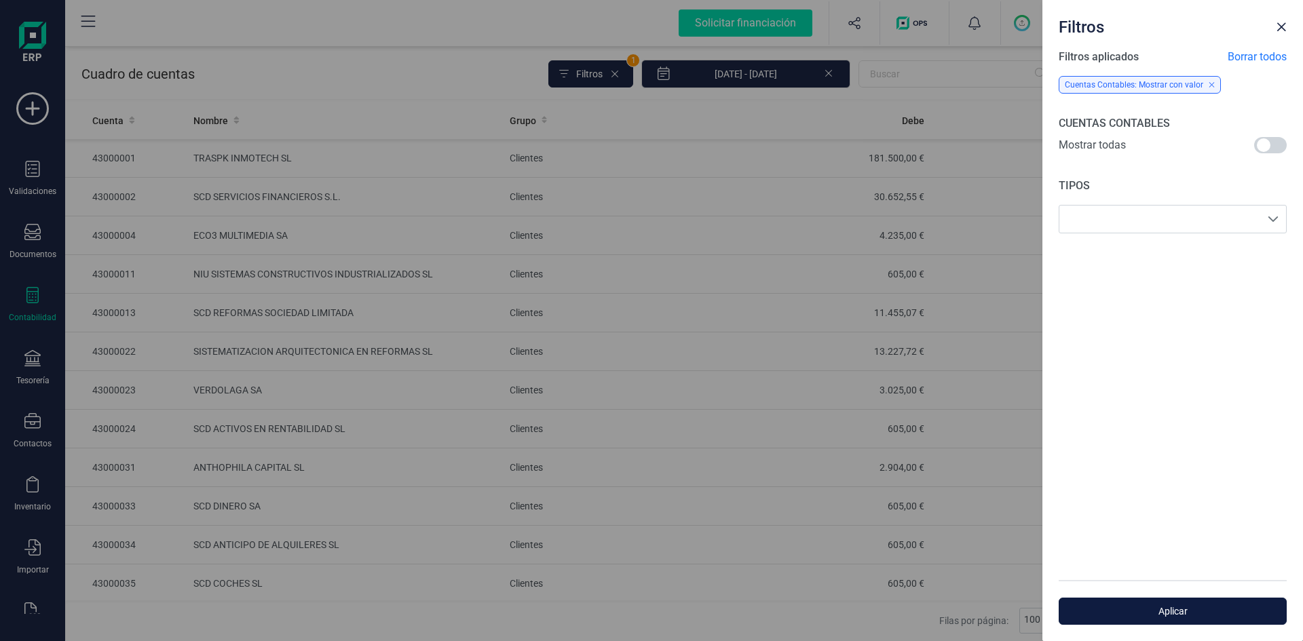
click at [1160, 613] on span "Aplicar" at bounding box center [1172, 612] width 197 height 14
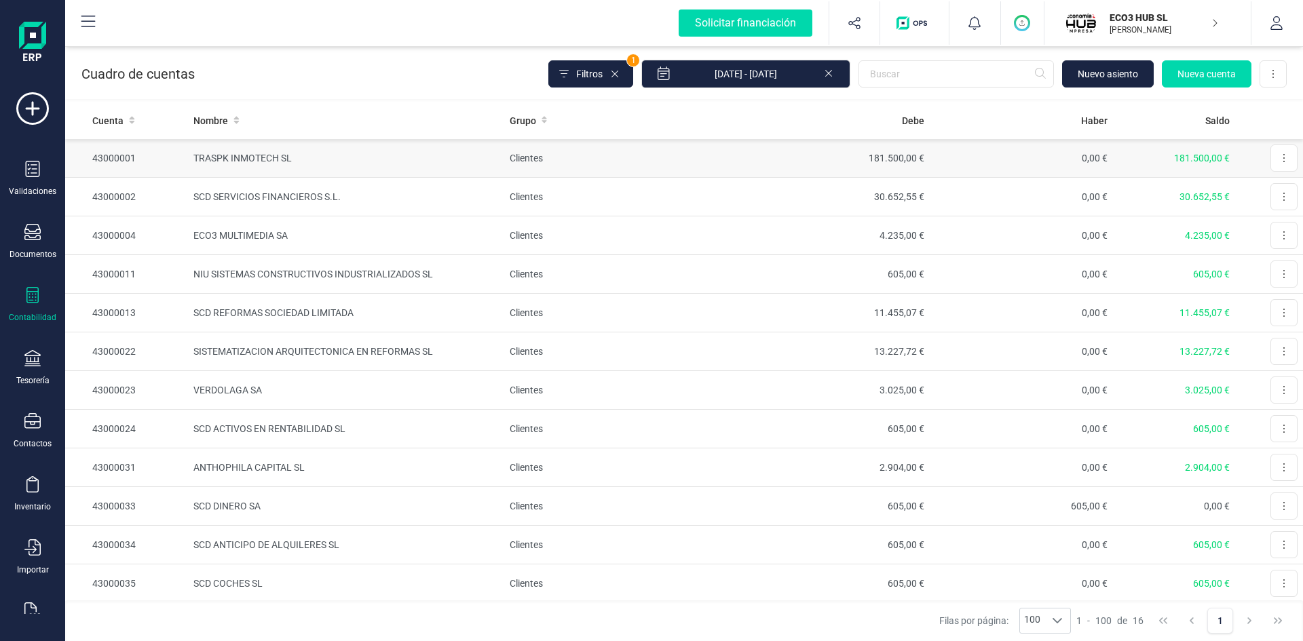
click at [882, 155] on td "181.500,00 €" at bounding box center [838, 158] width 183 height 39
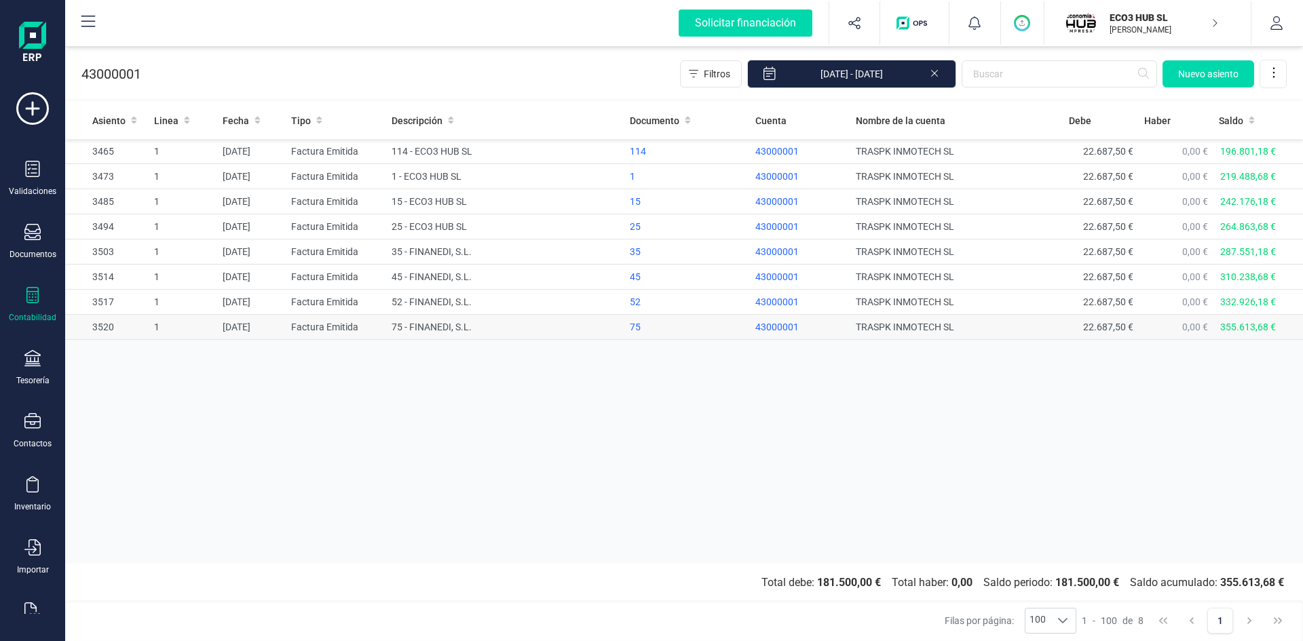
click at [248, 326] on td "15/07/2025" at bounding box center [251, 327] width 69 height 25
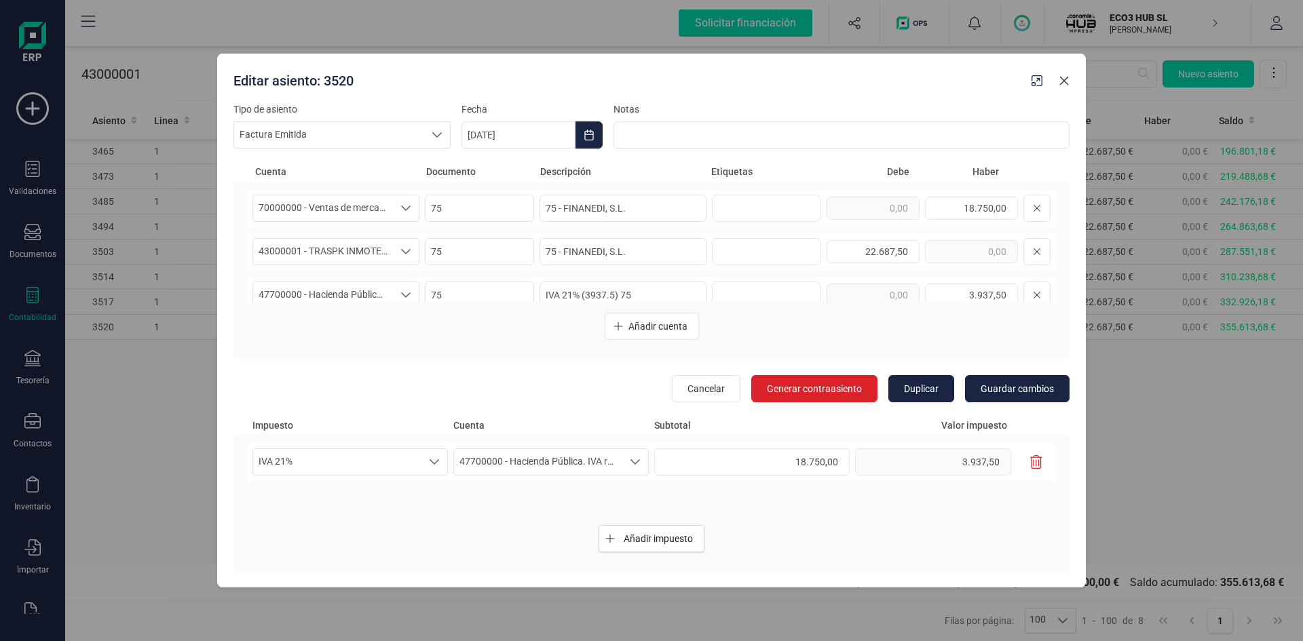
click at [1068, 79] on icon "Close" at bounding box center [1063, 80] width 11 height 11
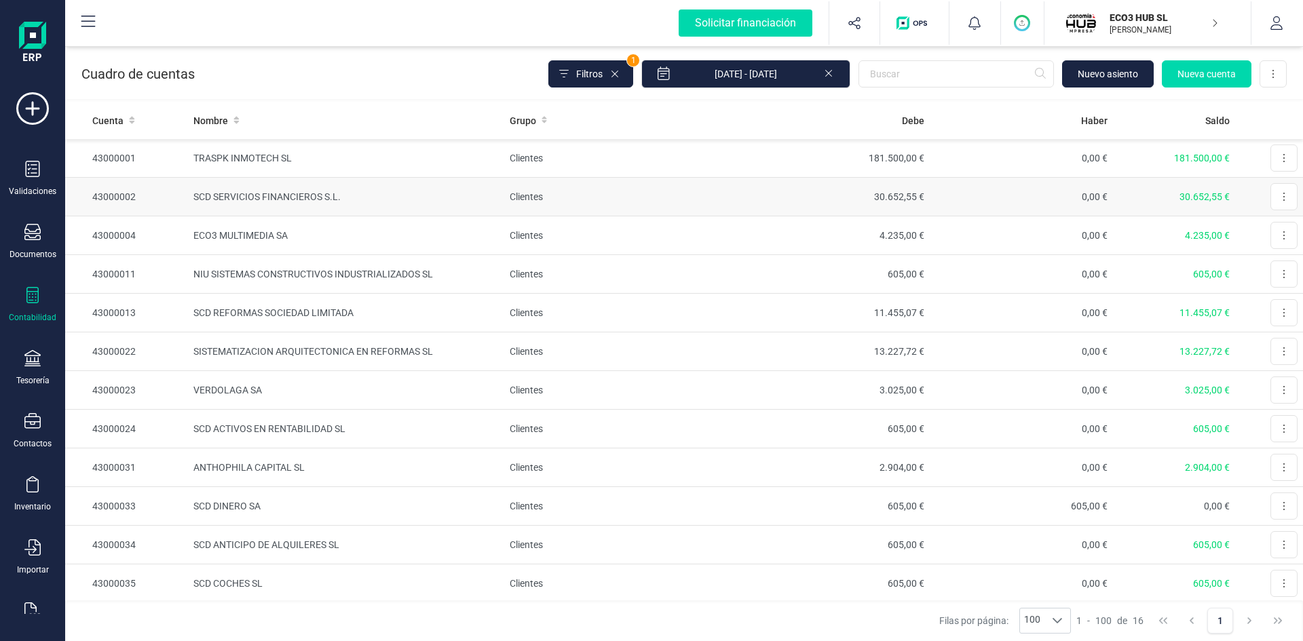
click at [246, 197] on td "SCD SERVICIOS FINANCIEROS S.L." at bounding box center [346, 197] width 316 height 39
click at [240, 231] on td "ECO3 MULTIMEDIA SA" at bounding box center [346, 235] width 316 height 39
click at [285, 275] on td "NIU SISTEMAS CONSTRUCTIVOS INDUSTRIALIZADOS SL" at bounding box center [346, 274] width 316 height 39
click at [302, 316] on td "SCD REFORMAS SOCIEDAD LIMITADA" at bounding box center [346, 313] width 316 height 39
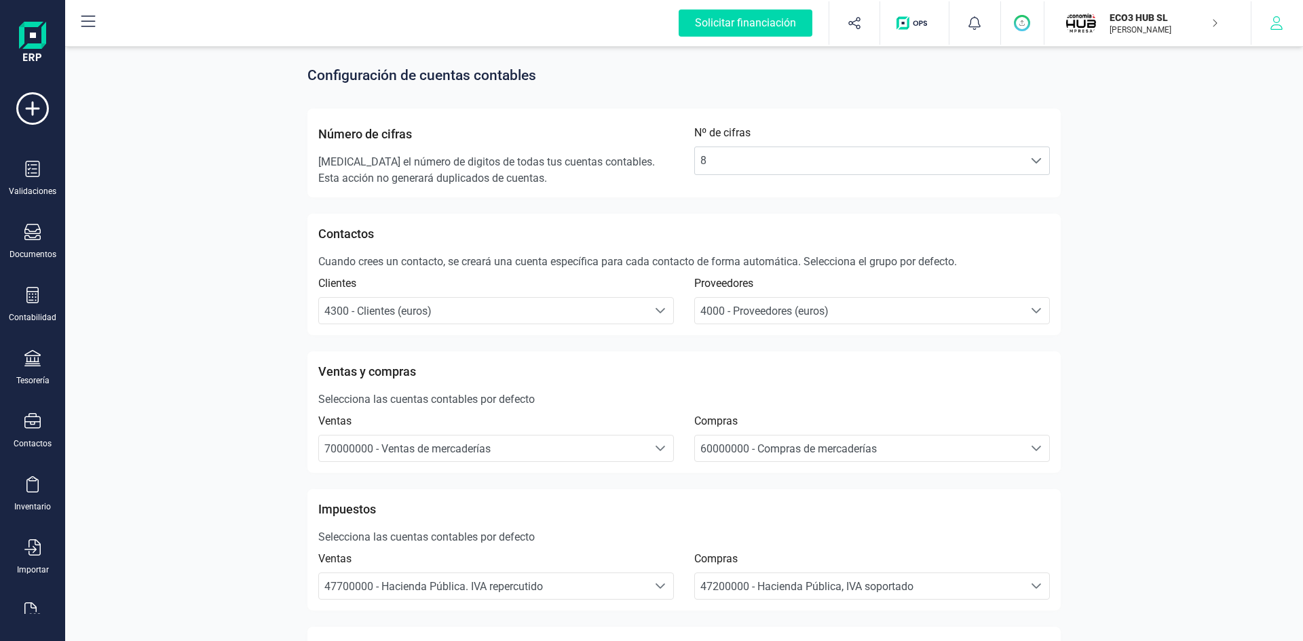
click at [1276, 20] on icon "button" at bounding box center [1276, 23] width 14 height 14
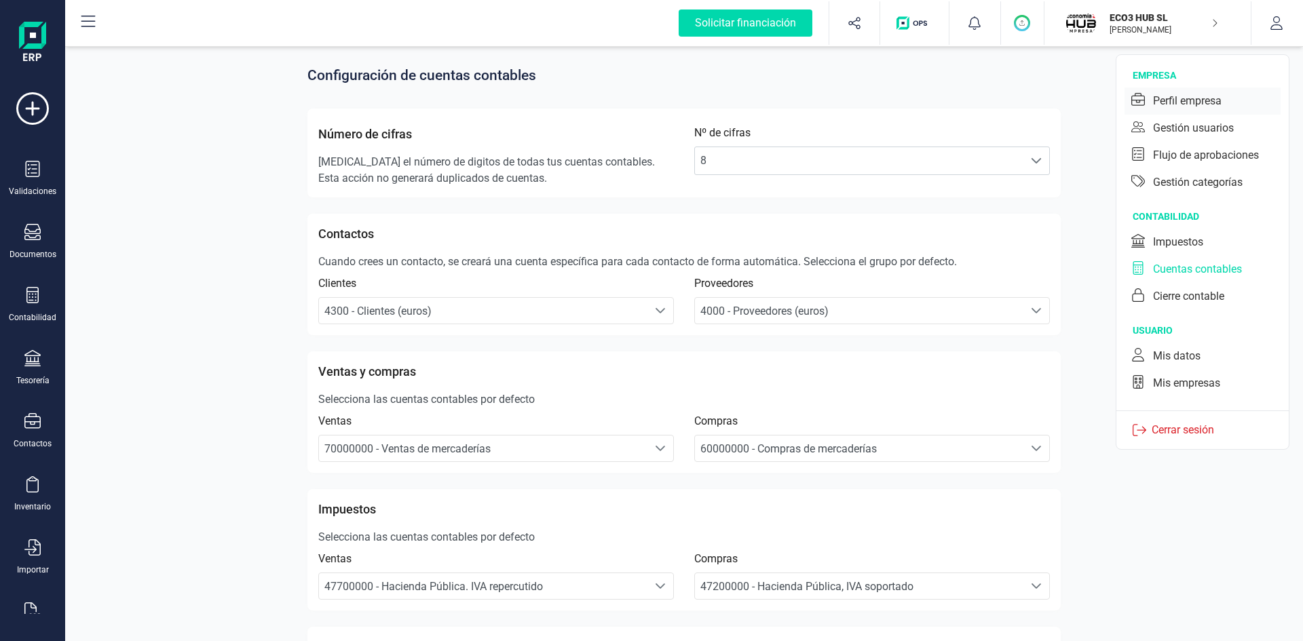
click at [1181, 96] on div "Perfil empresa" at bounding box center [1187, 101] width 69 height 16
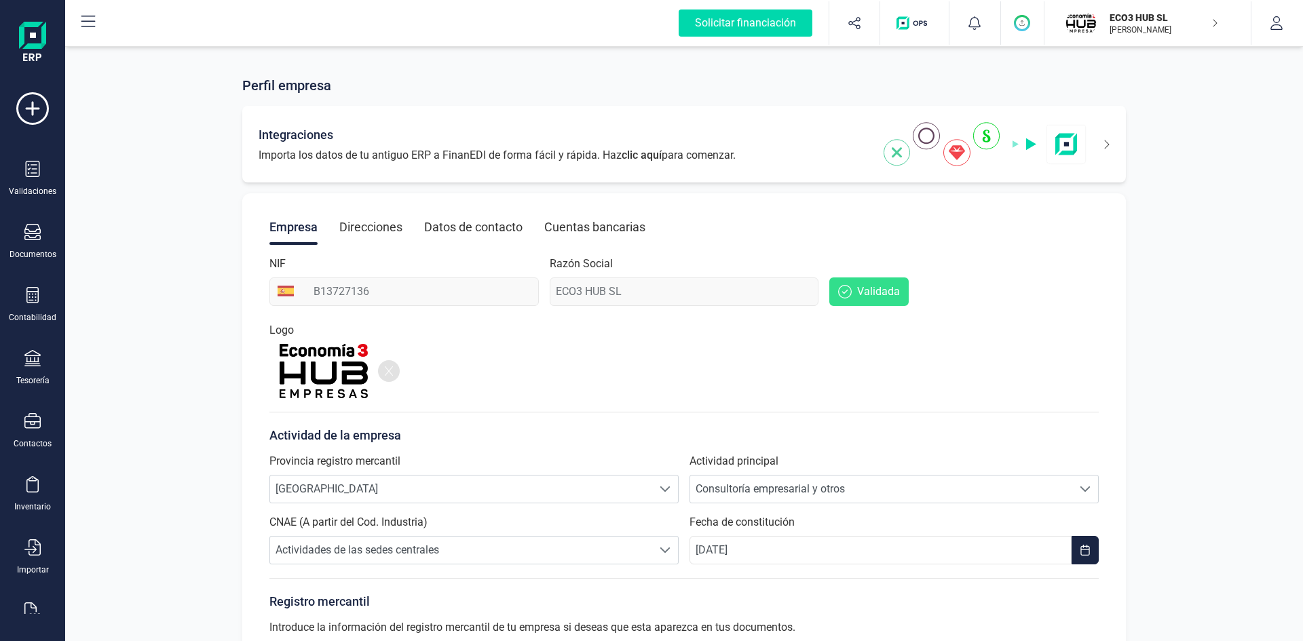
click at [987, 131] on img at bounding box center [984, 144] width 203 height 44
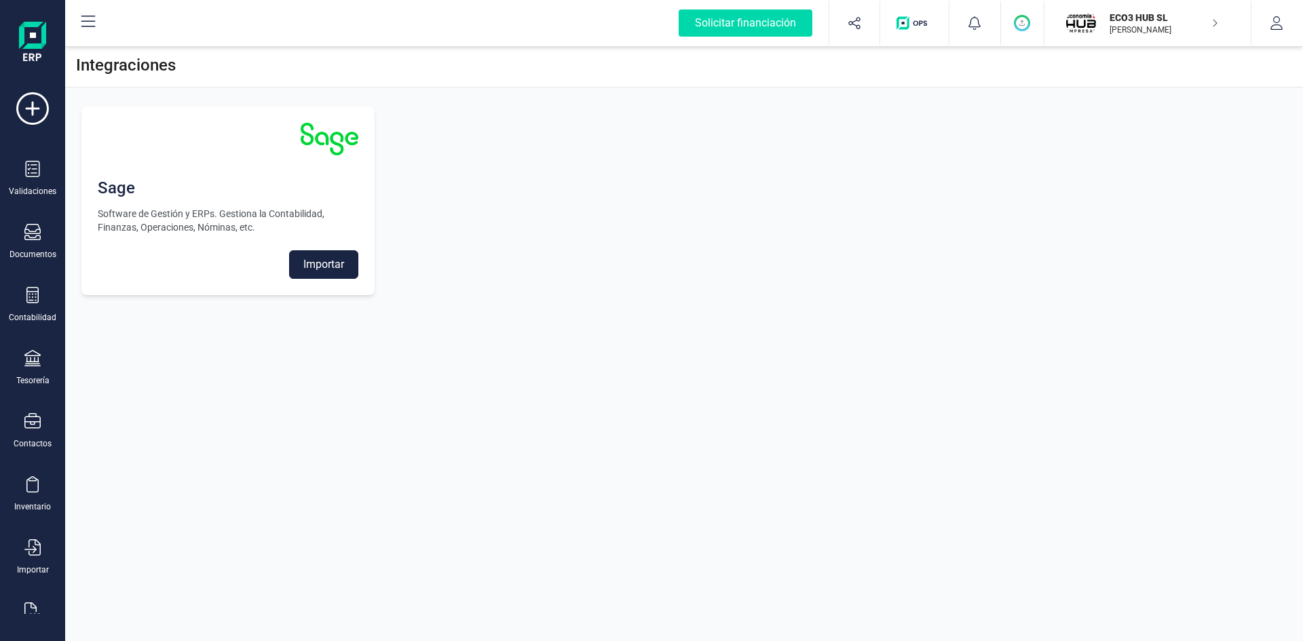
click at [316, 260] on button "Importar" at bounding box center [323, 264] width 69 height 28
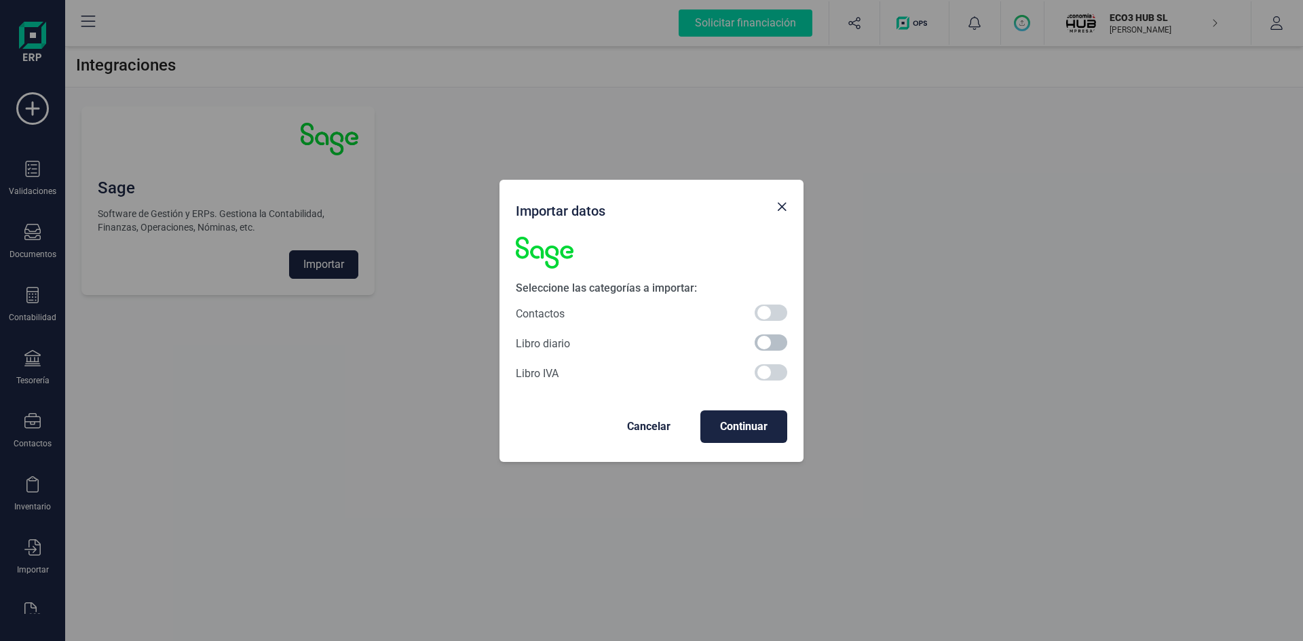
click at [761, 343] on span at bounding box center [770, 342] width 33 height 16
click at [746, 423] on span "Continuar" at bounding box center [743, 427] width 65 height 16
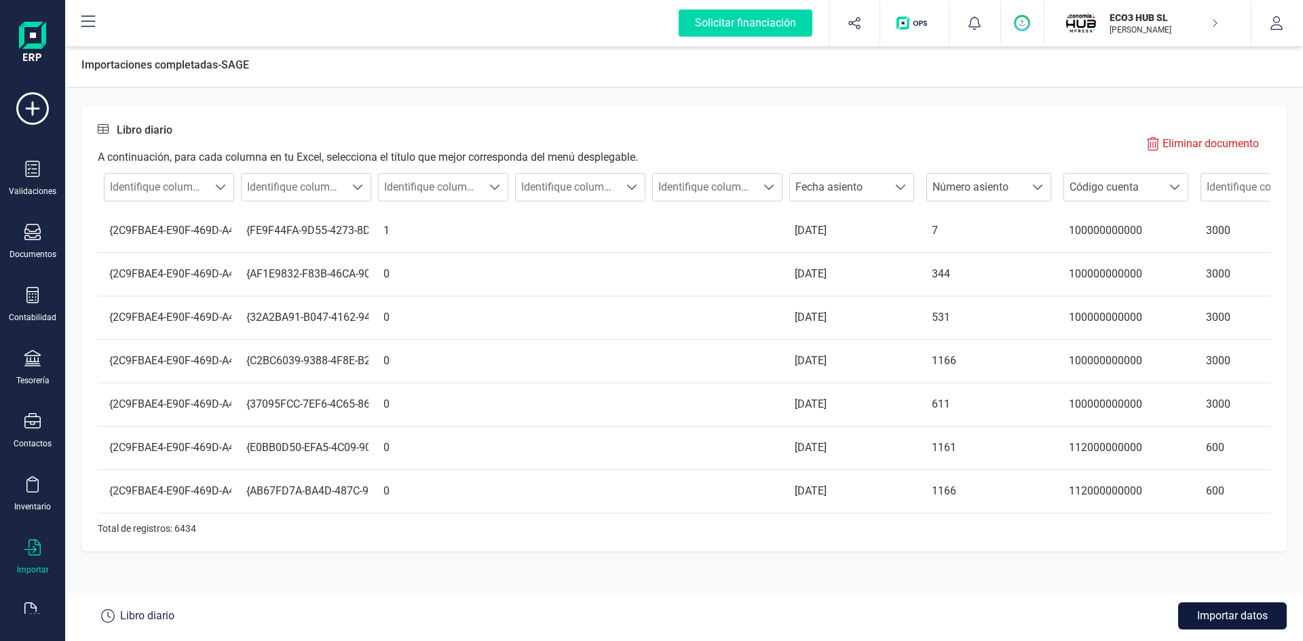
click at [1229, 615] on button "Importar datos" at bounding box center [1232, 616] width 109 height 27
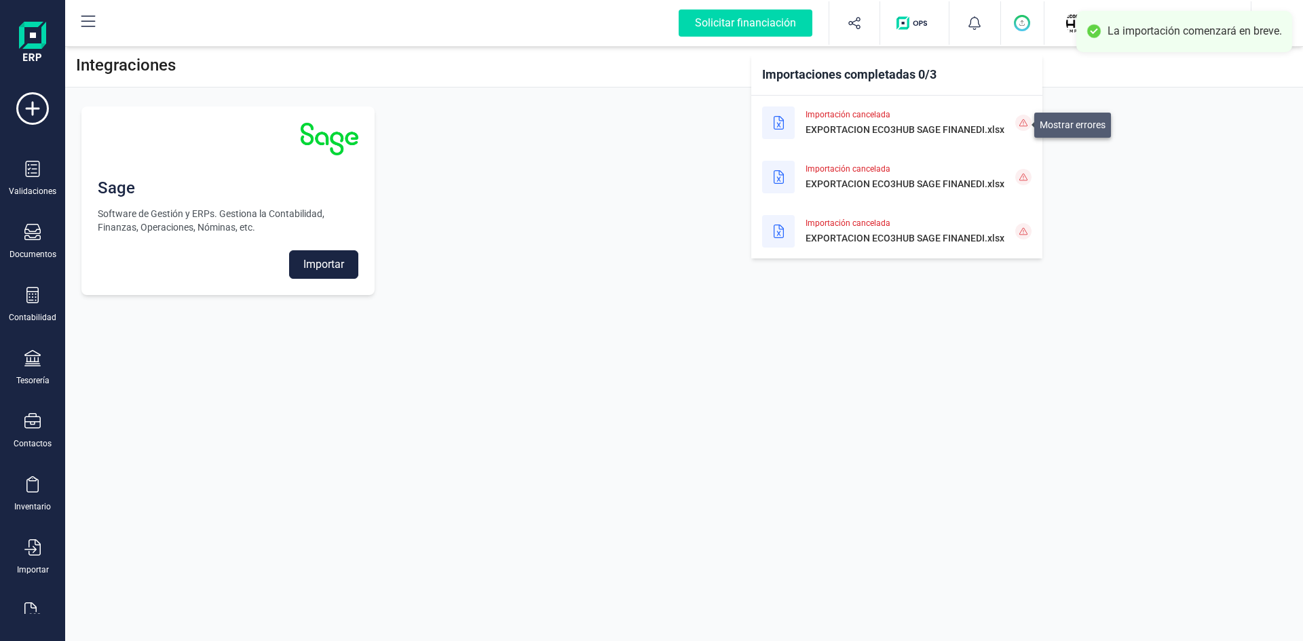
click at [1024, 125] on icon at bounding box center [1023, 123] width 8 height 8
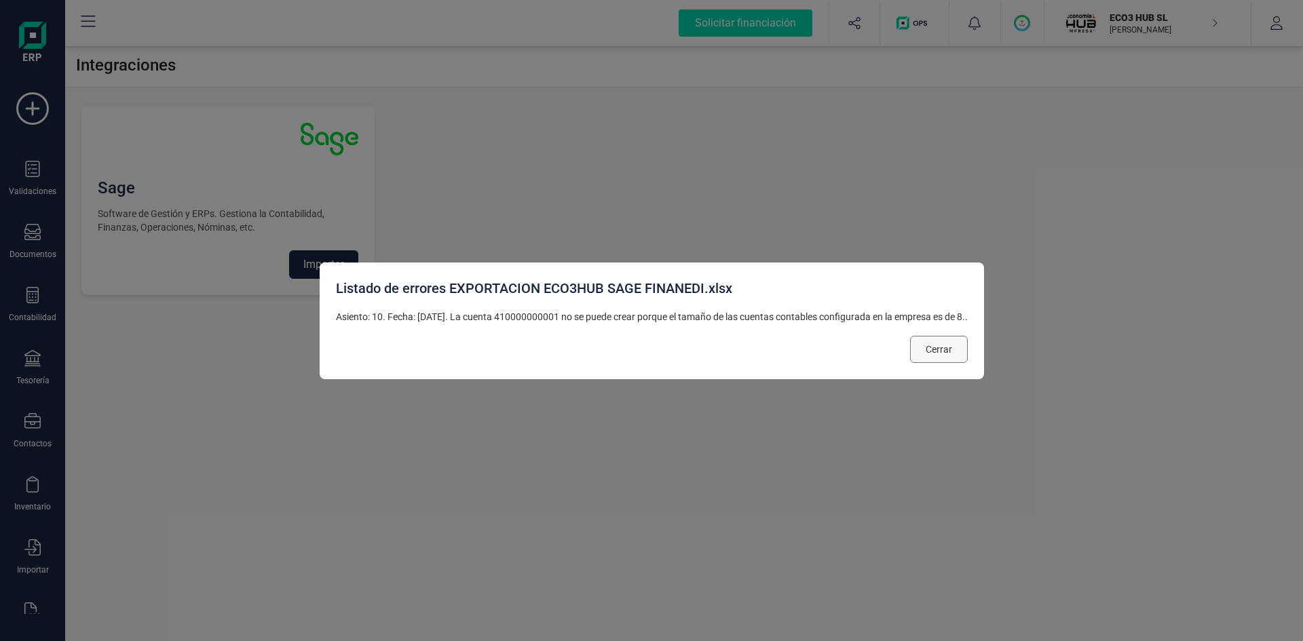
click at [939, 347] on span "Cerrar" at bounding box center [938, 350] width 26 height 14
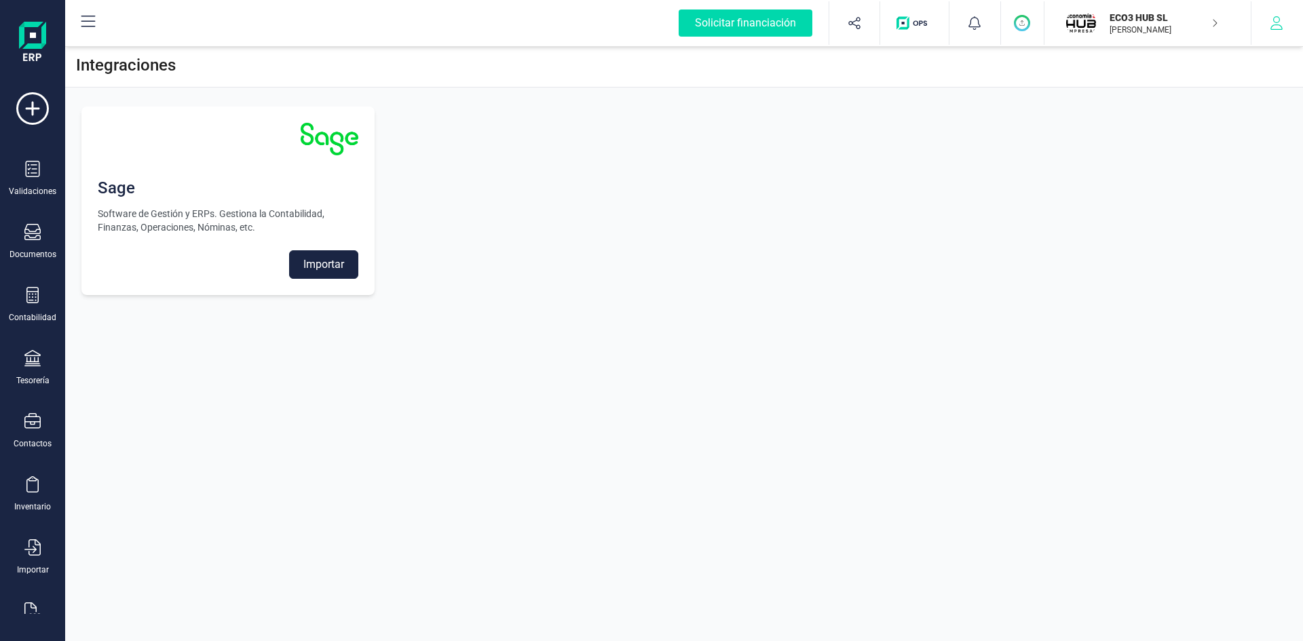
click at [1265, 26] on button "button" at bounding box center [1276, 22] width 51 height 43
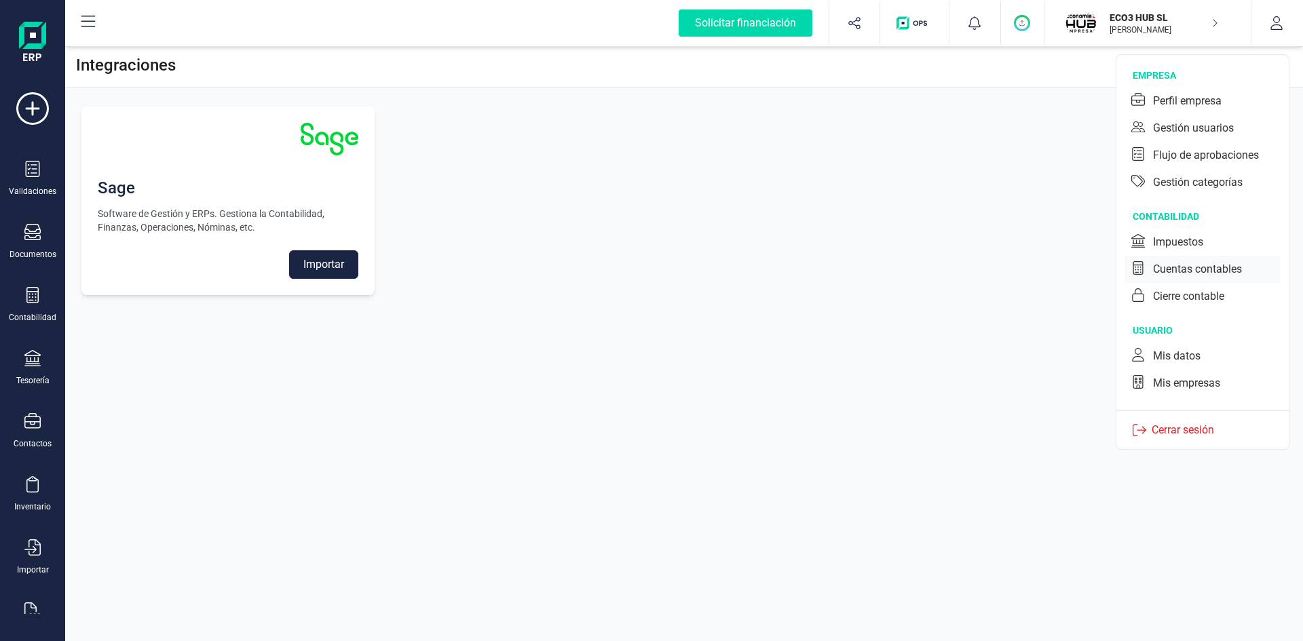
click at [1183, 264] on div "Cuentas contables" at bounding box center [1197, 269] width 89 height 16
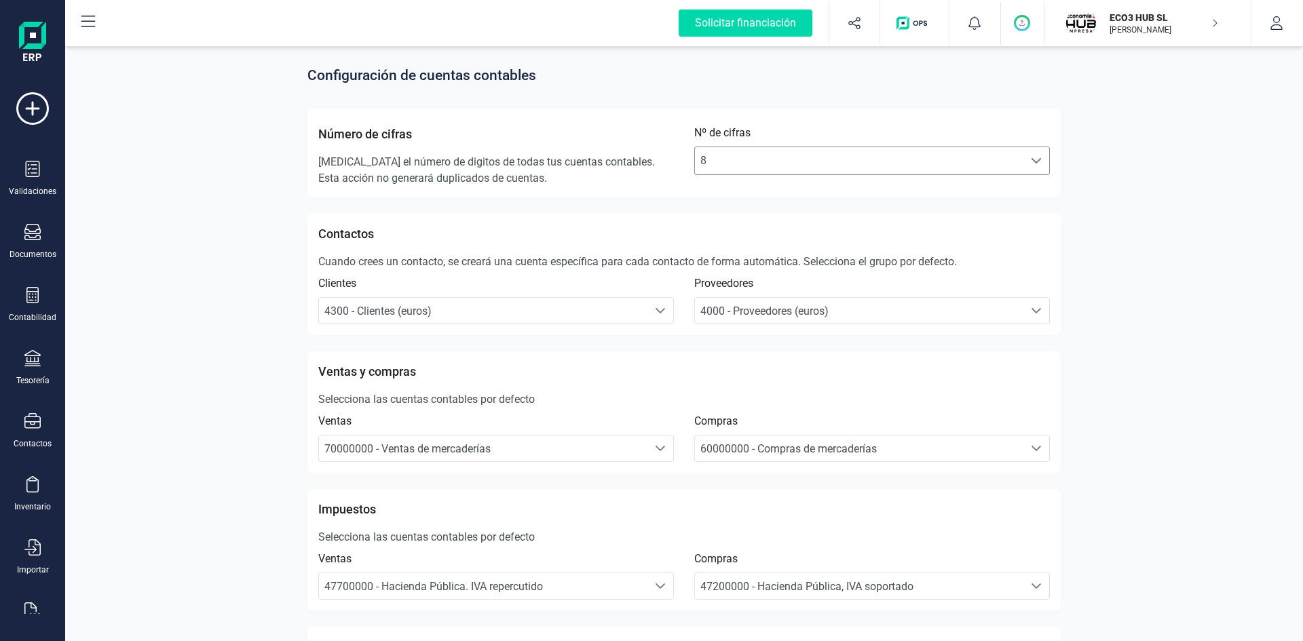
click at [771, 155] on span "8" at bounding box center [859, 160] width 328 height 27
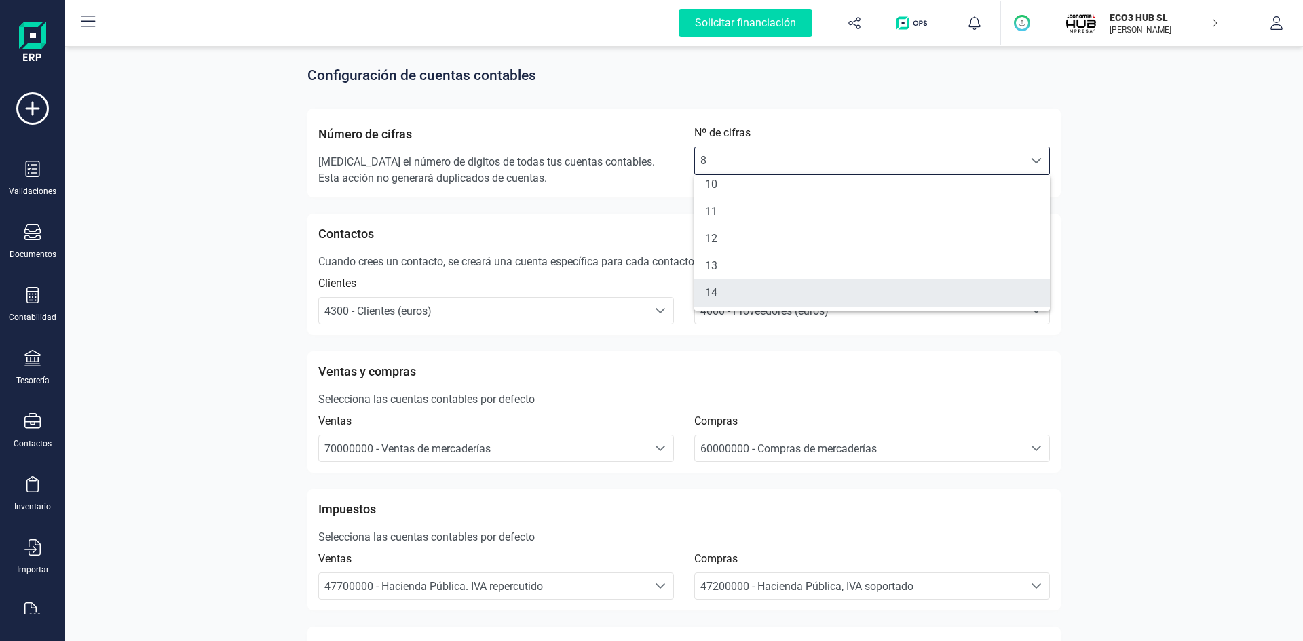
scroll to position [174, 0]
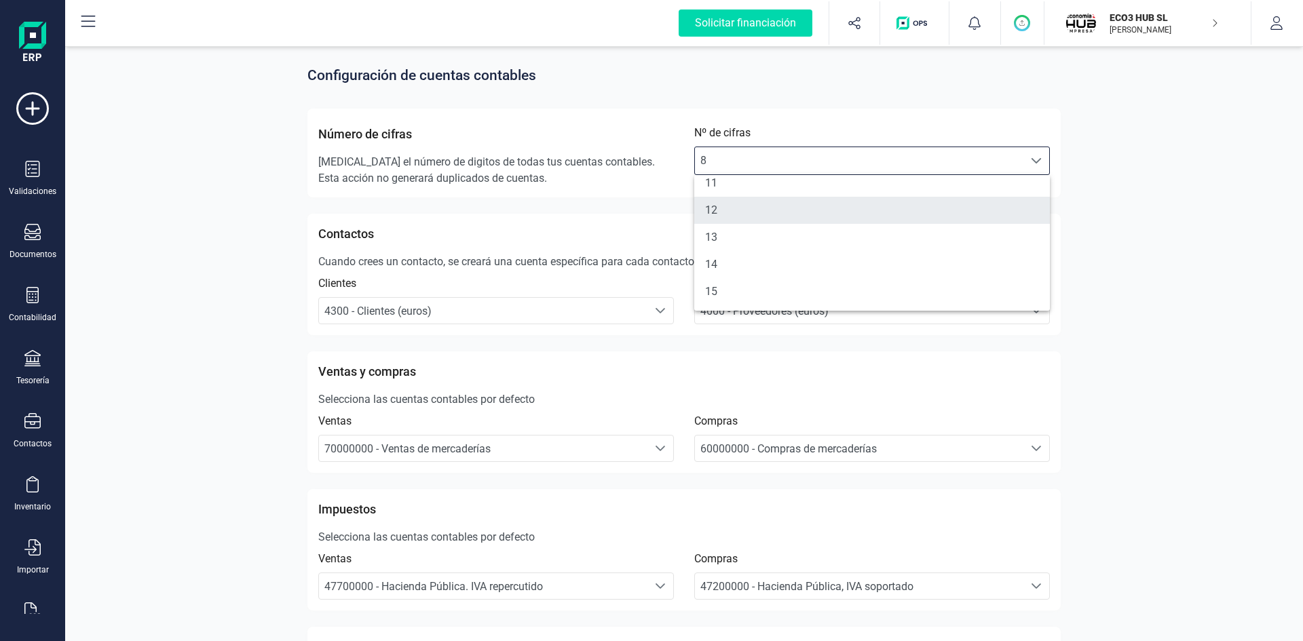
click at [734, 215] on li "12" at bounding box center [872, 210] width 356 height 27
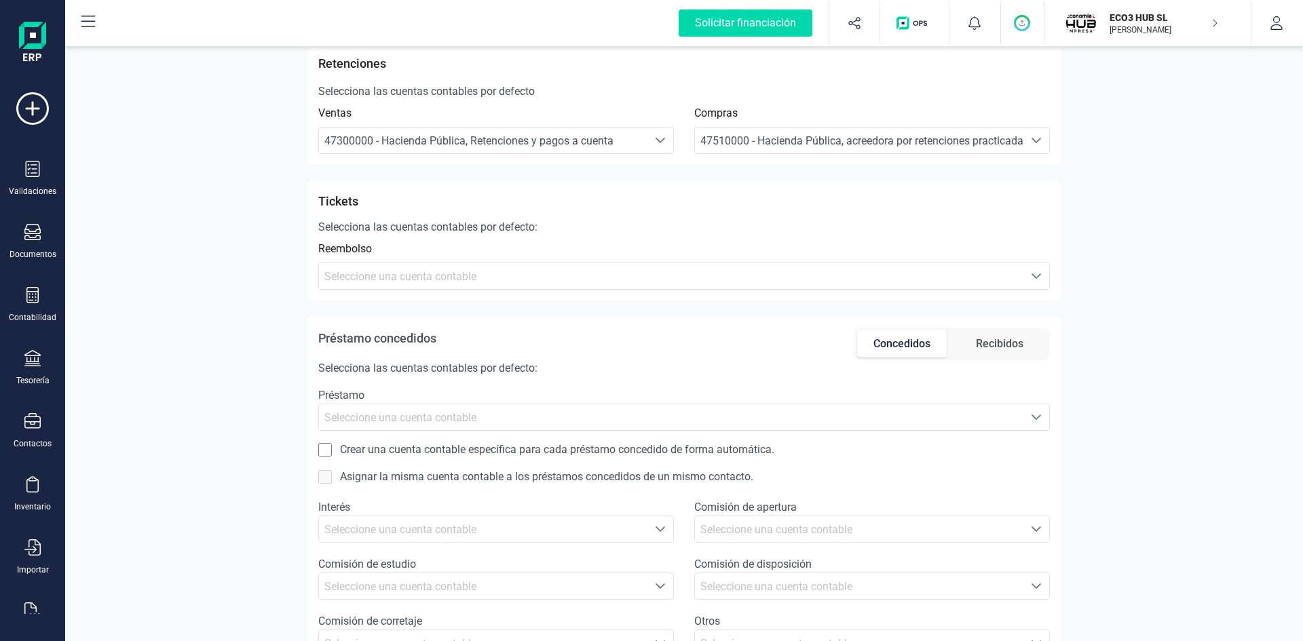
scroll to position [682, 0]
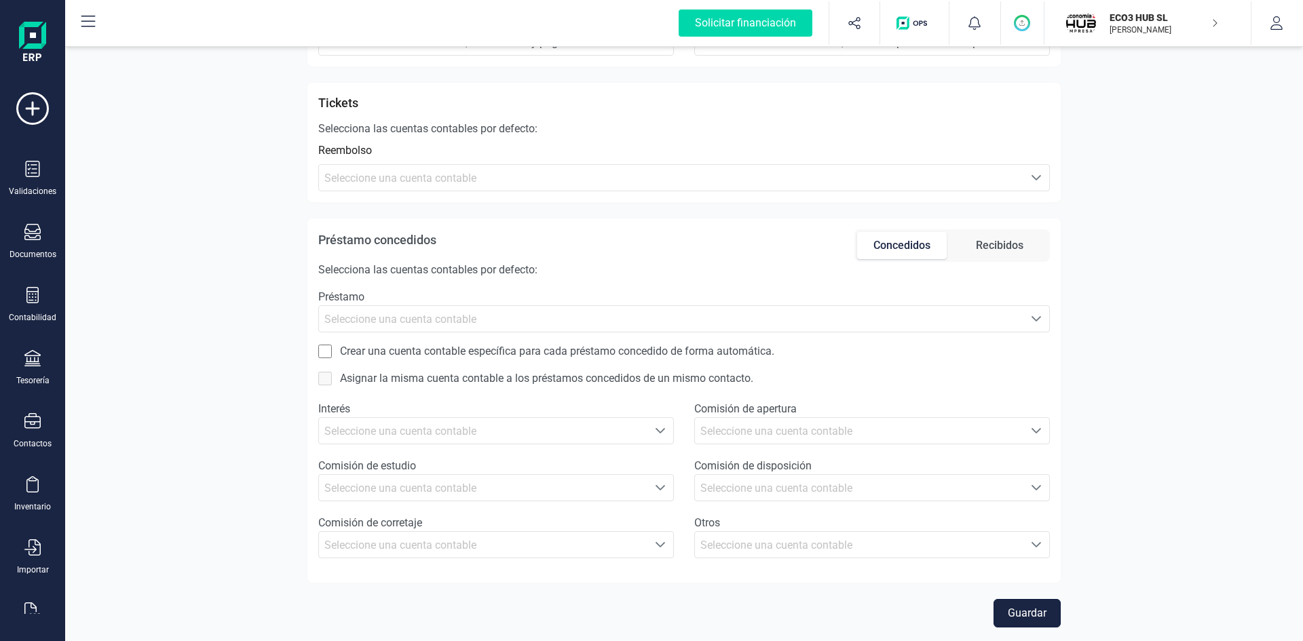
click at [1020, 611] on button "Guardar" at bounding box center [1026, 613] width 67 height 28
click at [1038, 609] on button "Guardar" at bounding box center [1026, 613] width 67 height 28
click at [1141, 12] on p "ECO3 HUB SL" at bounding box center [1163, 18] width 109 height 14
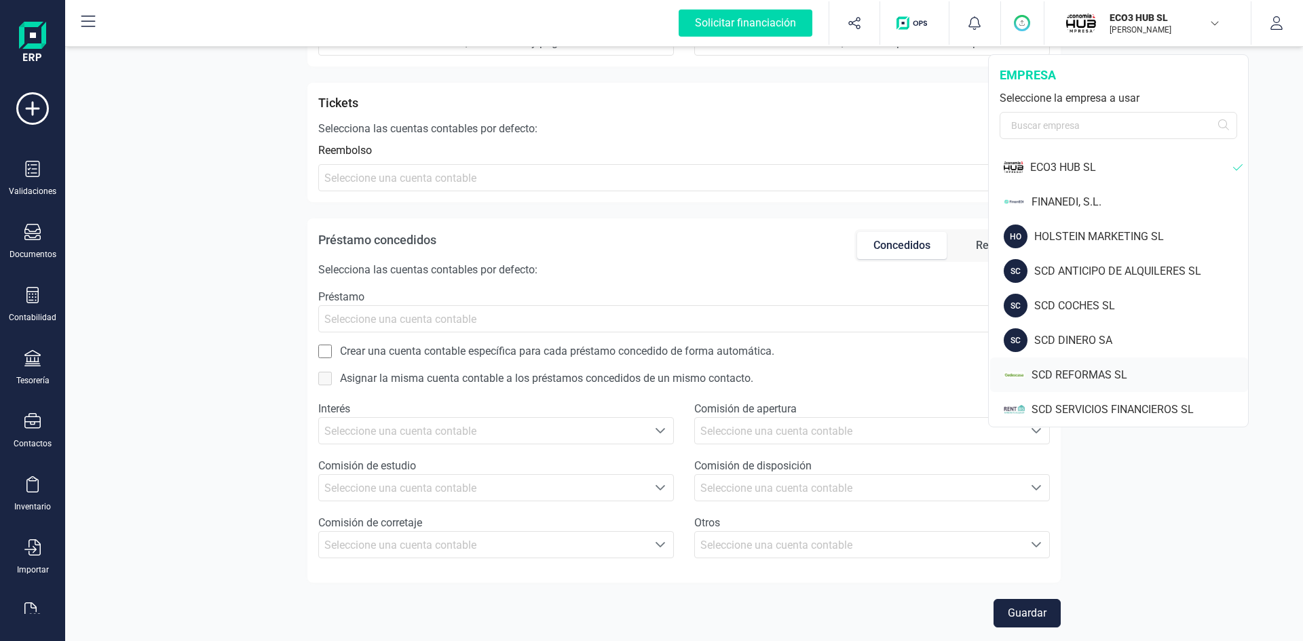
click at [1075, 370] on div "SCD REFORMAS SL" at bounding box center [1139, 375] width 216 height 16
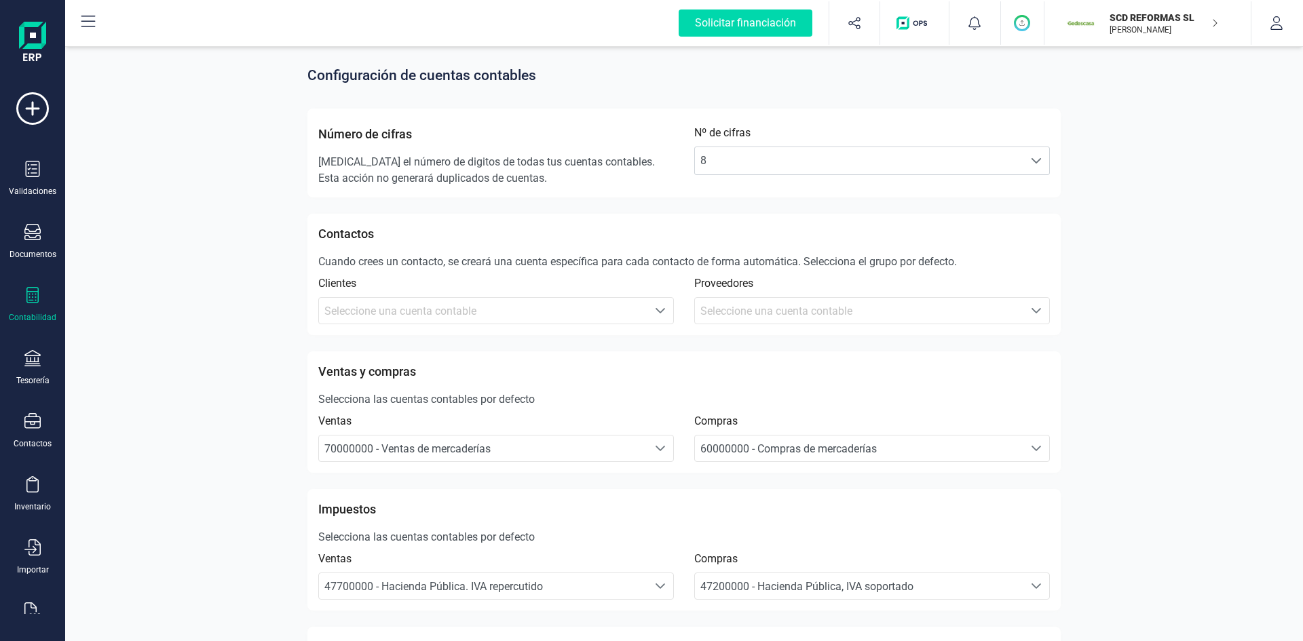
click at [33, 304] on div at bounding box center [32, 297] width 16 height 20
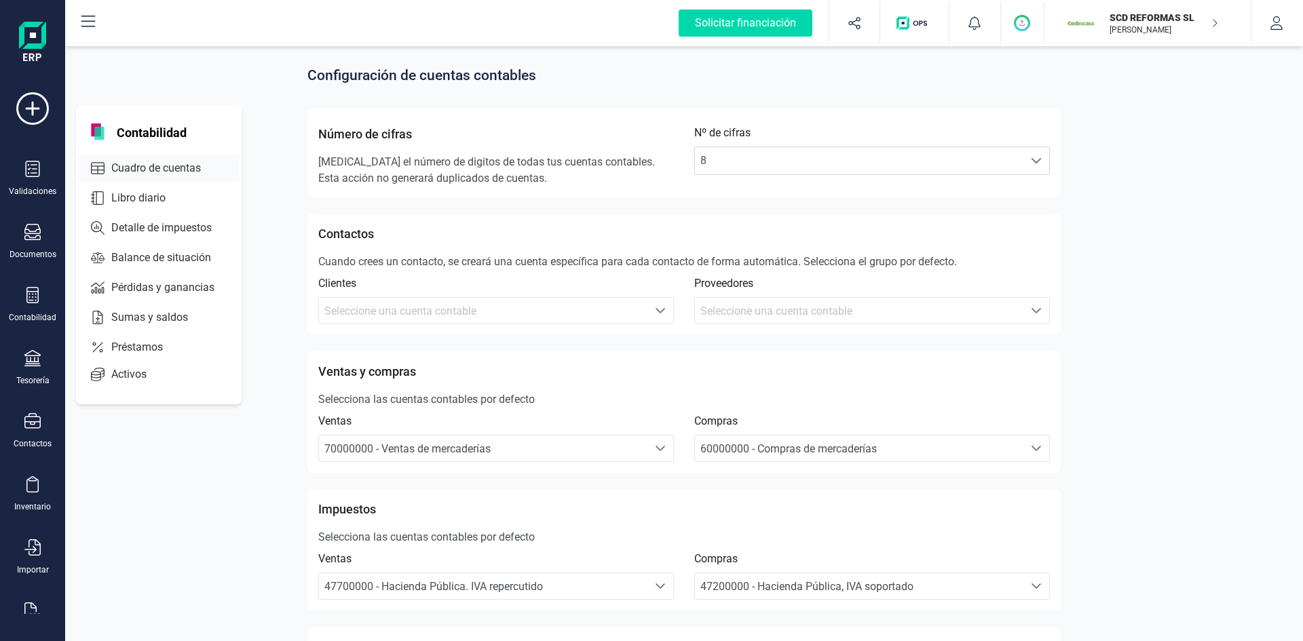
click at [161, 166] on span "Cuadro de cuentas" at bounding box center [165, 168] width 119 height 16
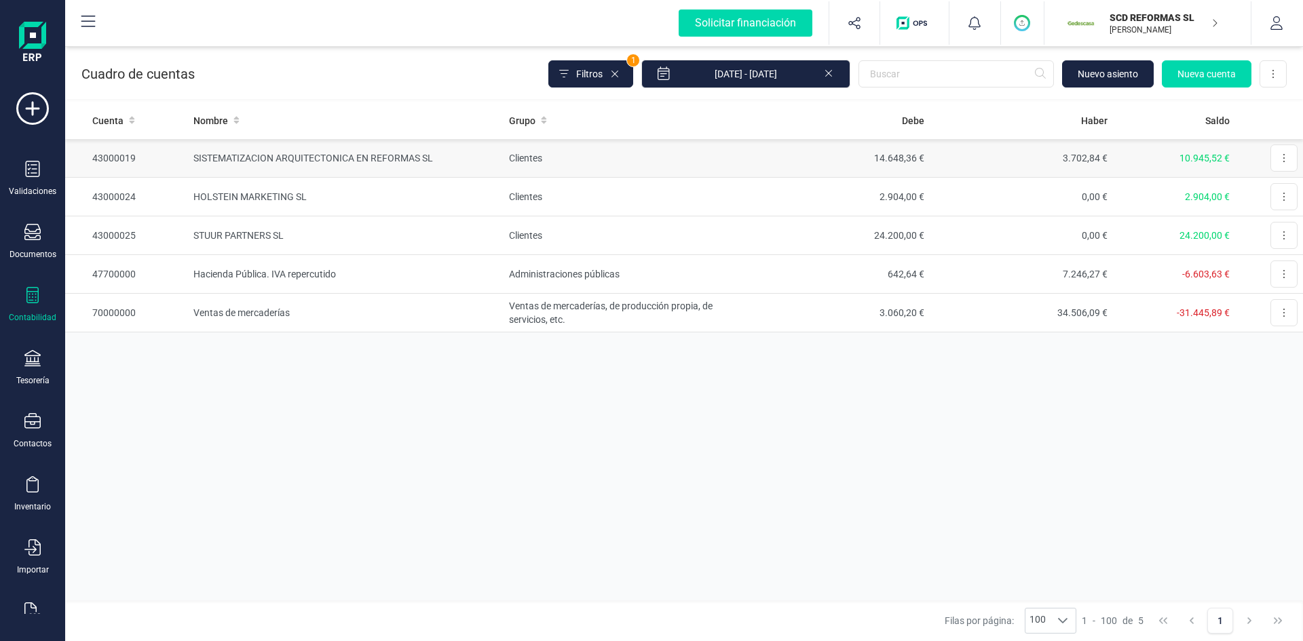
click at [320, 161] on td "SISTEMATIZACION ARQUITECTONICA EN REFORMAS SL" at bounding box center [346, 158] width 316 height 39
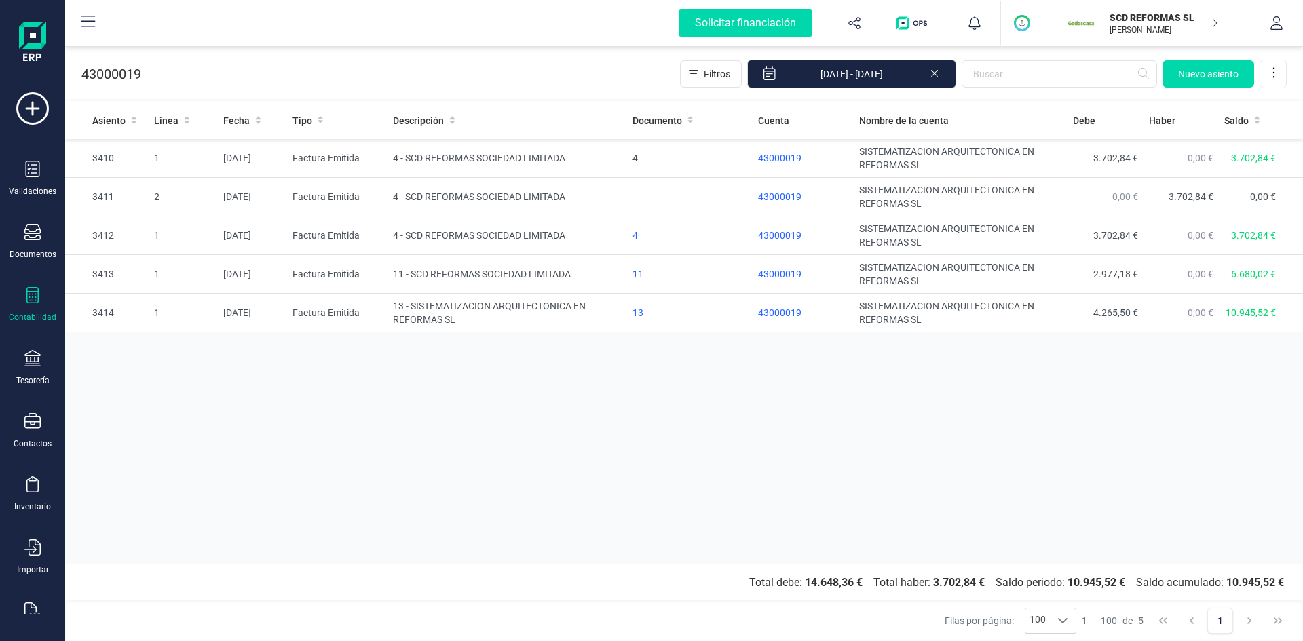
click at [1144, 22] on p "SCD REFORMAS SL" at bounding box center [1163, 18] width 109 height 14
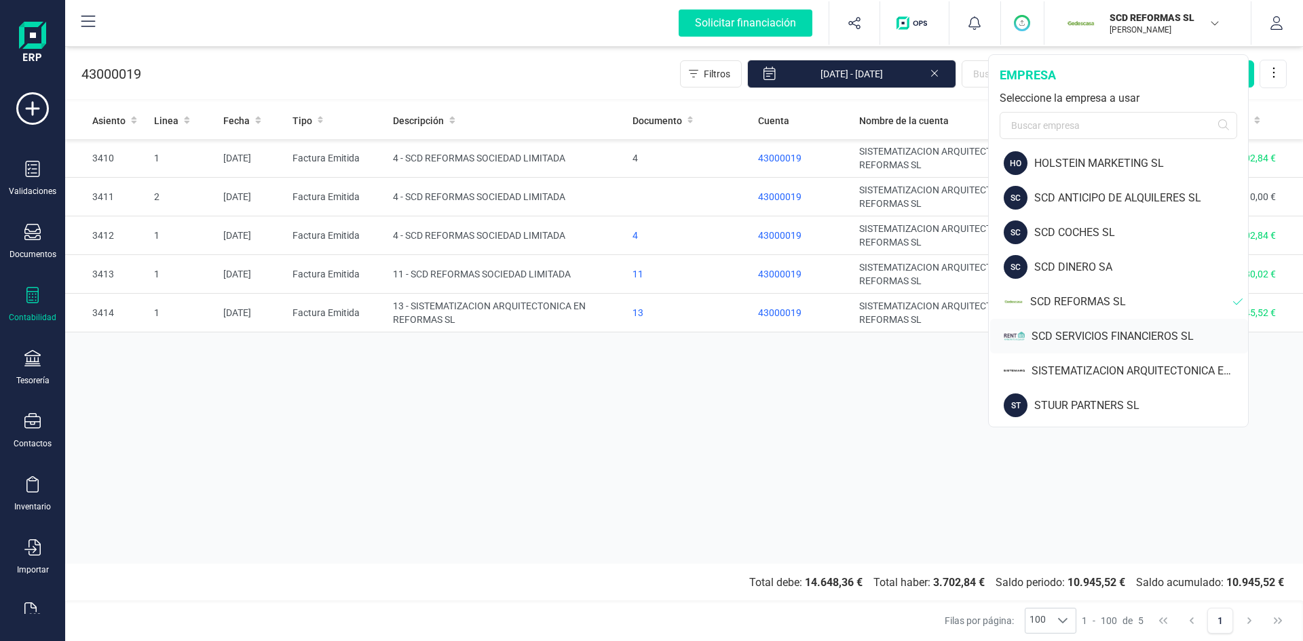
scroll to position [75, 0]
click at [1105, 363] on div "SISTEMATIZACION ARQUITECTONICA EN REFORMAS SL" at bounding box center [1139, 370] width 216 height 16
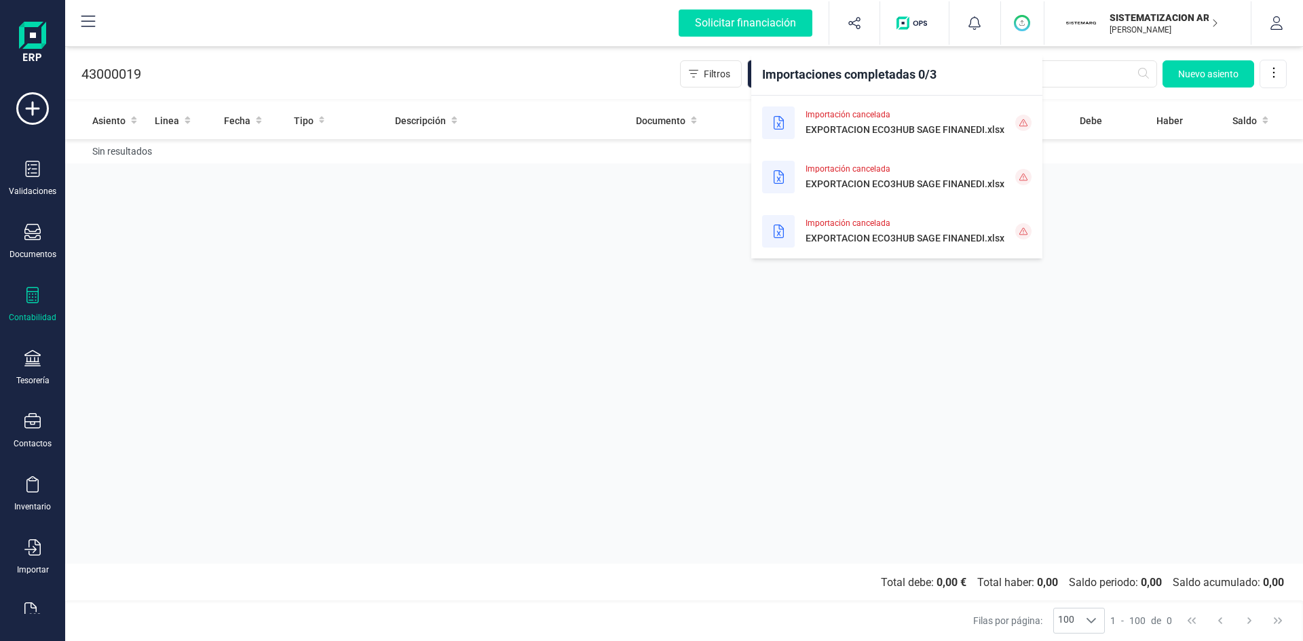
click at [778, 120] on icon at bounding box center [778, 123] width 10 height 14
click at [780, 126] on icon at bounding box center [778, 123] width 10 height 14
click at [773, 170] on div at bounding box center [778, 177] width 33 height 33
click at [773, 239] on div at bounding box center [778, 231] width 33 height 33
click at [579, 250] on div "Asiento Linea Fecha Tipo Descripción Documento Cuenta Nombre de la cuenta Debe …" at bounding box center [684, 333] width 1238 height 462
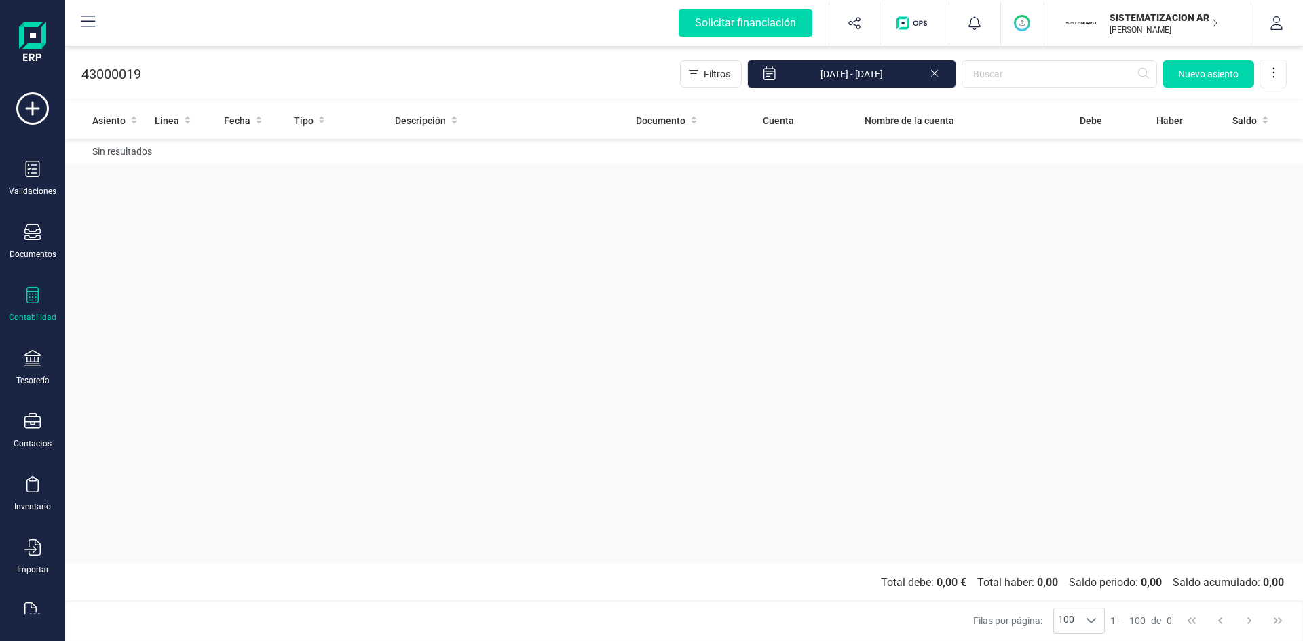
click at [1150, 15] on p "SISTEMATIZACION ARQUITECTONICA EN REFORMAS SL" at bounding box center [1163, 18] width 109 height 14
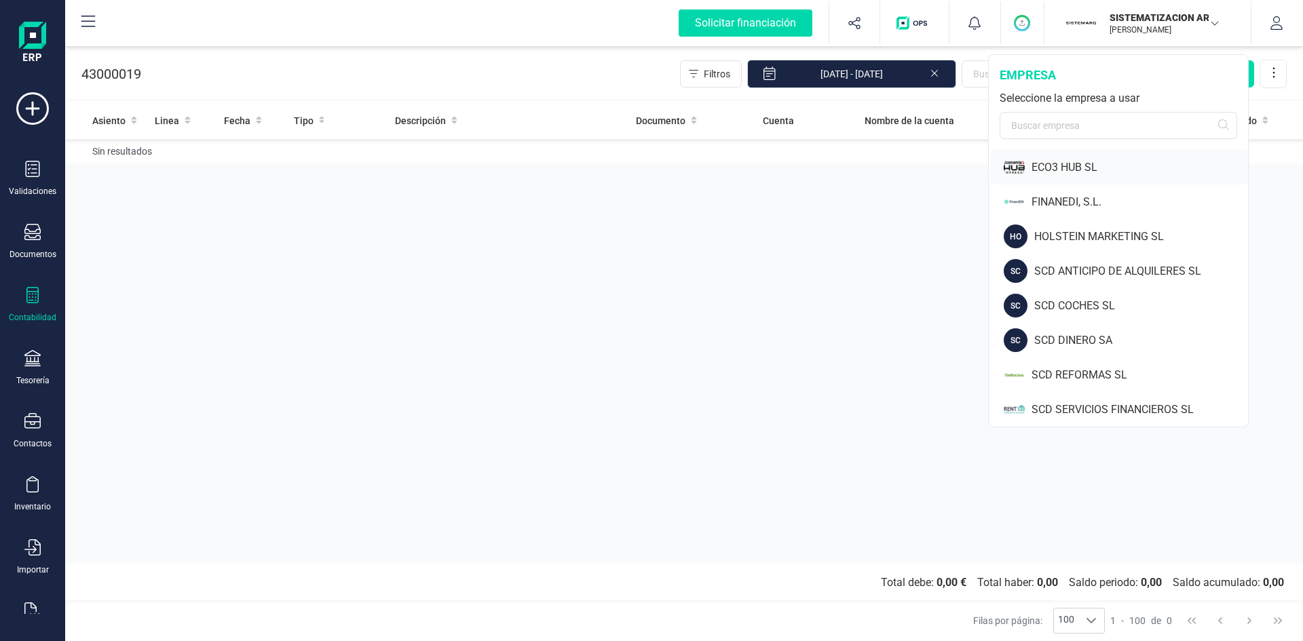
click at [1072, 166] on div "ECO3 HUB SL" at bounding box center [1139, 167] width 216 height 16
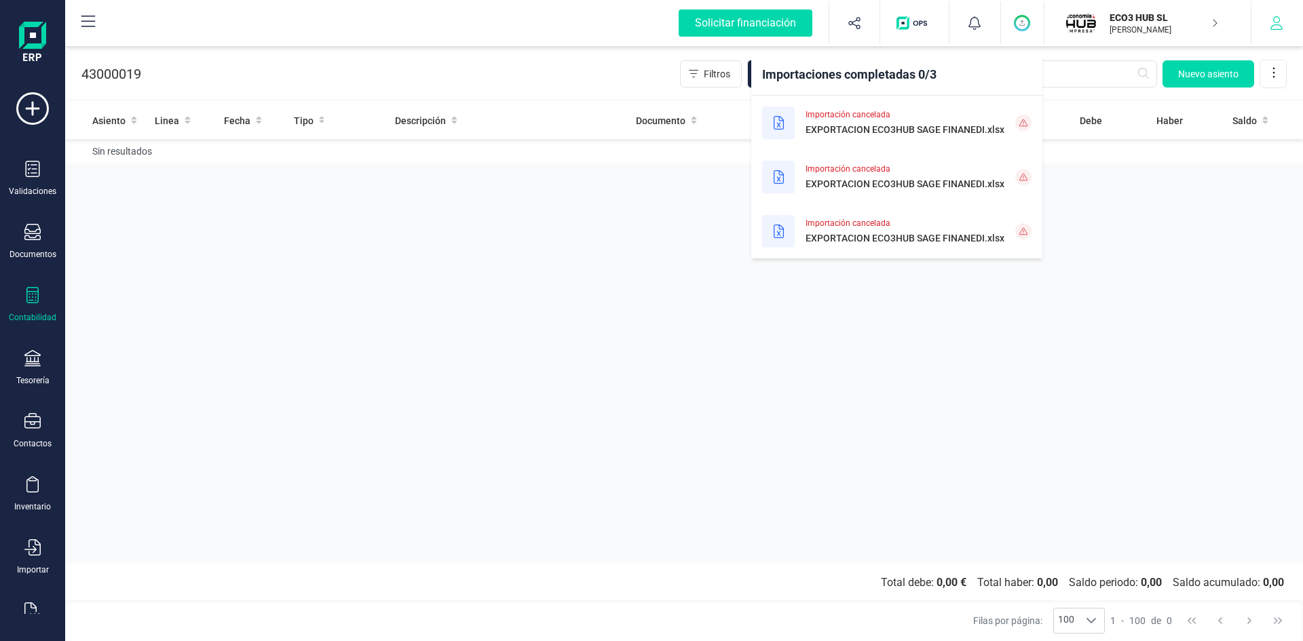
click at [1268, 22] on button "button" at bounding box center [1276, 22] width 51 height 43
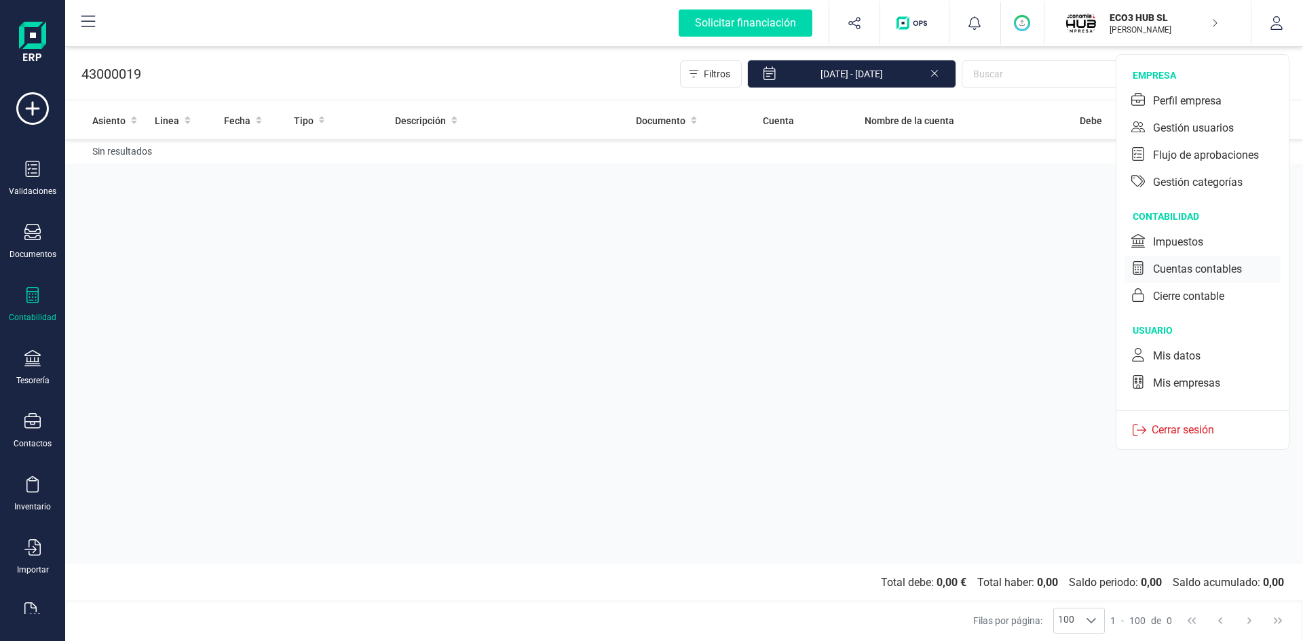
click at [1177, 265] on div "Cuentas contables" at bounding box center [1197, 269] width 89 height 16
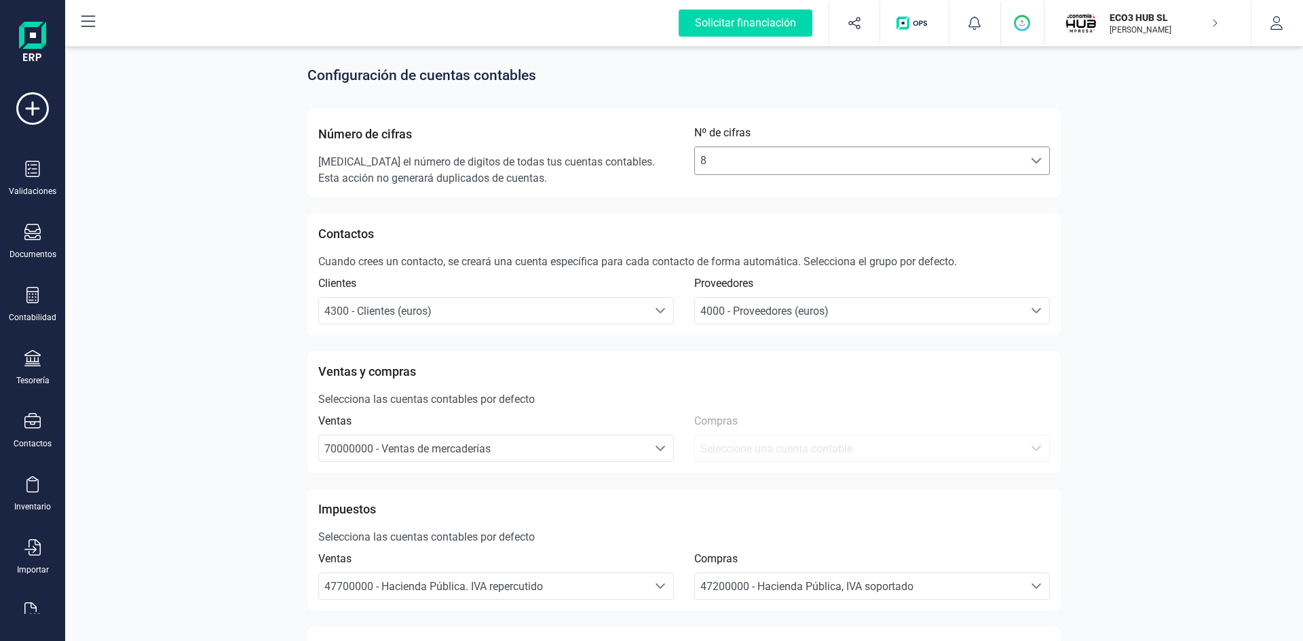
click at [751, 161] on span "8" at bounding box center [859, 160] width 328 height 27
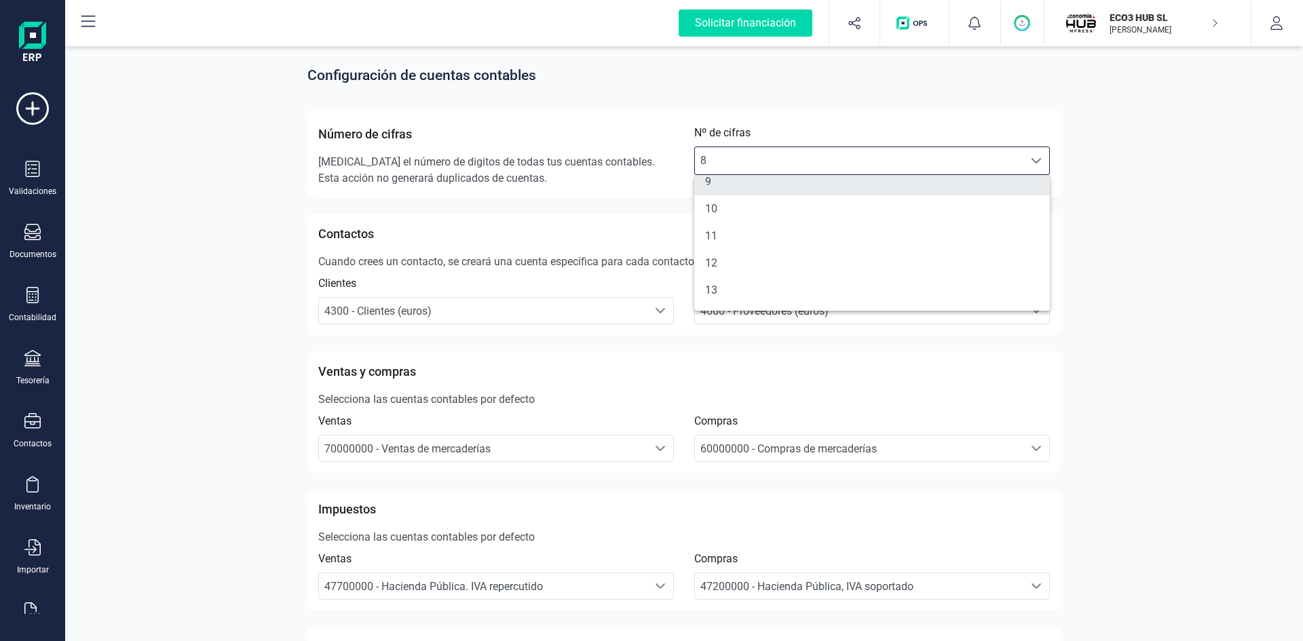
scroll to position [136, 0]
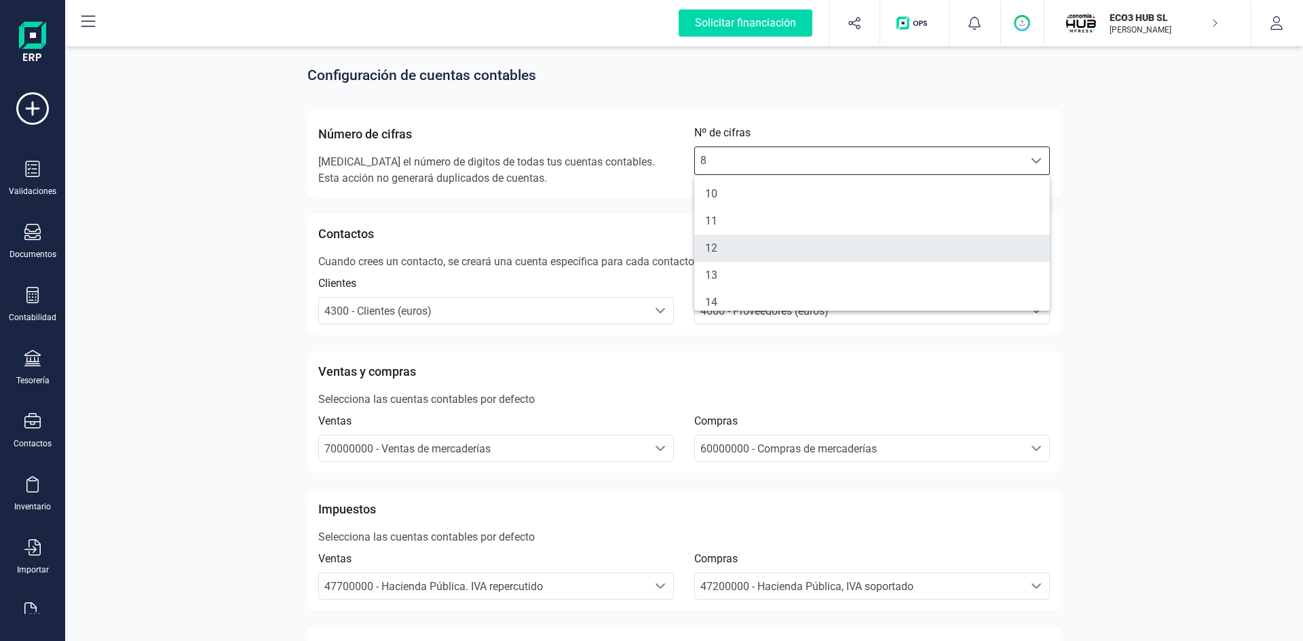
click at [739, 242] on li "12" at bounding box center [872, 248] width 356 height 27
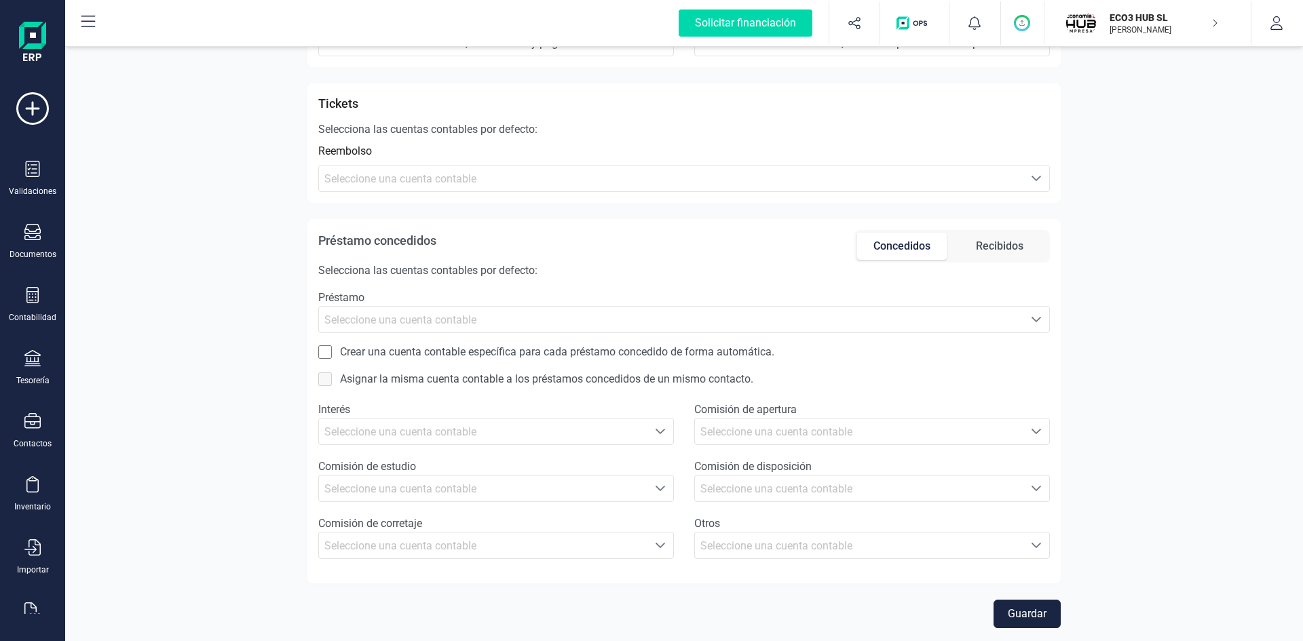
scroll to position [682, 0]
click at [1029, 613] on button "Guardar" at bounding box center [1026, 613] width 67 height 28
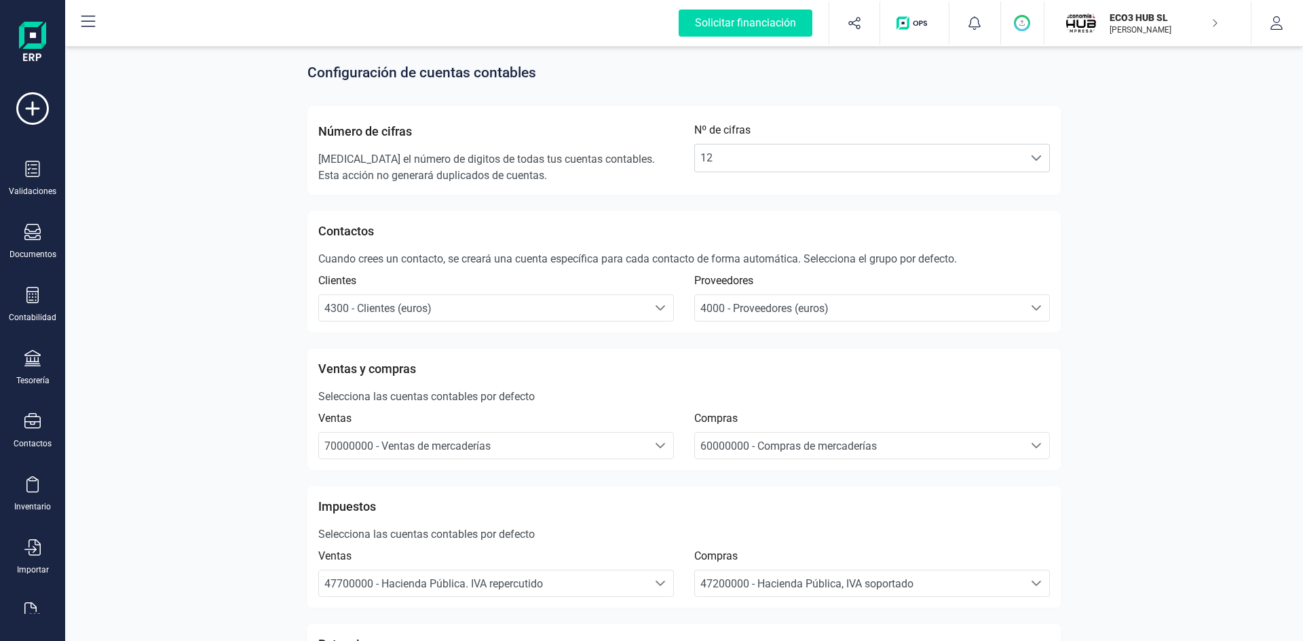
scroll to position [0, 0]
click at [1153, 21] on p "ECO3 HUB SL" at bounding box center [1163, 18] width 109 height 14
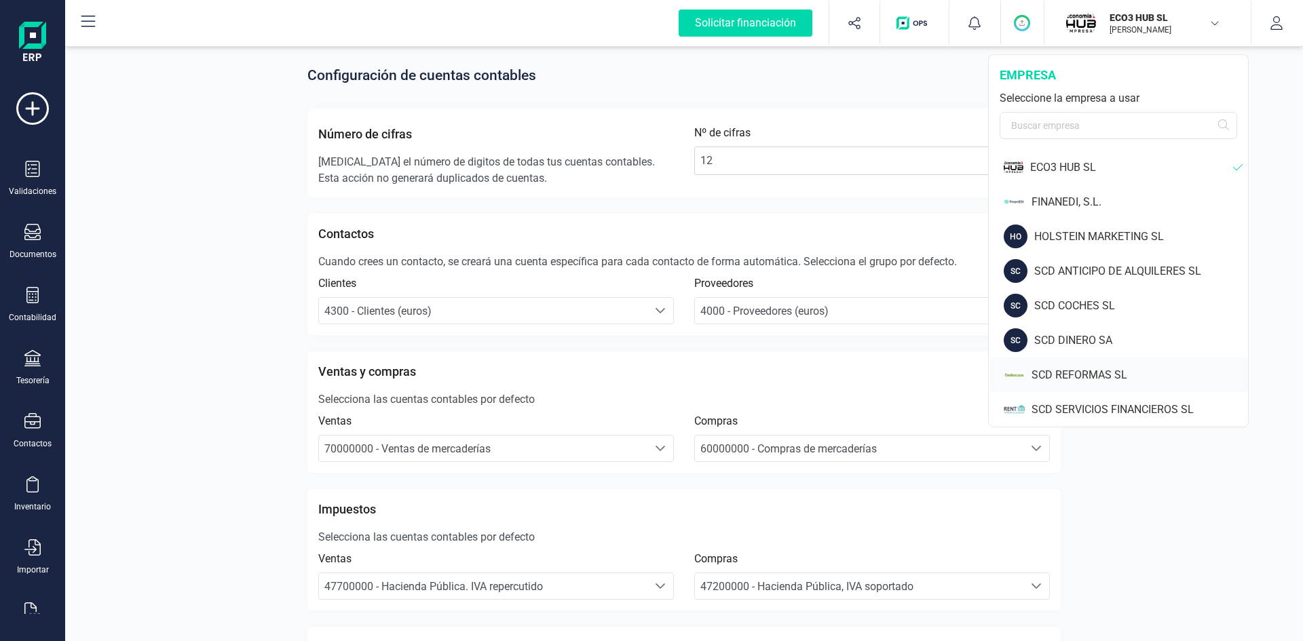
click at [1065, 374] on div "SCD REFORMAS SL" at bounding box center [1139, 375] width 216 height 16
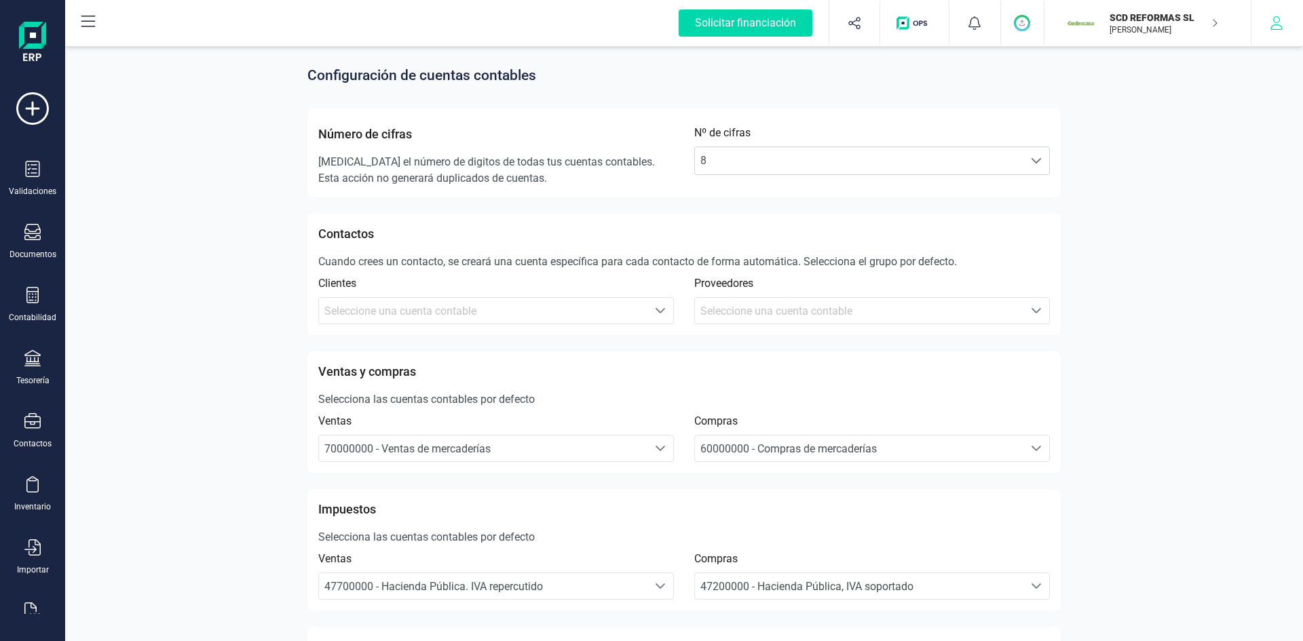
click at [1274, 22] on icon "button" at bounding box center [1276, 23] width 14 height 14
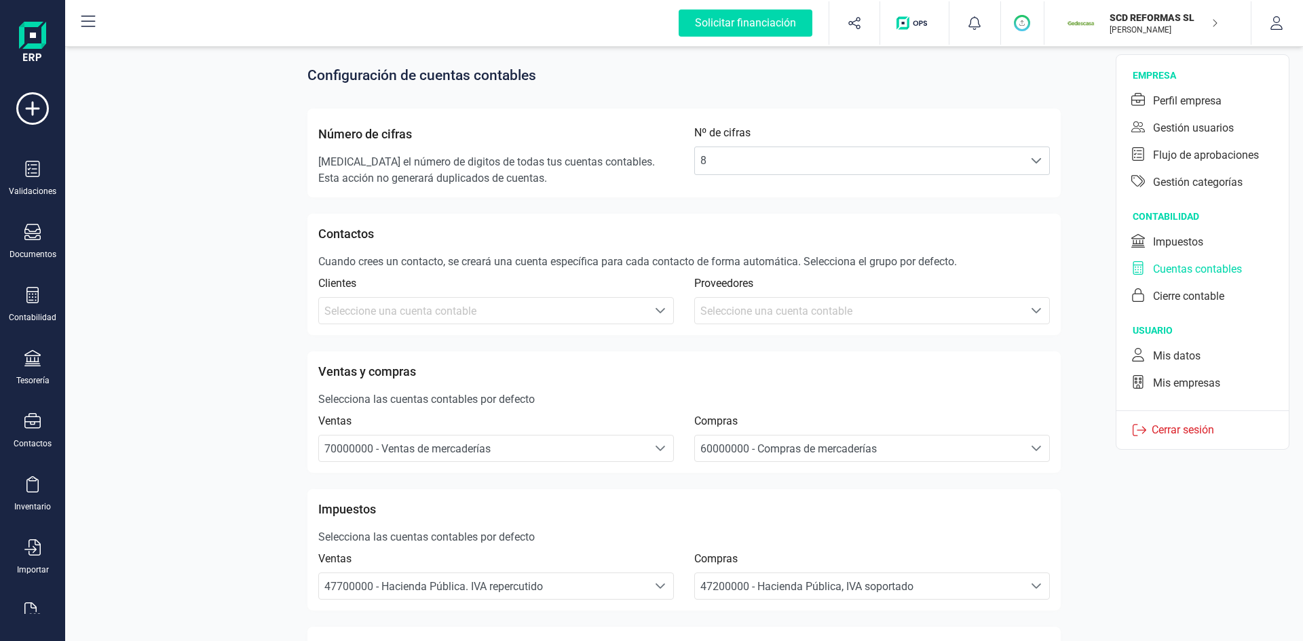
click at [1187, 267] on div "Cuentas contables" at bounding box center [1197, 269] width 89 height 16
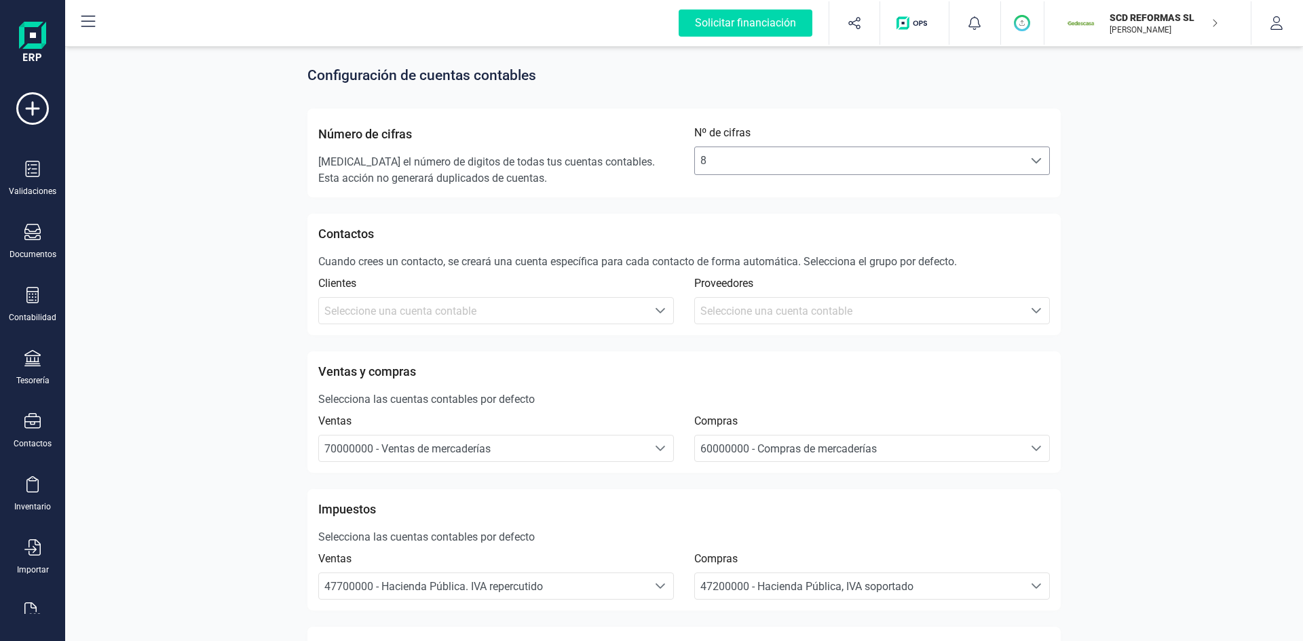
click at [845, 166] on span "8" at bounding box center [859, 160] width 328 height 27
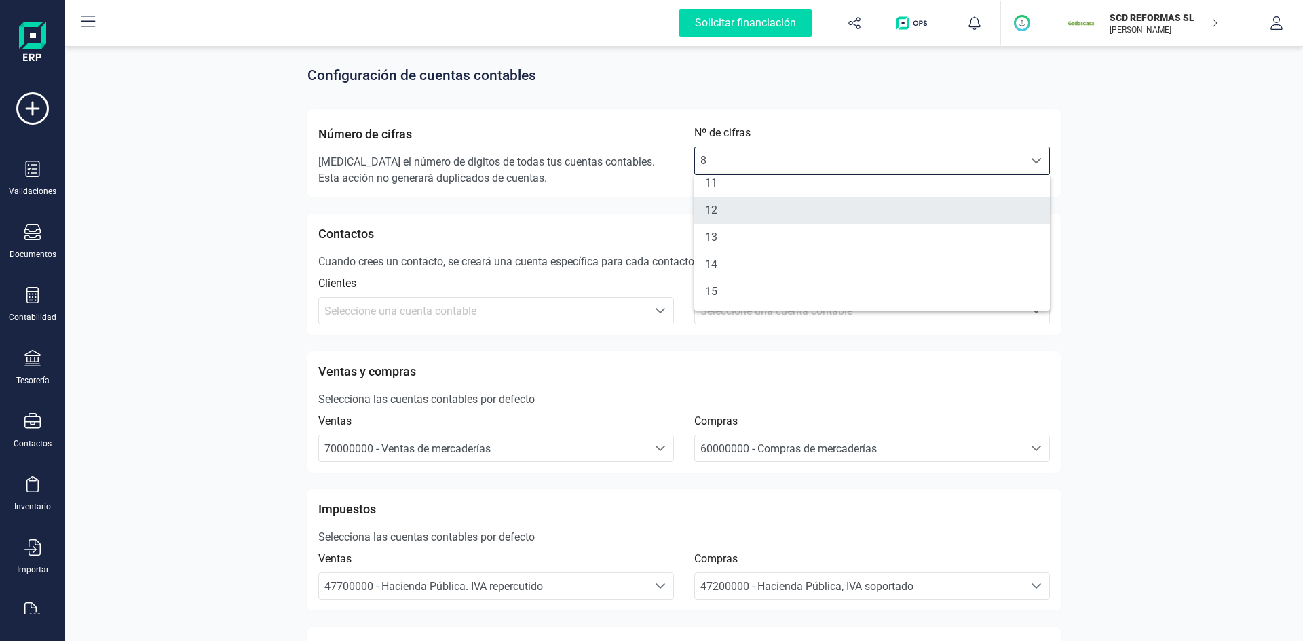
click at [760, 213] on li "12" at bounding box center [872, 210] width 356 height 27
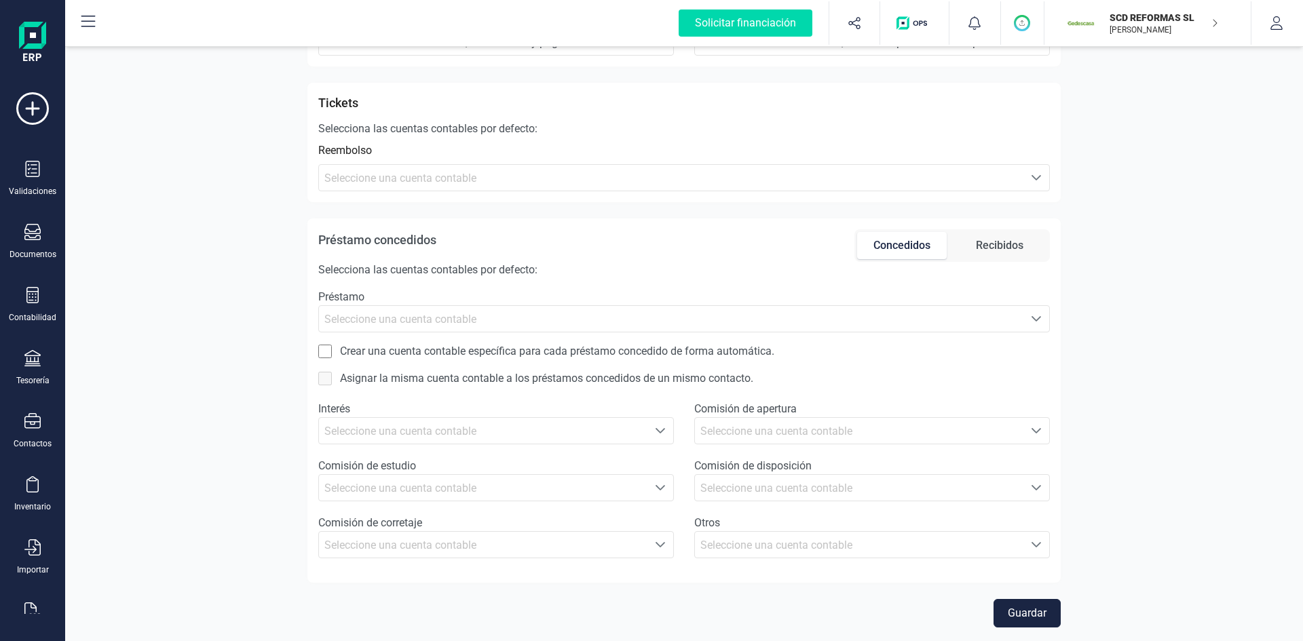
scroll to position [682, 0]
click at [1011, 617] on button "Guardar" at bounding box center [1026, 613] width 67 height 28
click at [1143, 20] on p "SCD REFORMAS SL" at bounding box center [1163, 18] width 109 height 14
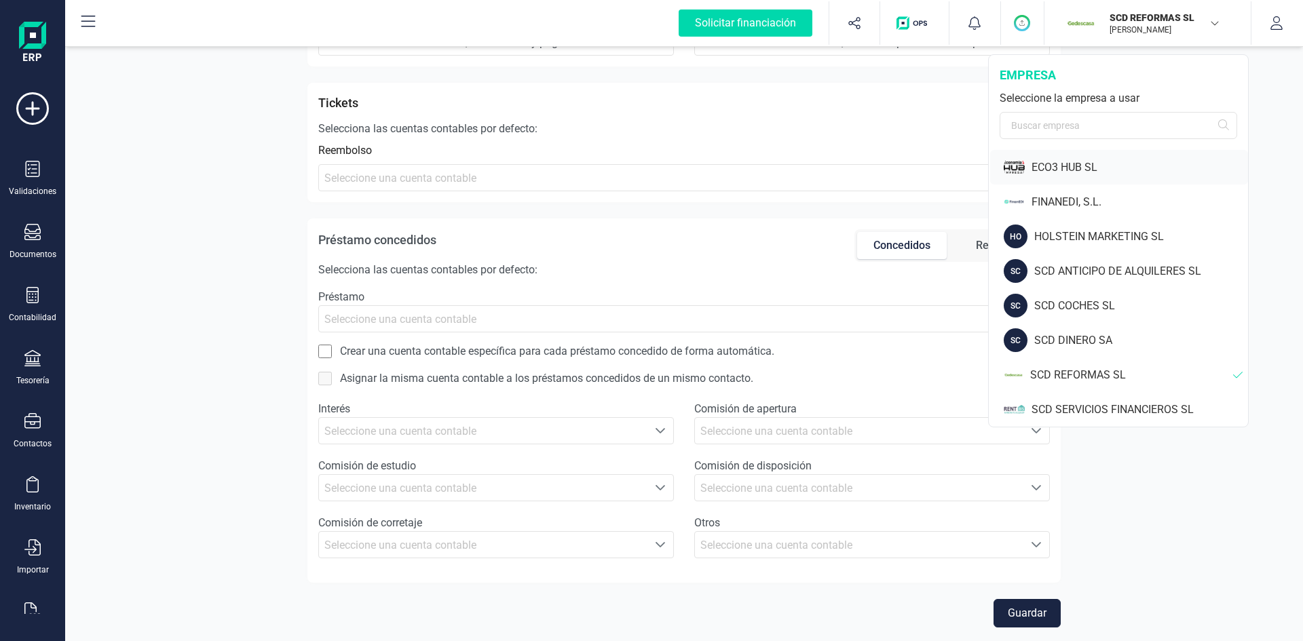
click at [1075, 166] on div "ECO3 HUB SL" at bounding box center [1139, 167] width 216 height 16
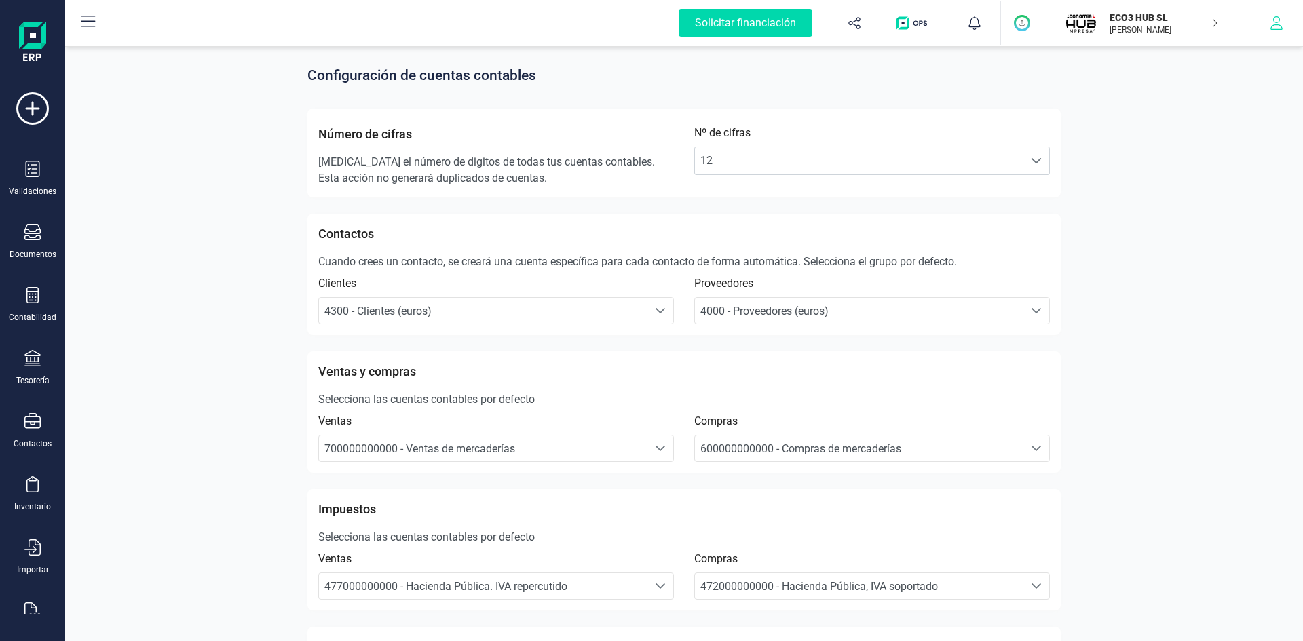
click at [1286, 26] on button "button" at bounding box center [1276, 22] width 51 height 43
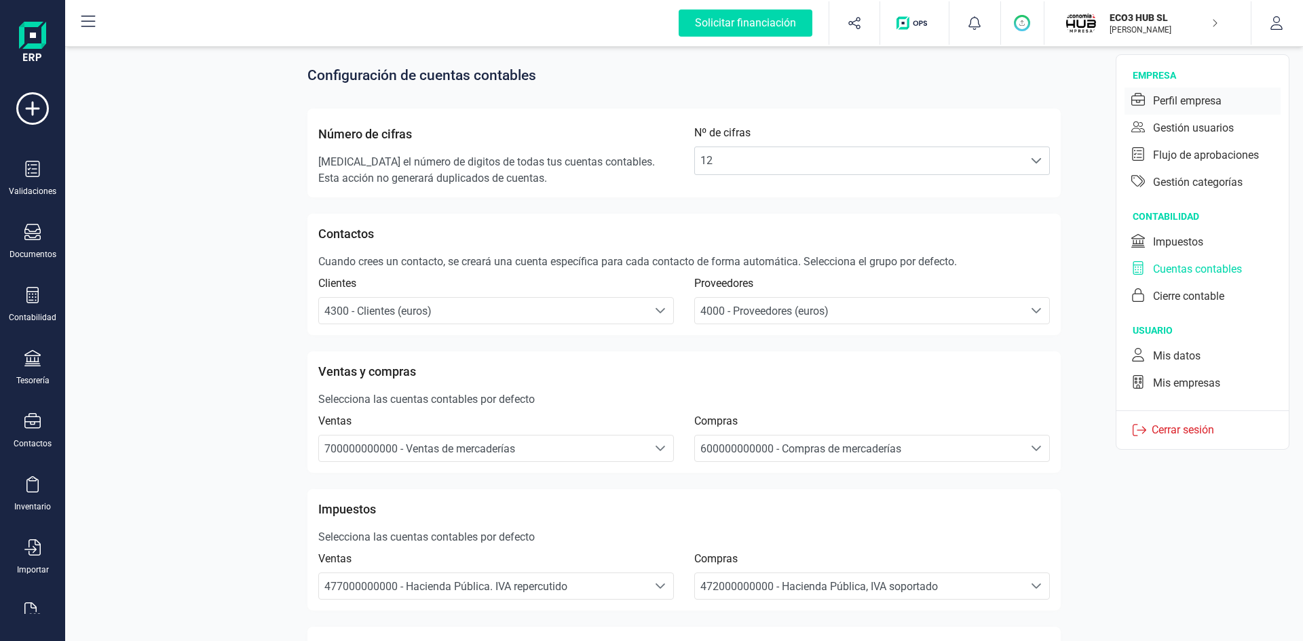
click at [1176, 101] on div "Perfil empresa" at bounding box center [1187, 101] width 69 height 16
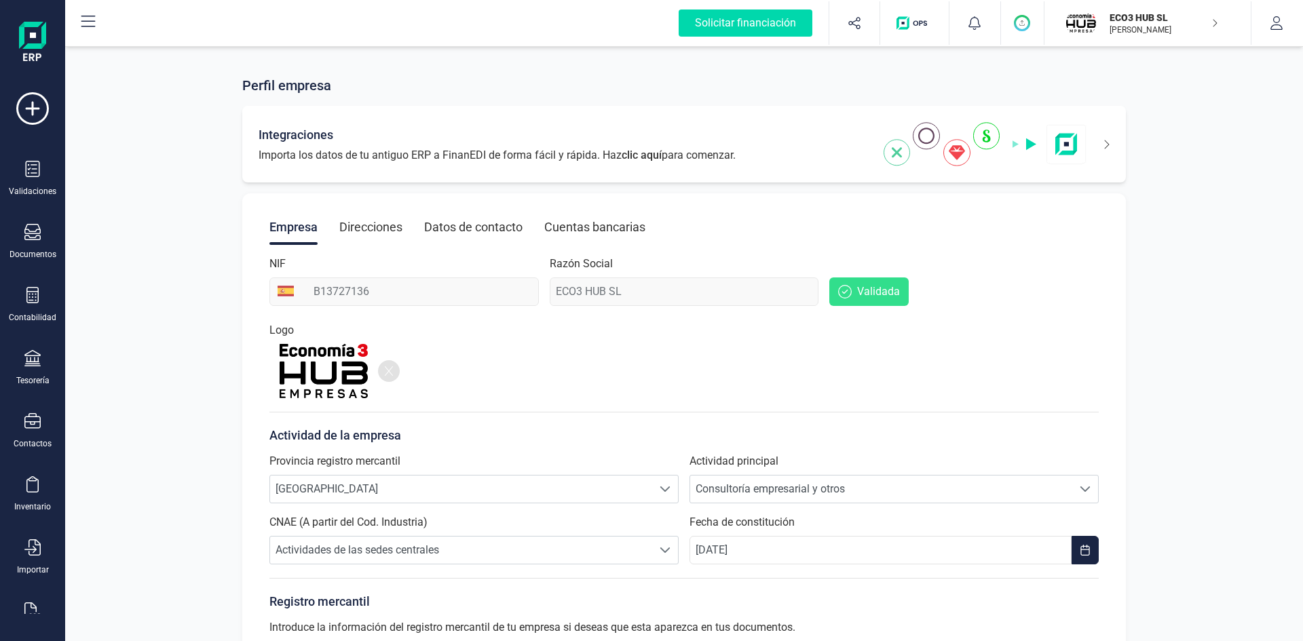
click at [989, 131] on img at bounding box center [984, 144] width 203 height 44
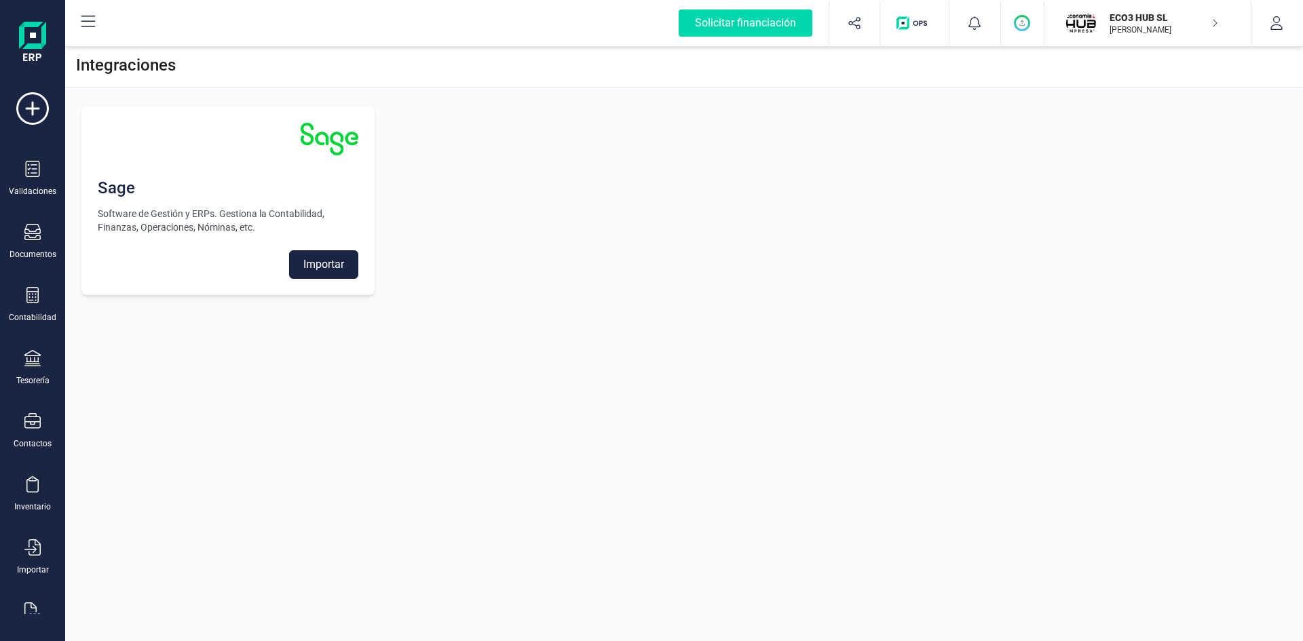
click at [329, 258] on button "Importar" at bounding box center [323, 264] width 69 height 28
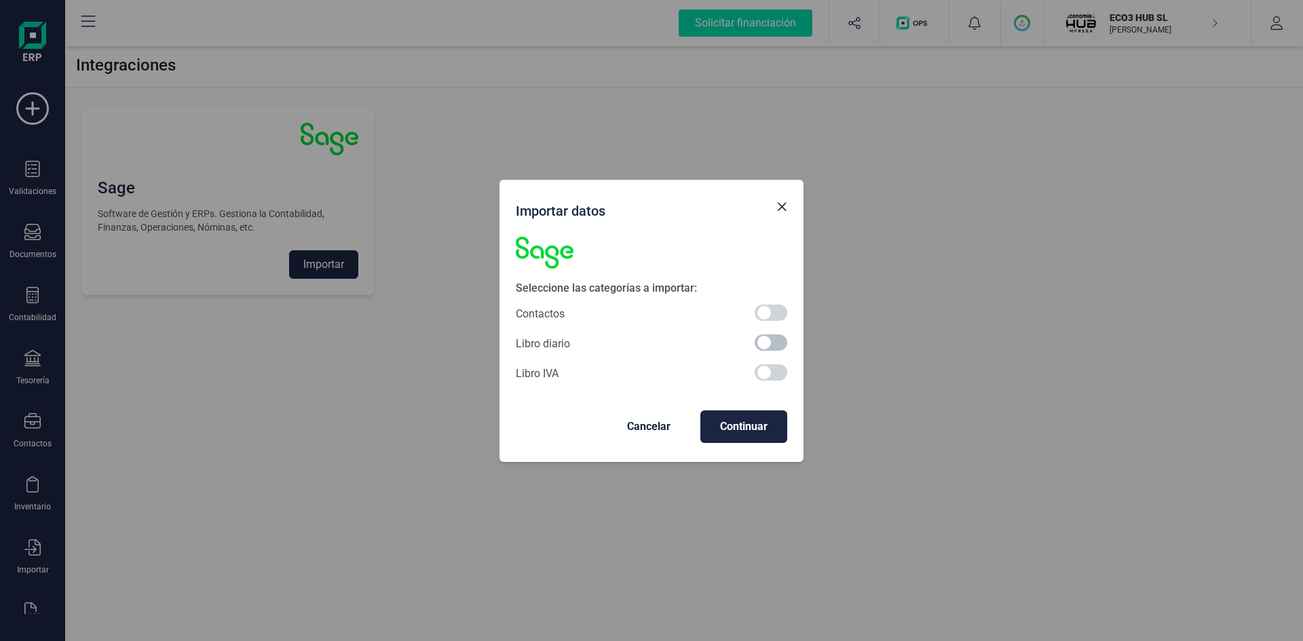
click at [769, 347] on span at bounding box center [770, 342] width 33 height 16
click at [745, 430] on span "Continuar" at bounding box center [743, 427] width 65 height 16
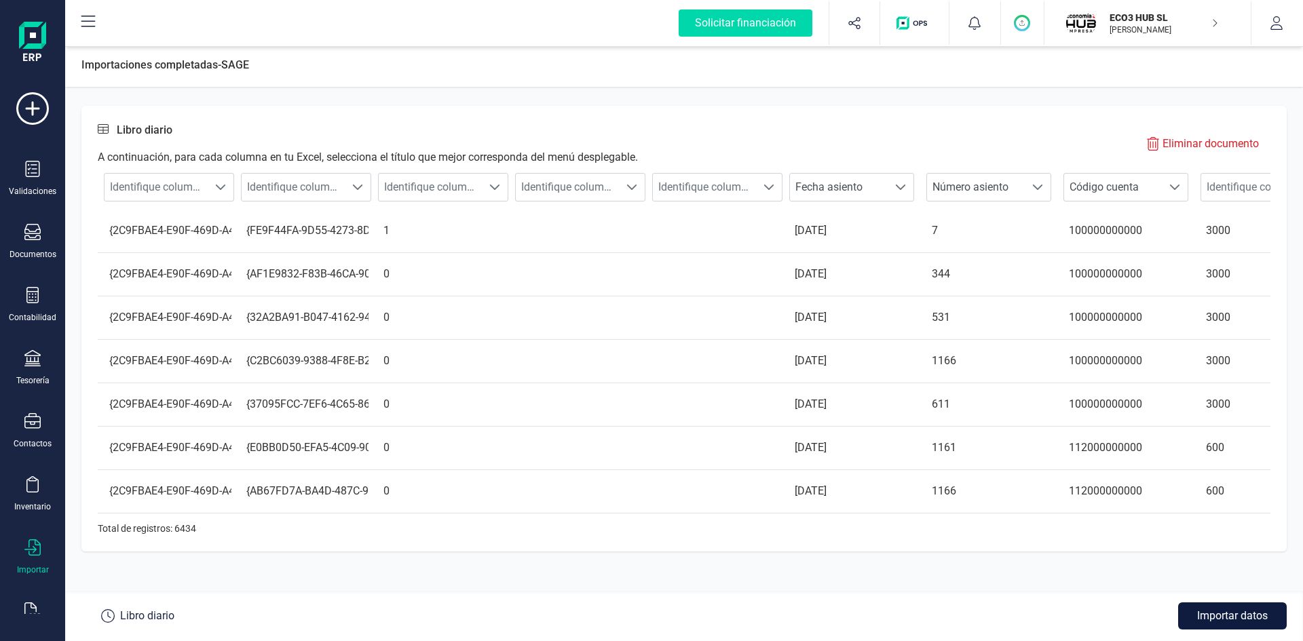
click at [1223, 616] on button "Importar datos" at bounding box center [1232, 616] width 109 height 27
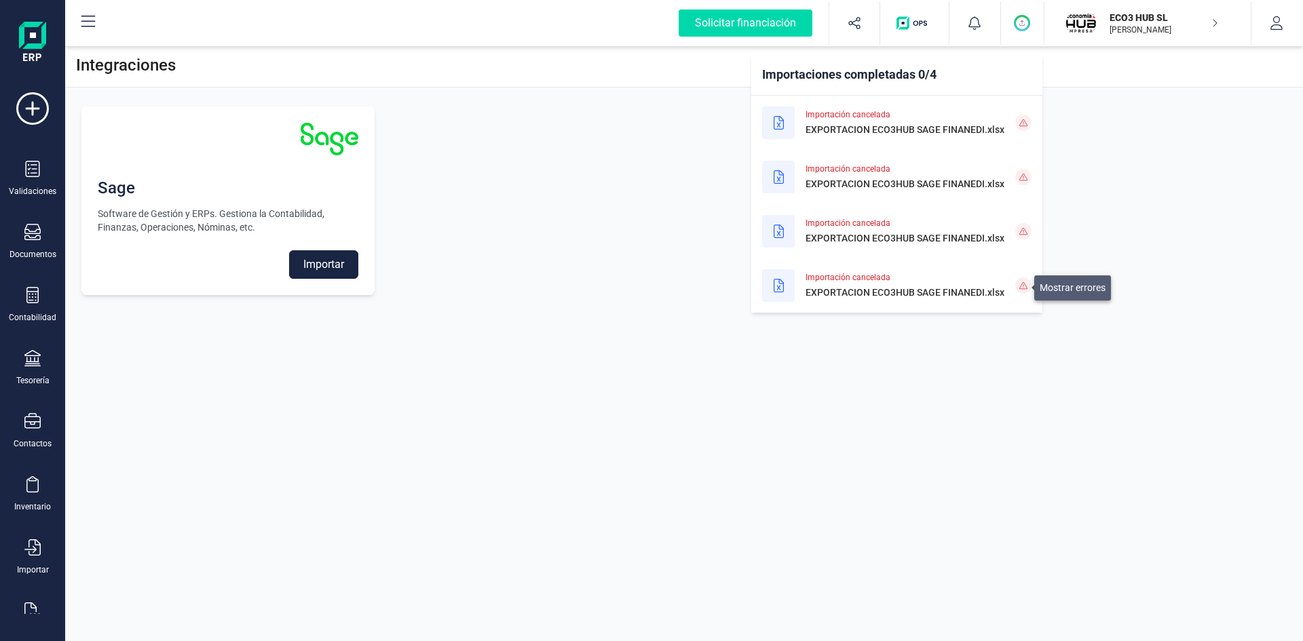
click at [1025, 286] on icon at bounding box center [1023, 286] width 8 height 8
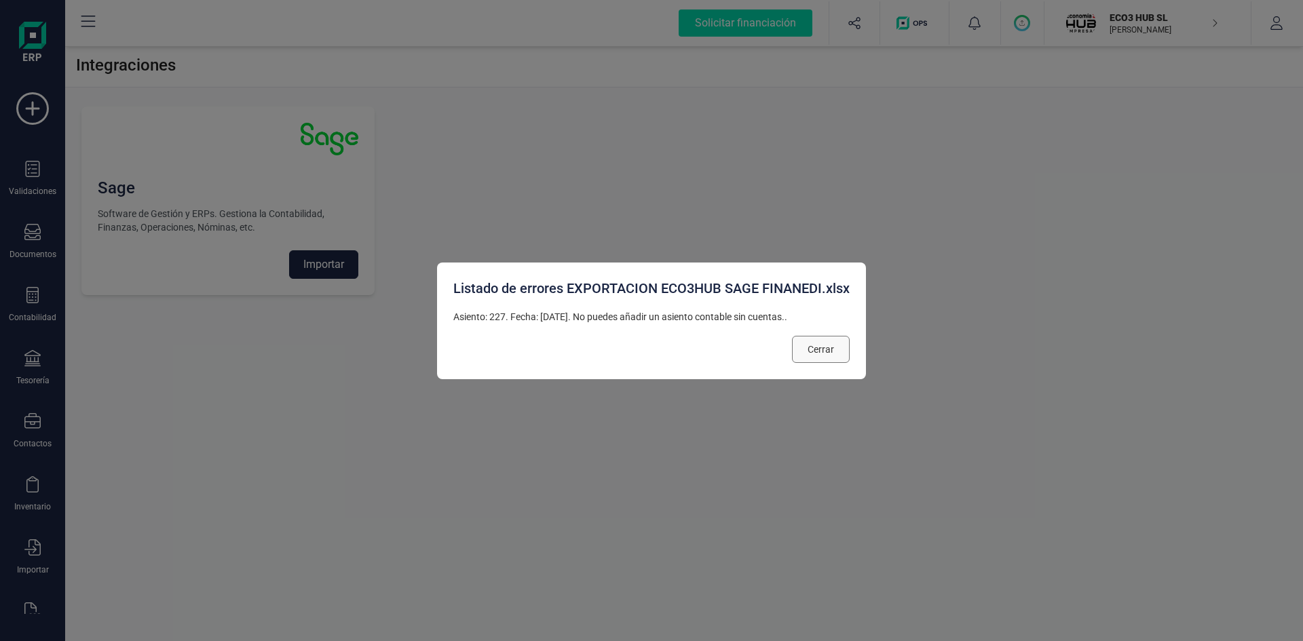
click at [833, 347] on span "Cerrar" at bounding box center [820, 350] width 26 height 14
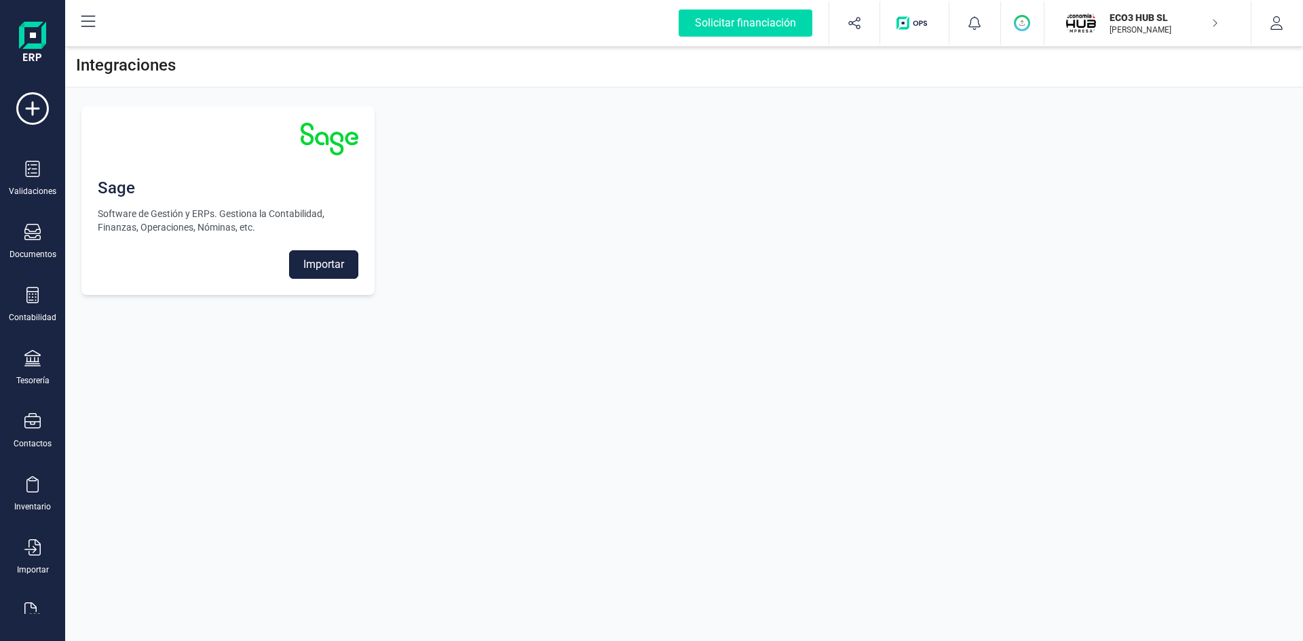
click at [337, 263] on button "Importar" at bounding box center [323, 264] width 69 height 28
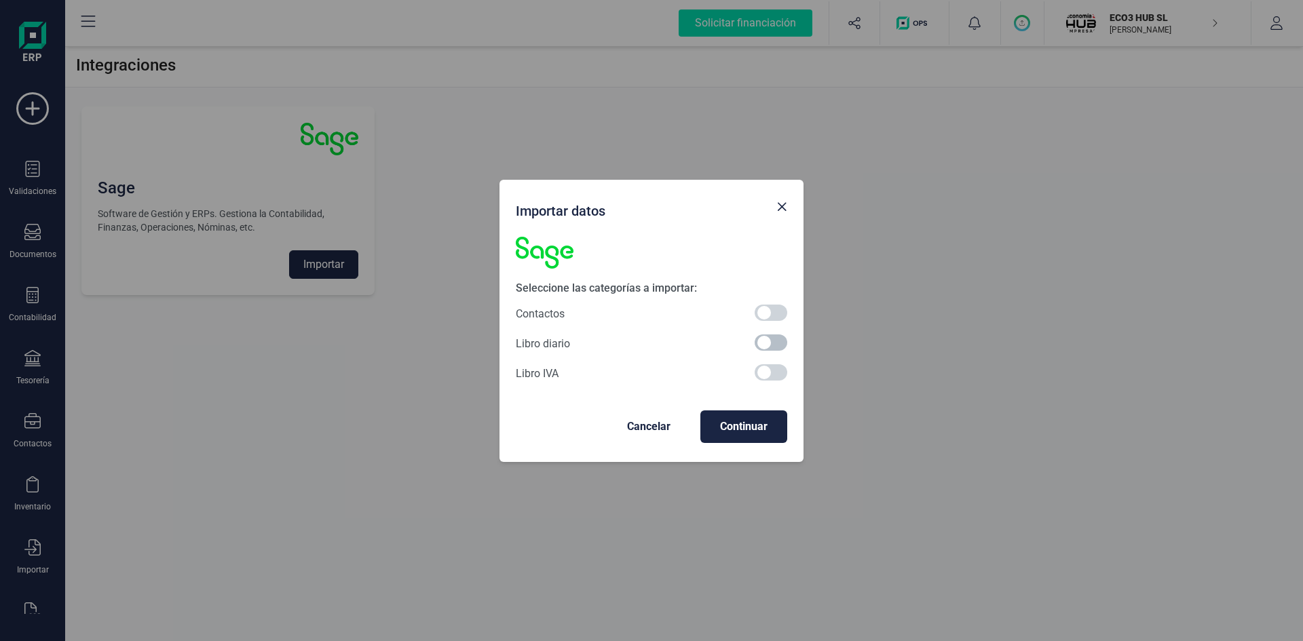
click at [767, 340] on span at bounding box center [770, 342] width 33 height 16
click at [751, 427] on span "Continuar" at bounding box center [743, 427] width 65 height 16
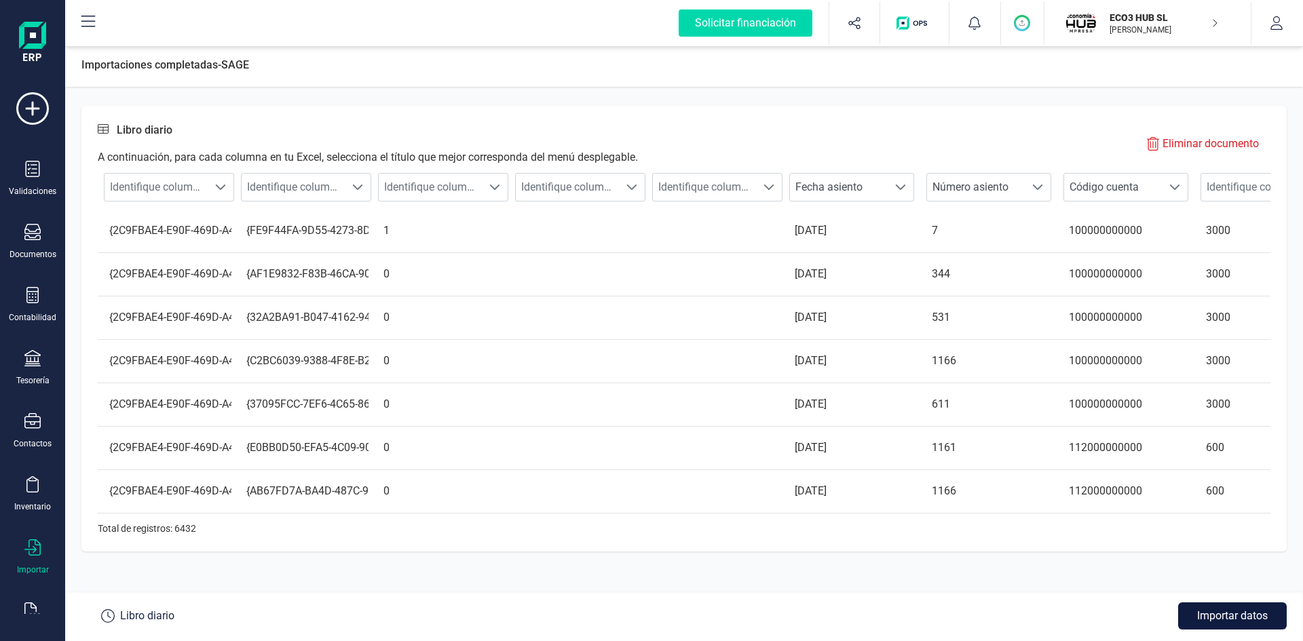
click at [1230, 610] on button "Importar datos" at bounding box center [1232, 616] width 109 height 27
